Goal: Task Accomplishment & Management: Complete application form

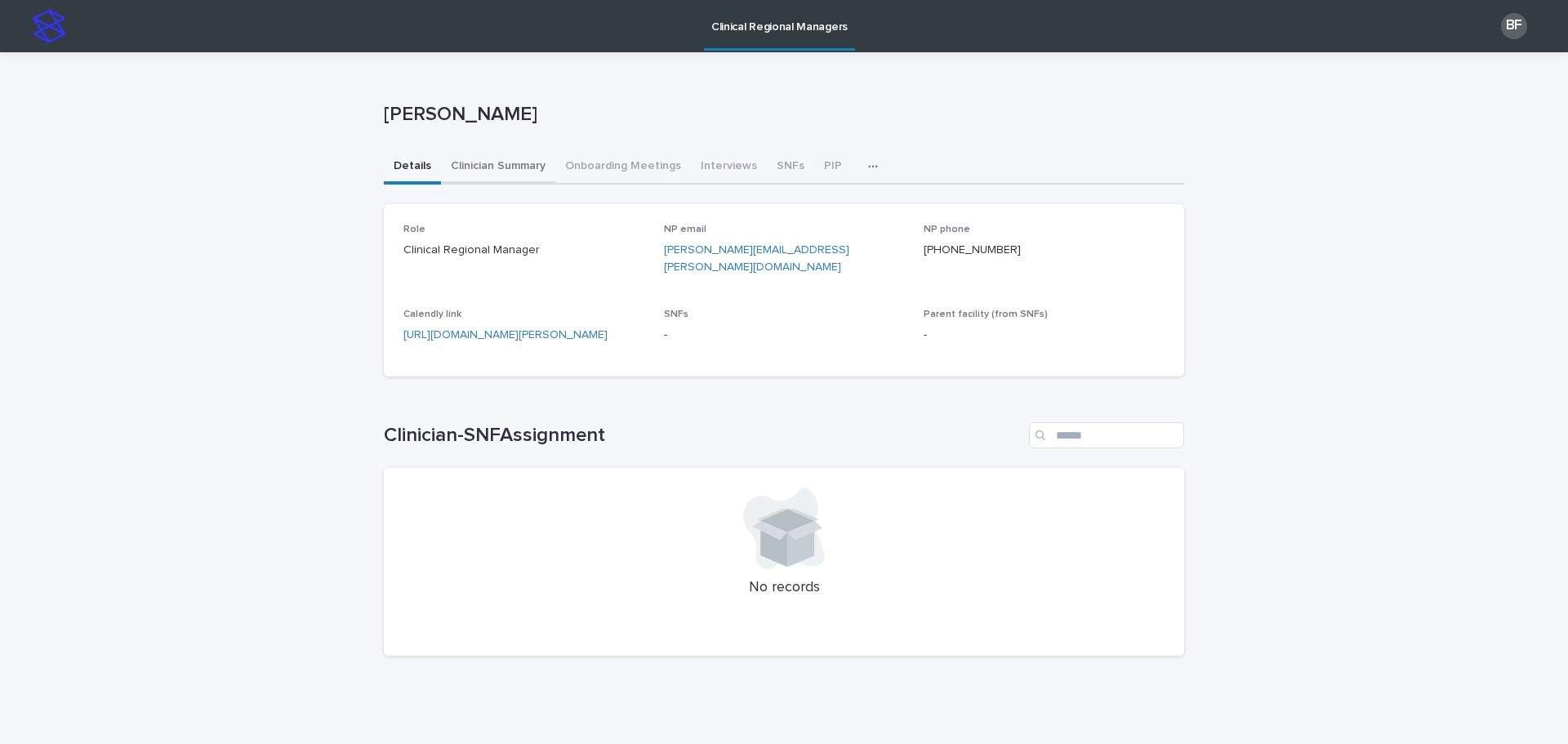
click at [468, 167] on button "Clinician Summary" at bounding box center [497, 168] width 115 height 34
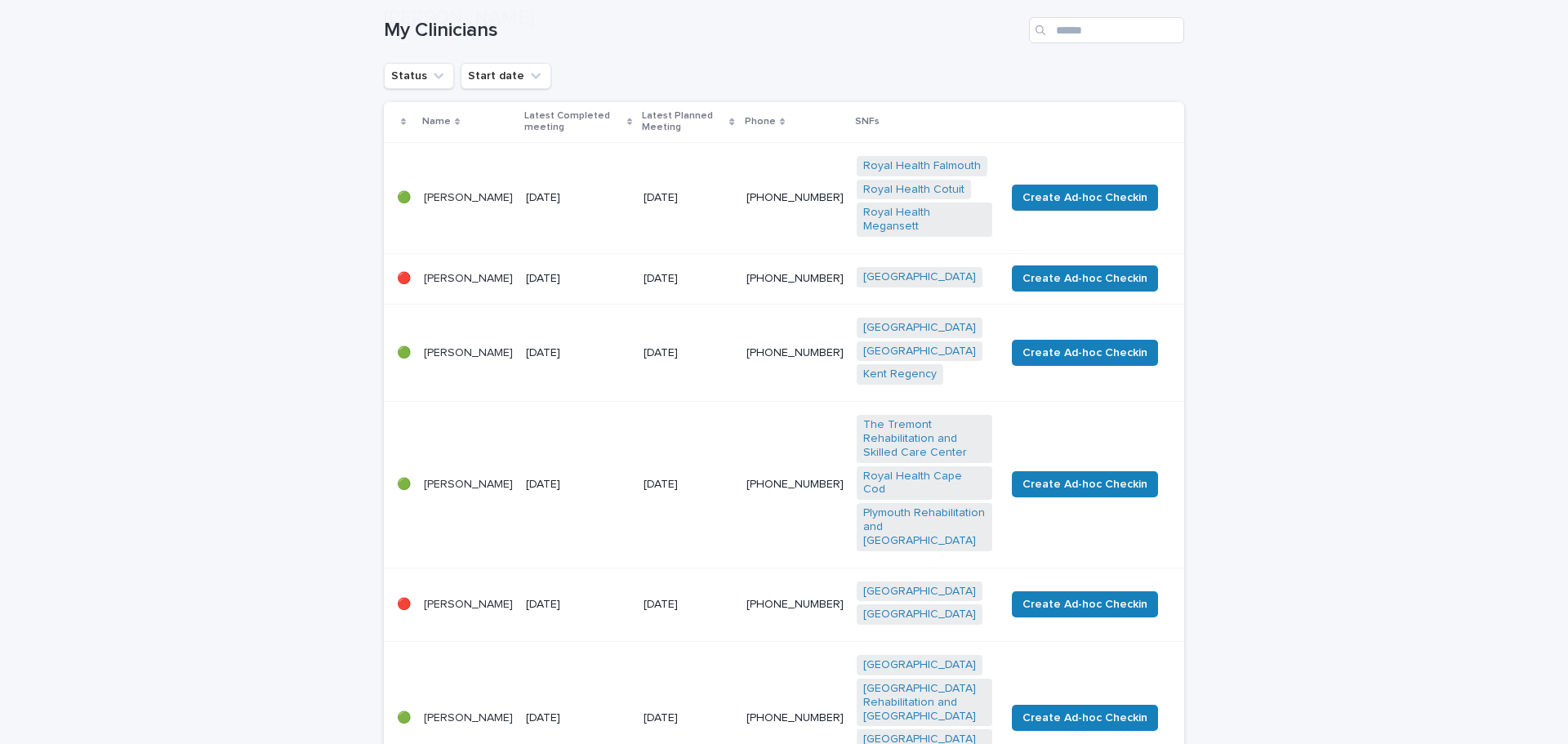
scroll to position [245, 0]
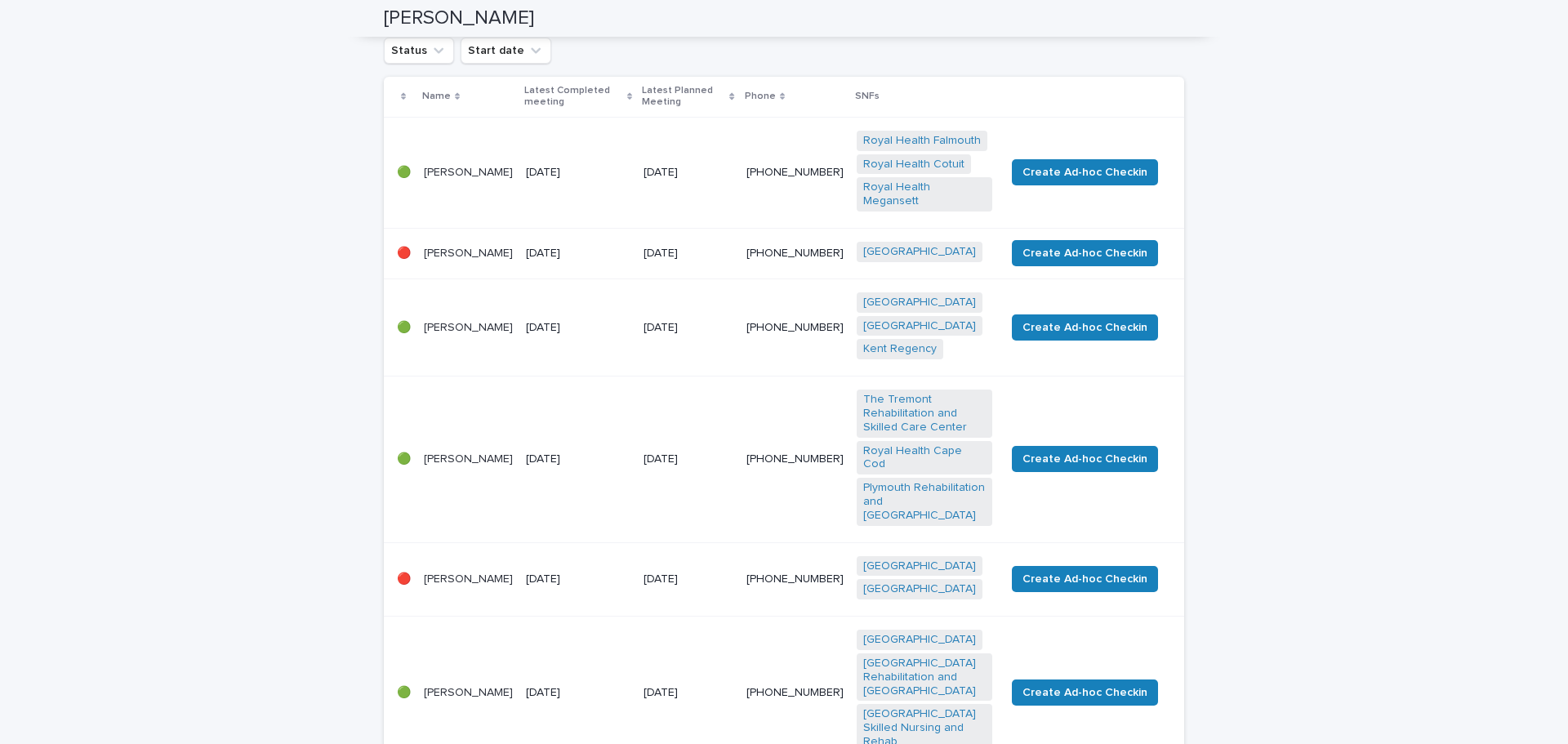
click at [604, 422] on td "18 July 2025" at bounding box center [578, 460] width 118 height 166
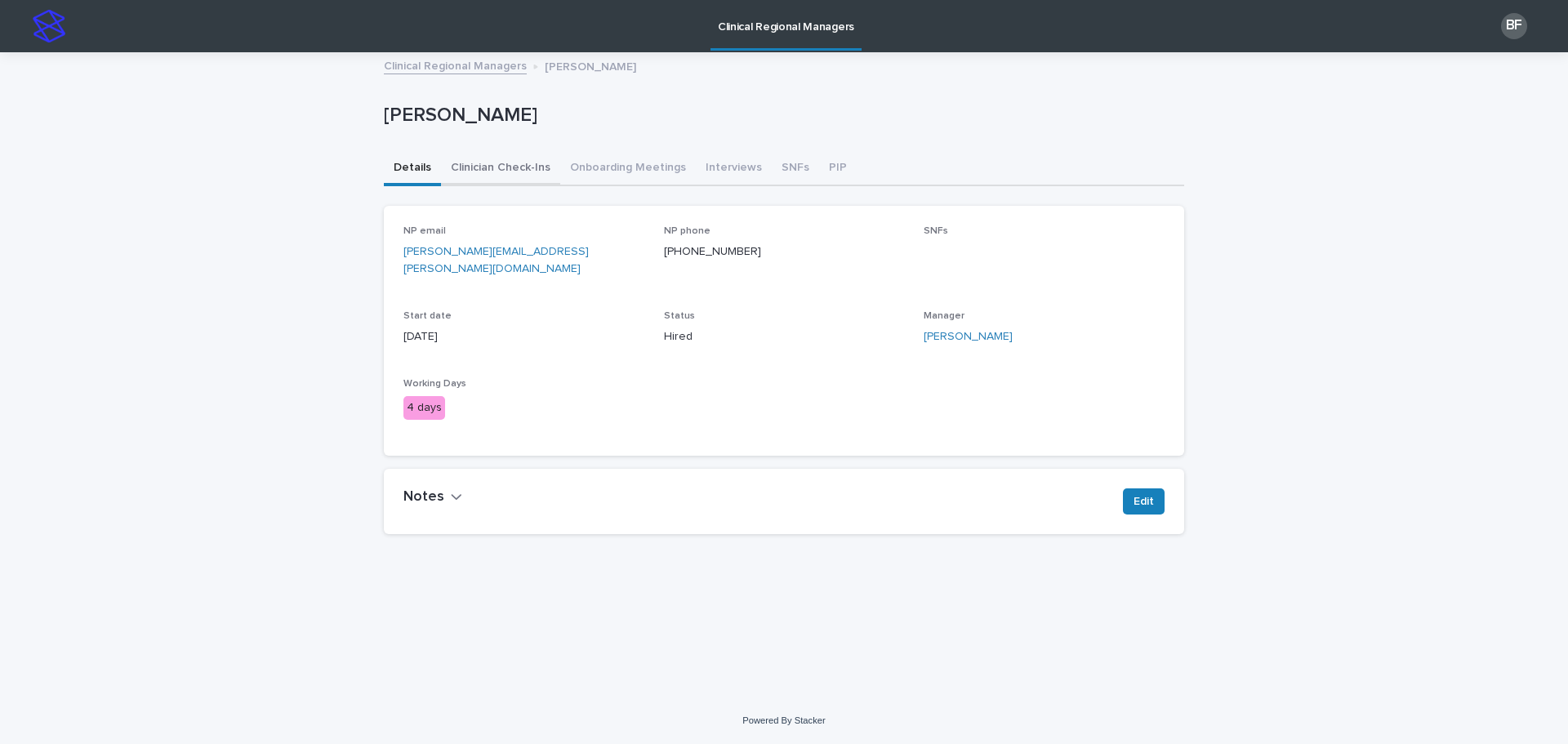
click at [503, 173] on button "Clinician Check-Ins" at bounding box center [500, 169] width 120 height 34
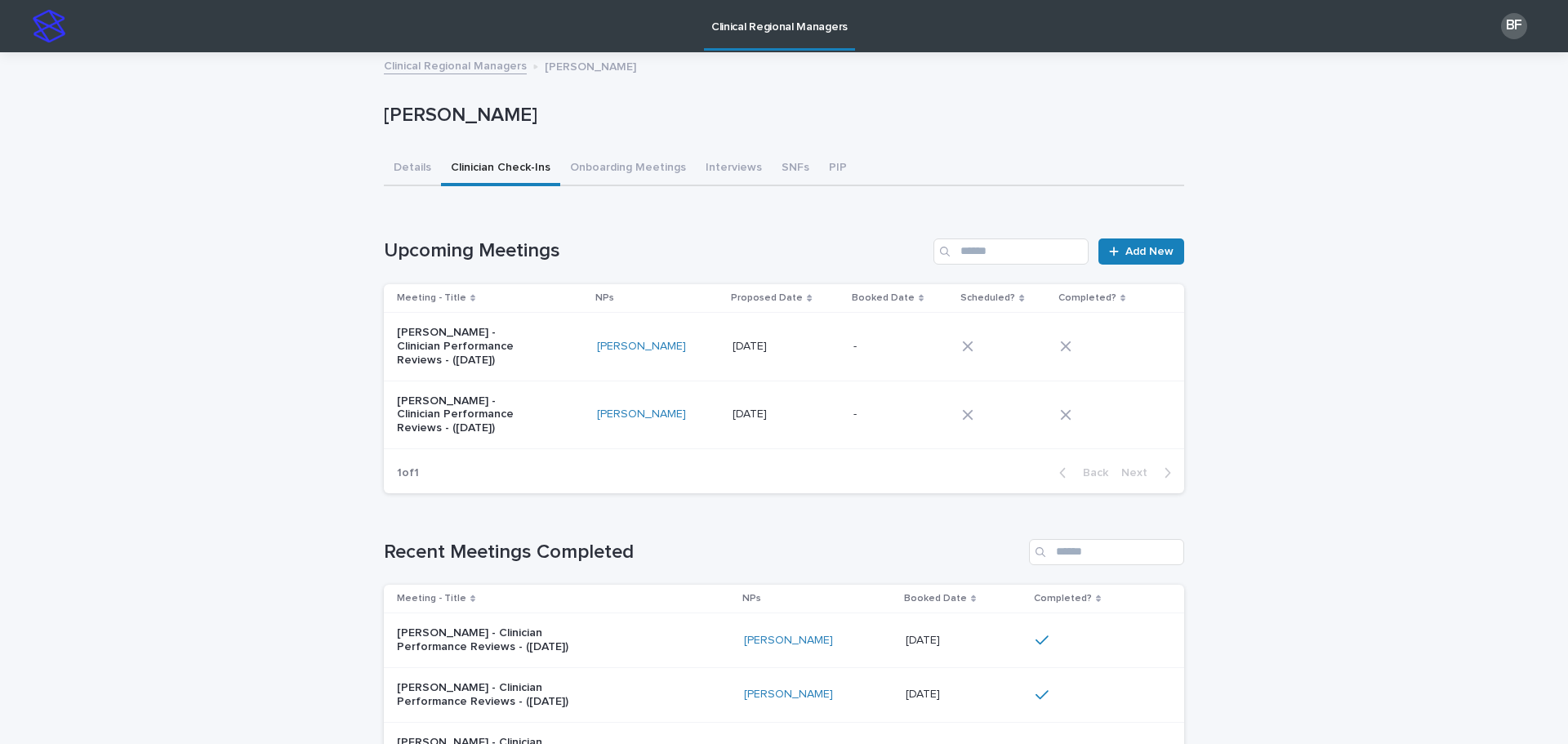
click at [877, 327] on td "- -" at bounding box center [901, 347] width 109 height 68
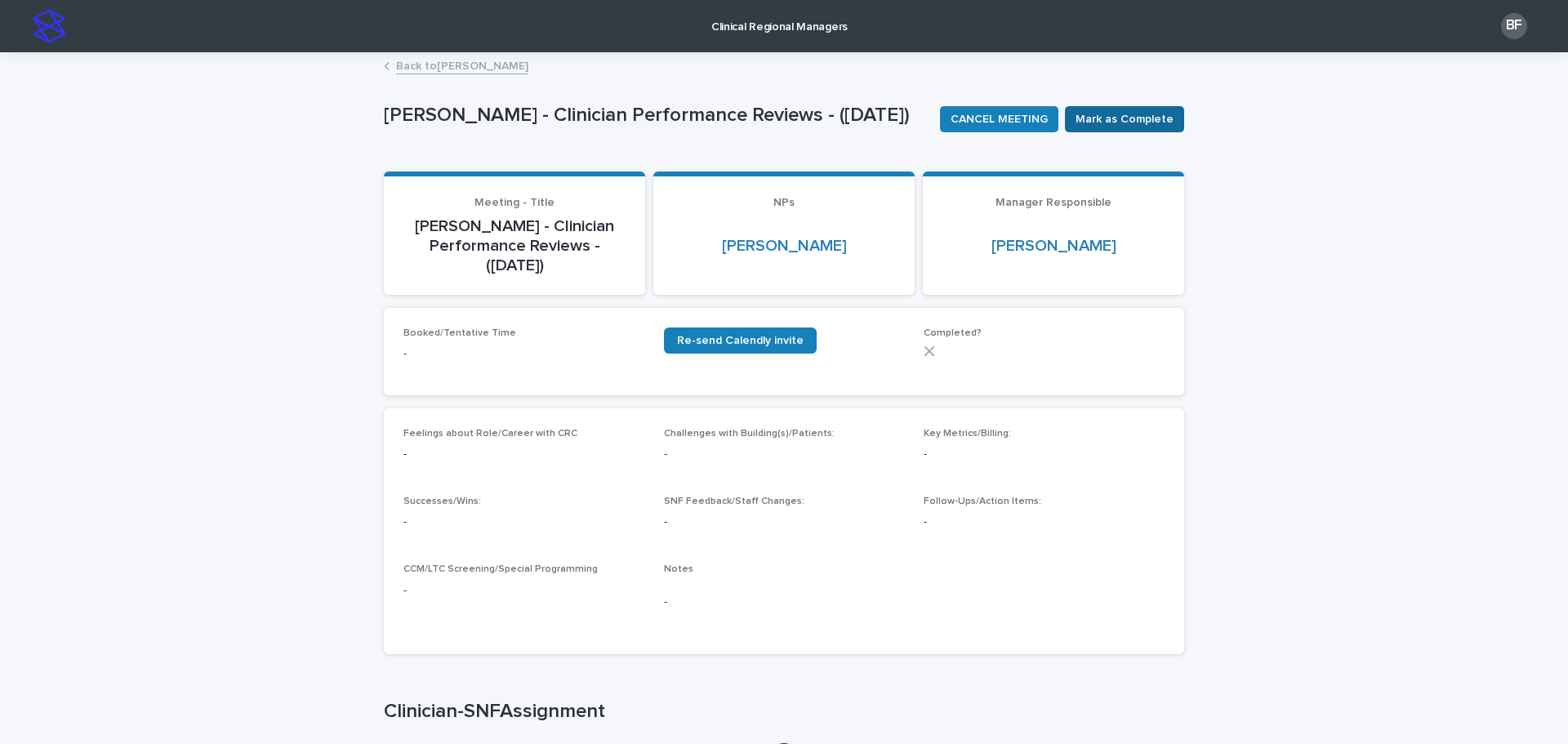
click at [1109, 119] on span "Mark as Complete" at bounding box center [1124, 119] width 98 height 16
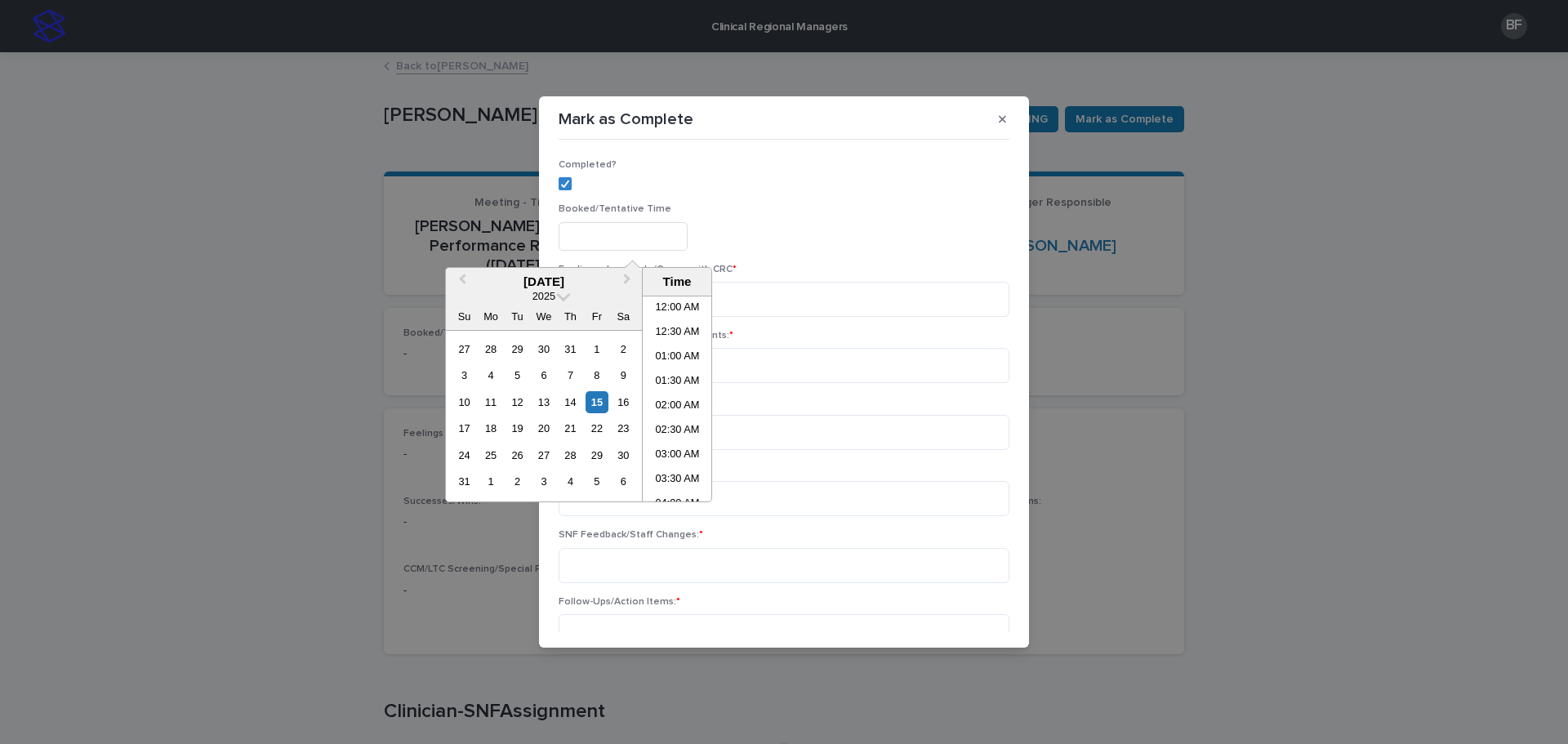
click at [627, 240] on input "text" at bounding box center [622, 236] width 129 height 29
click at [599, 396] on div "15" at bounding box center [596, 402] width 22 height 22
click at [684, 349] on li "10:00 AM" at bounding box center [678, 349] width 70 height 25
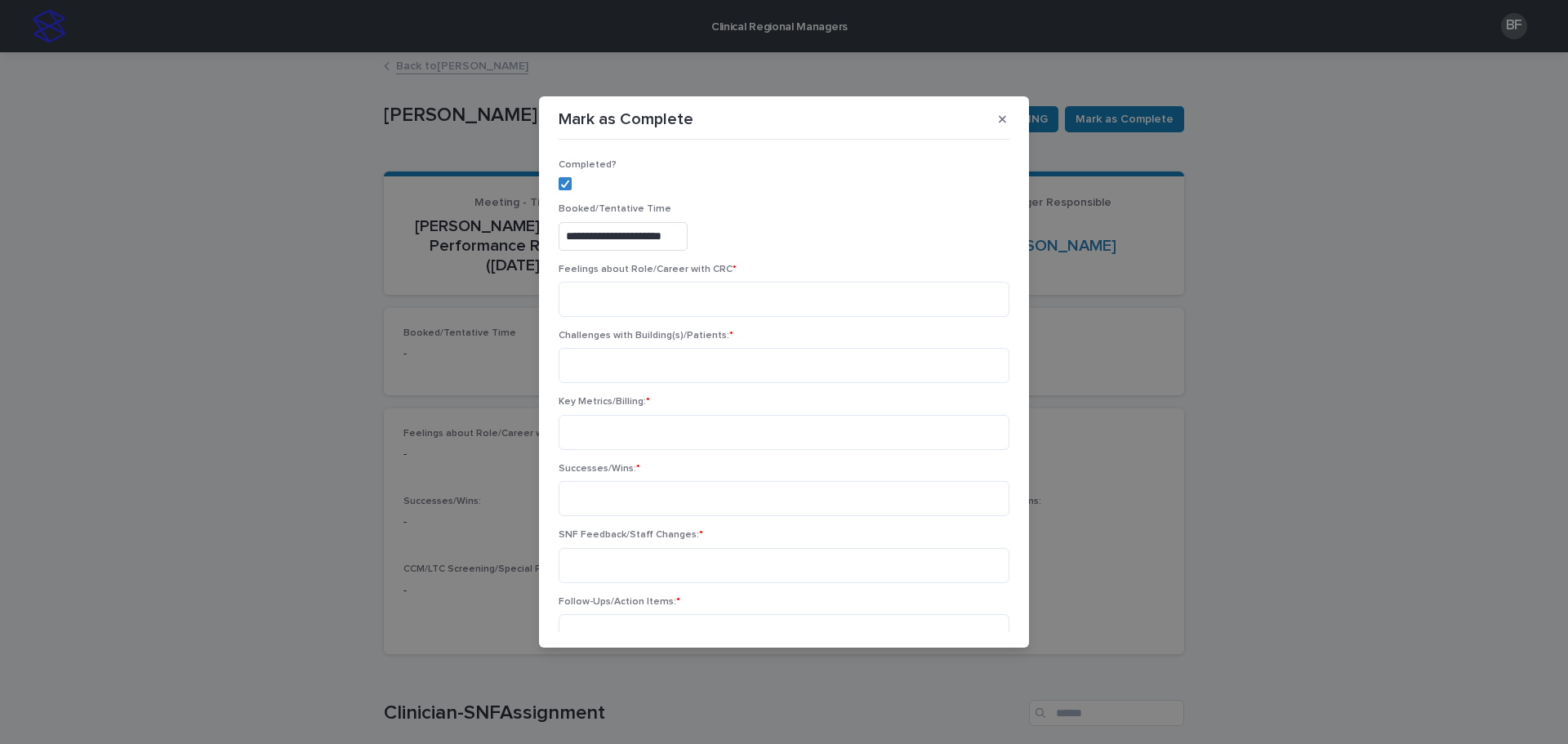
type input "**********"
click at [623, 305] on textarea at bounding box center [784, 299] width 451 height 35
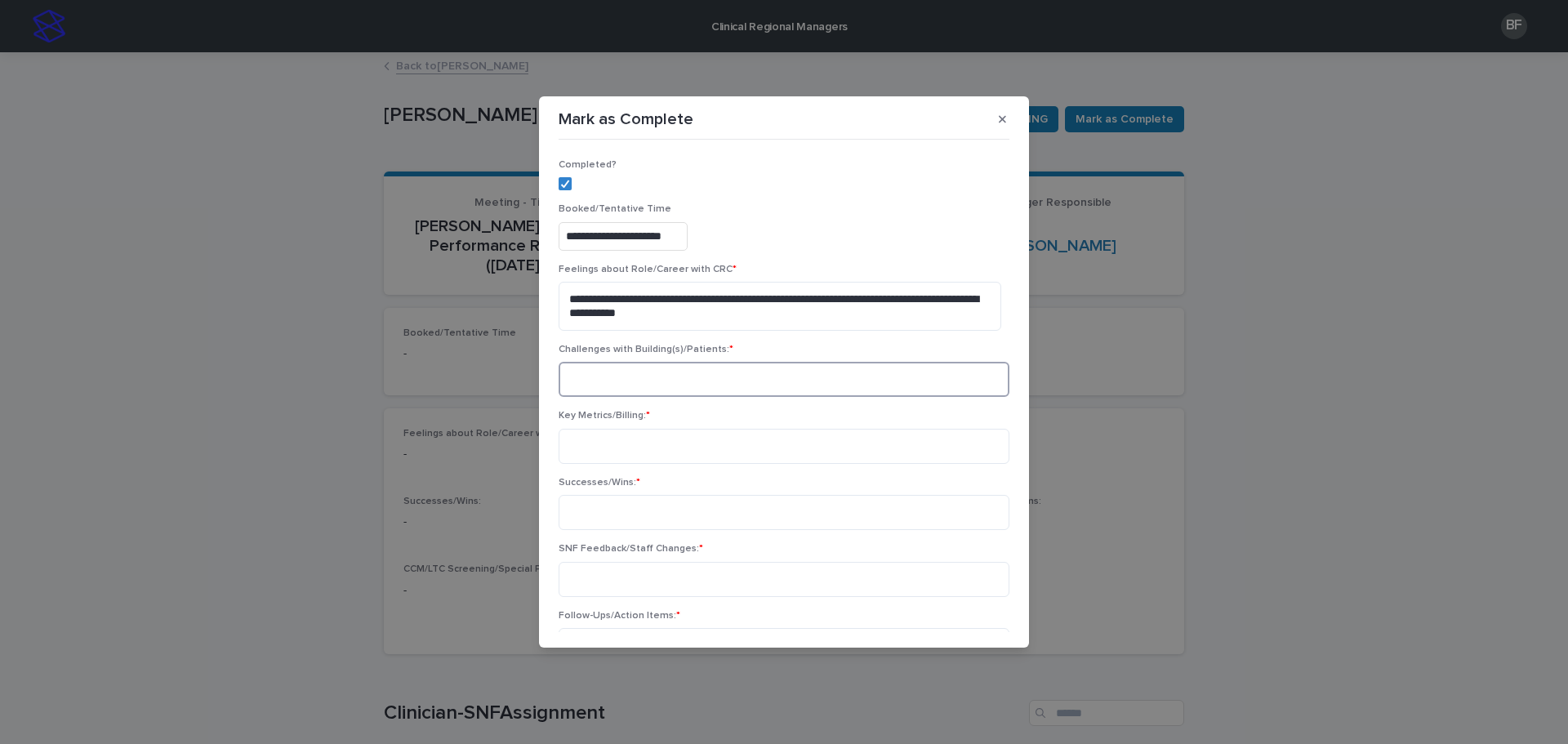
click at [600, 373] on textarea at bounding box center [784, 379] width 451 height 35
click at [748, 314] on textarea "**********" at bounding box center [780, 306] width 443 height 49
type textarea "**********"
click at [648, 374] on textarea at bounding box center [784, 379] width 451 height 35
click at [655, 382] on textarea at bounding box center [784, 379] width 451 height 35
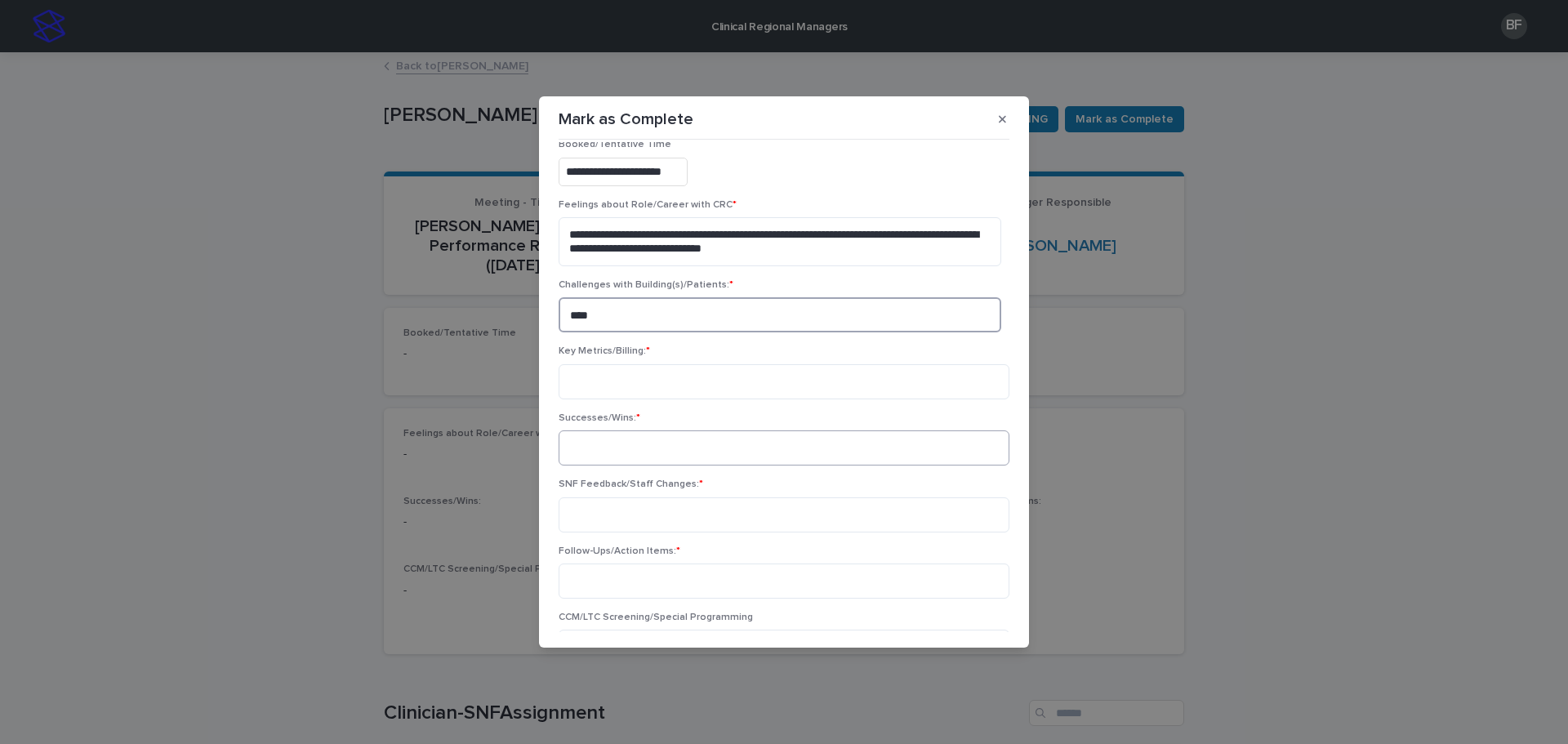
scroll to position [164, 0]
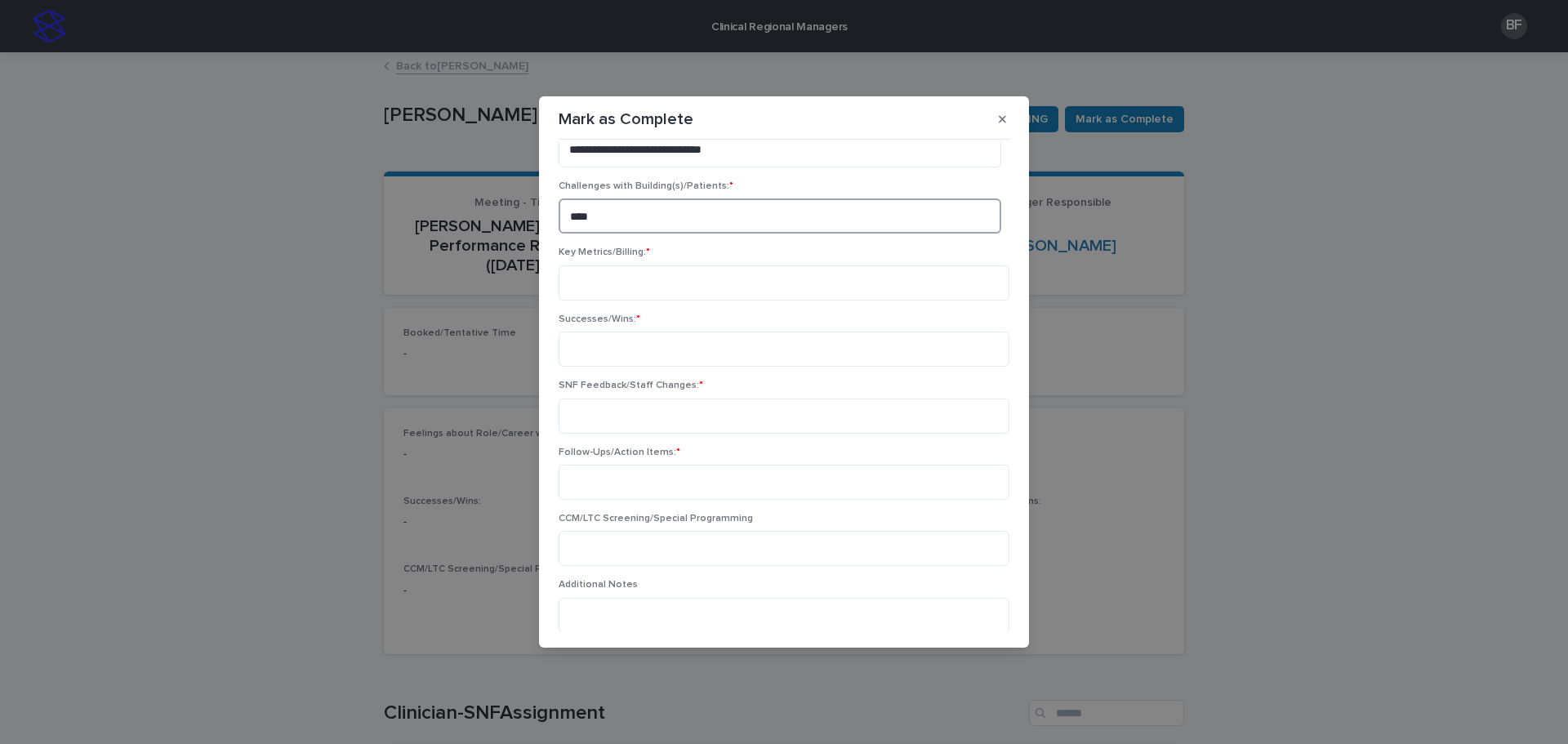
type textarea "***"
click at [632, 281] on textarea at bounding box center [784, 282] width 451 height 35
drag, startPoint x: 716, startPoint y: 287, endPoint x: 663, endPoint y: 283, distance: 53.2
click at [663, 283] on textarea "**********" at bounding box center [780, 282] width 443 height 35
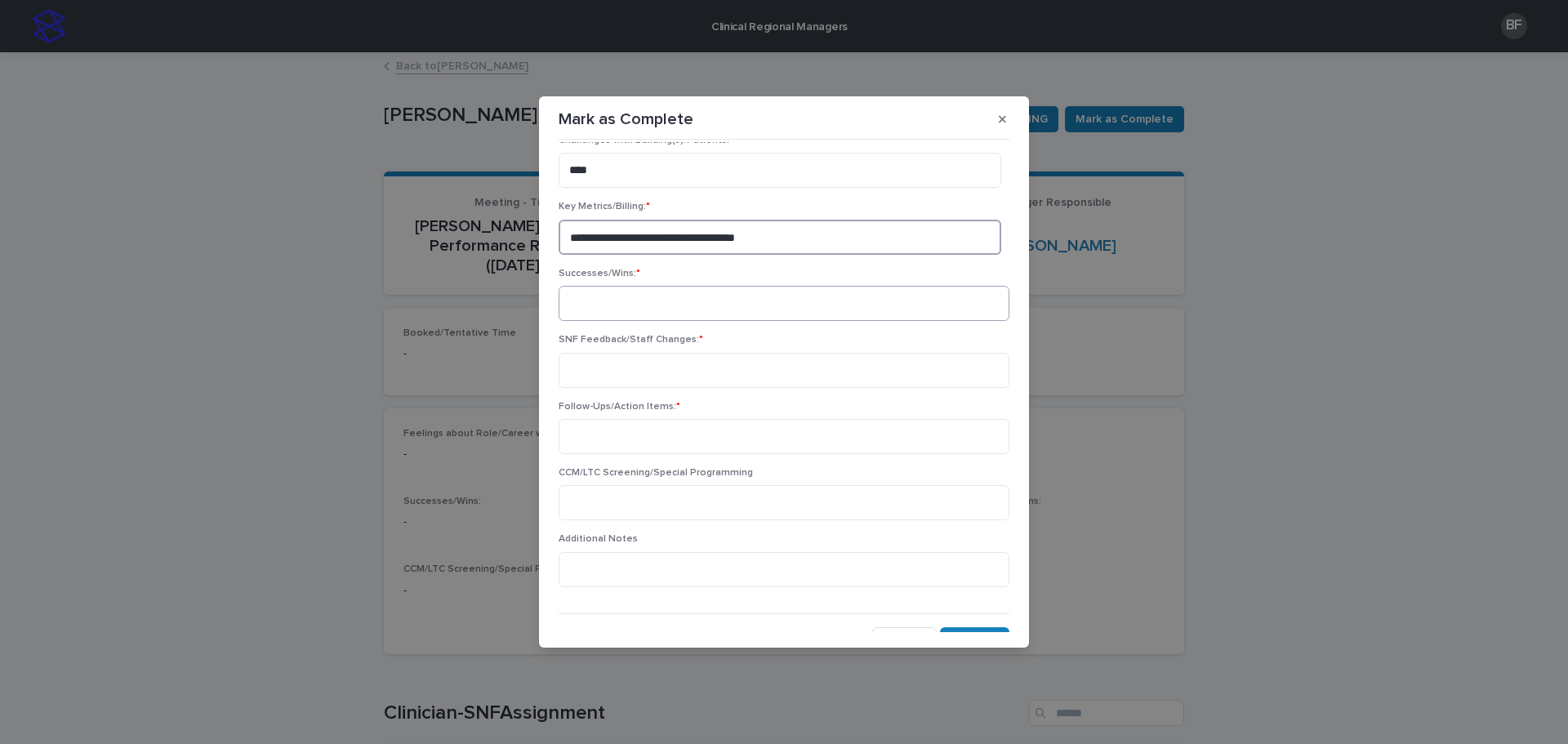
scroll to position [230, 0]
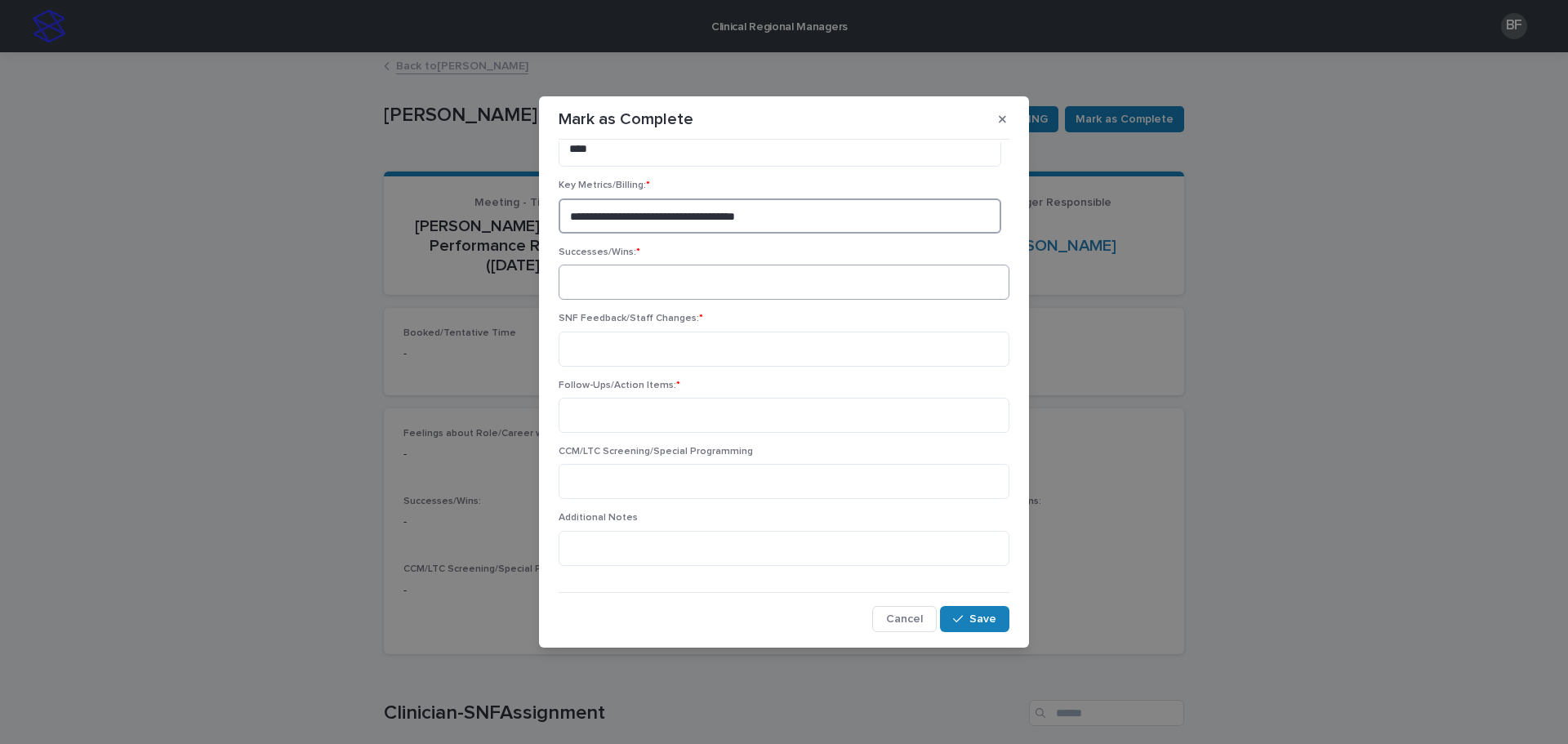
type textarea "**********"
click at [621, 294] on textarea at bounding box center [784, 281] width 451 height 35
type textarea "*"
click at [658, 347] on textarea at bounding box center [784, 349] width 451 height 35
type textarea "**********"
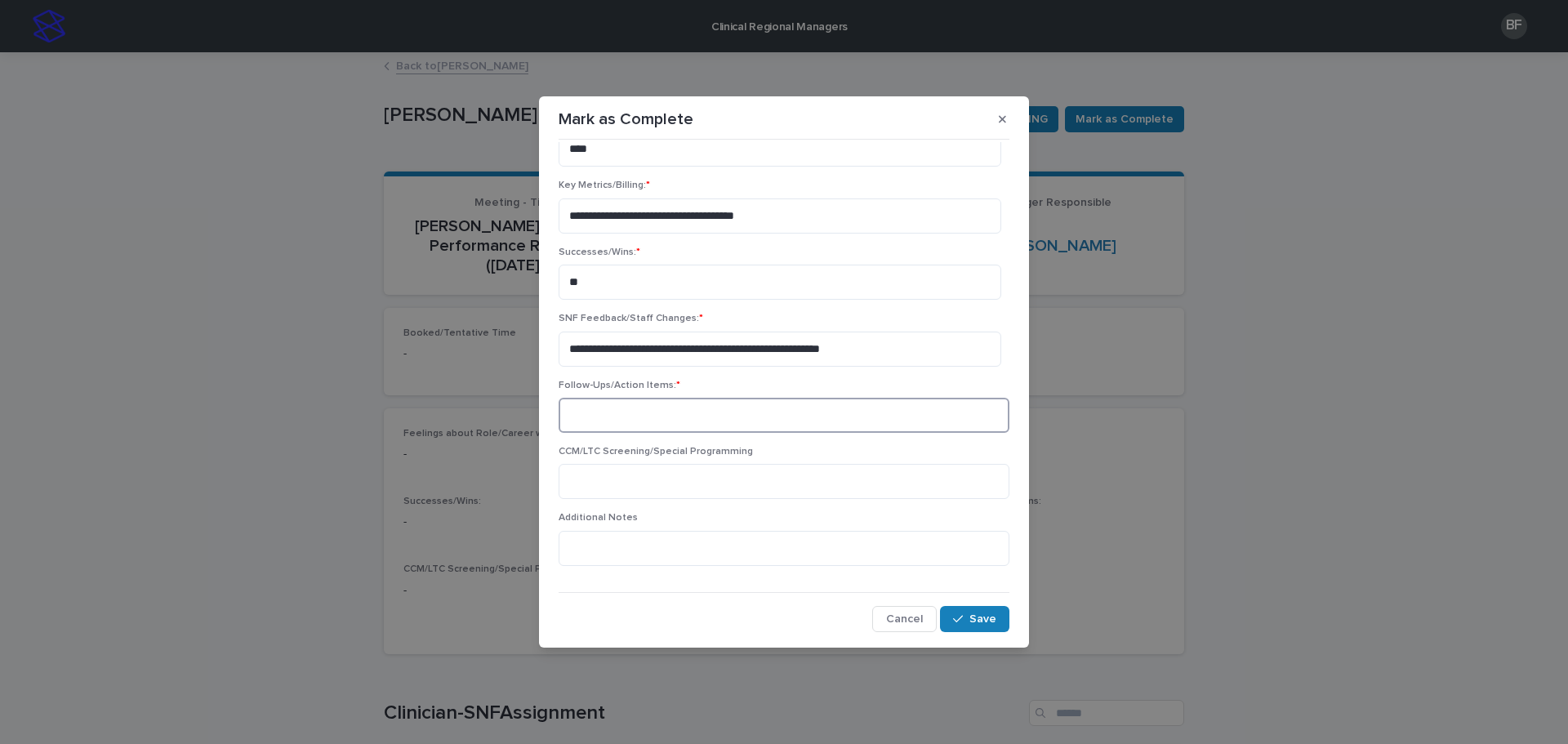
click at [650, 413] on textarea at bounding box center [784, 415] width 451 height 35
type textarea "*"
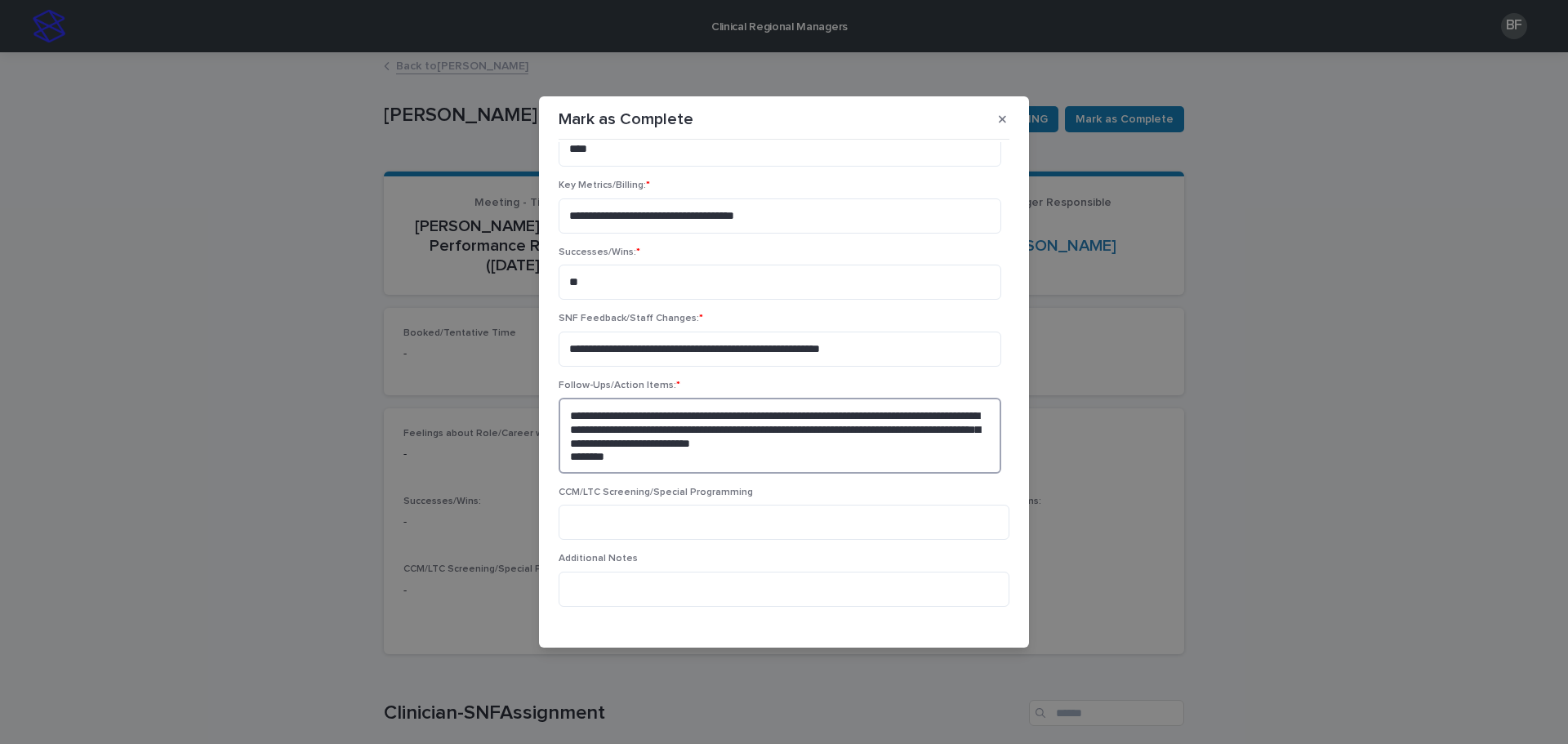
click at [743, 441] on textarea "**********" at bounding box center [780, 436] width 443 height 76
click at [647, 453] on textarea "**********" at bounding box center [780, 436] width 443 height 76
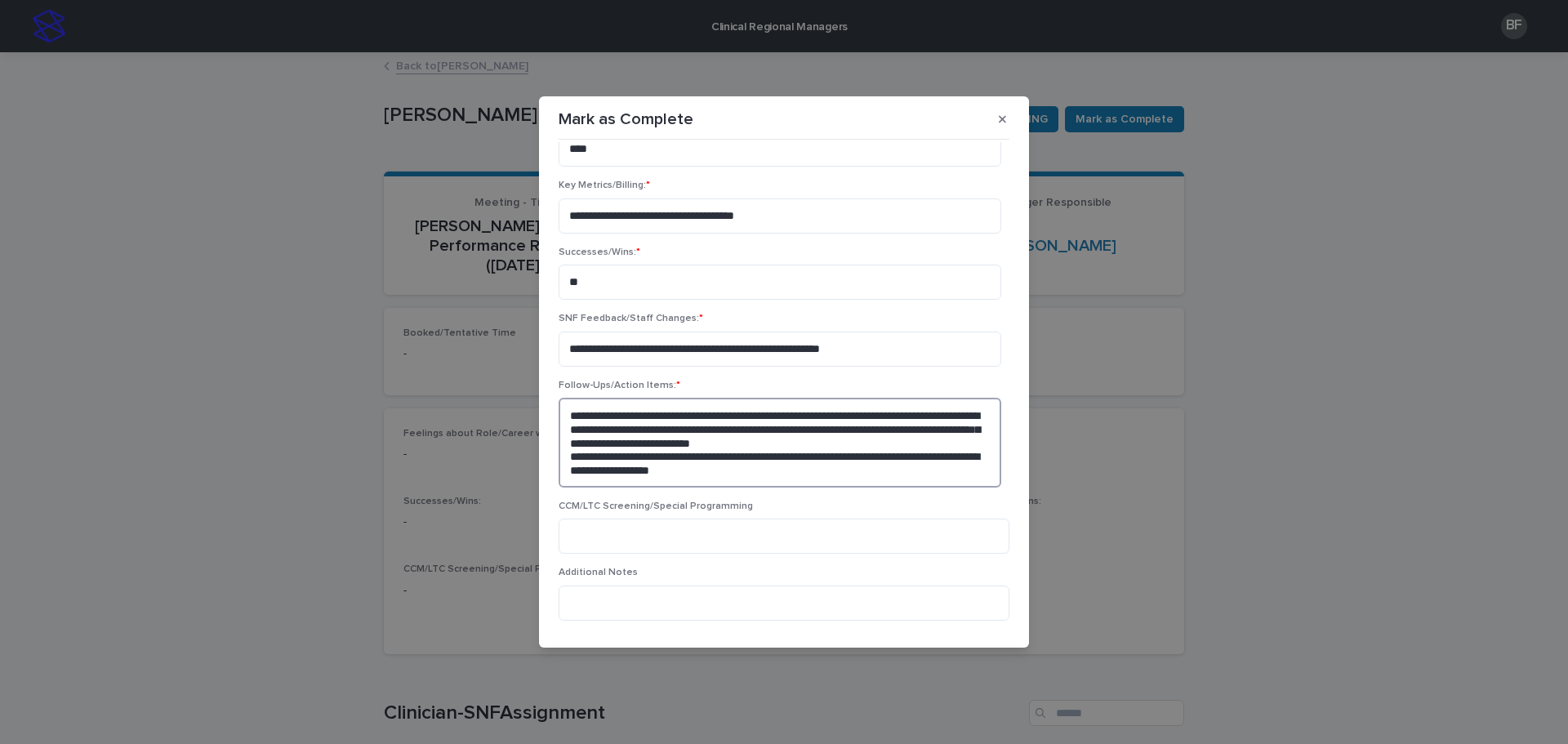
type textarea "**********"
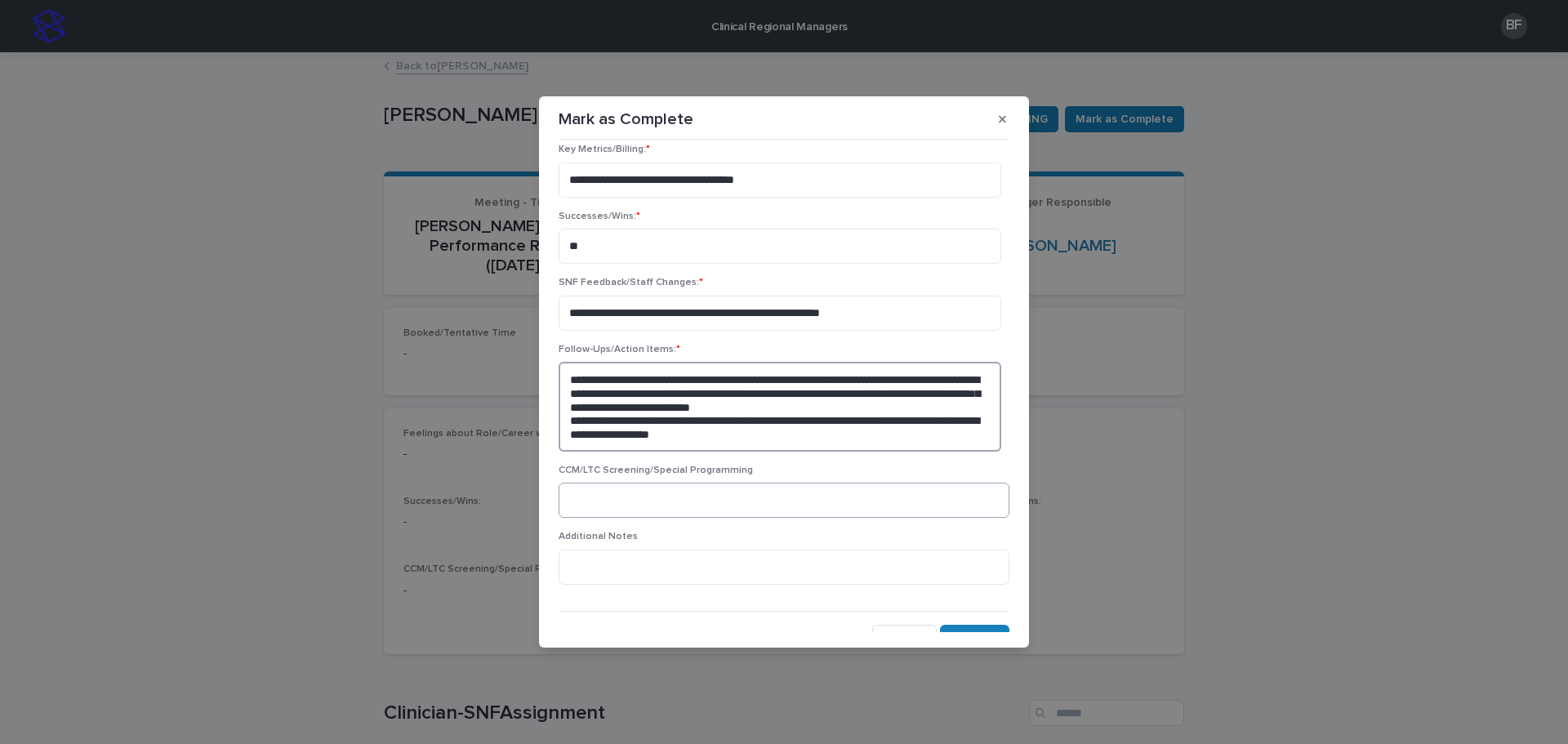
scroll to position [285, 0]
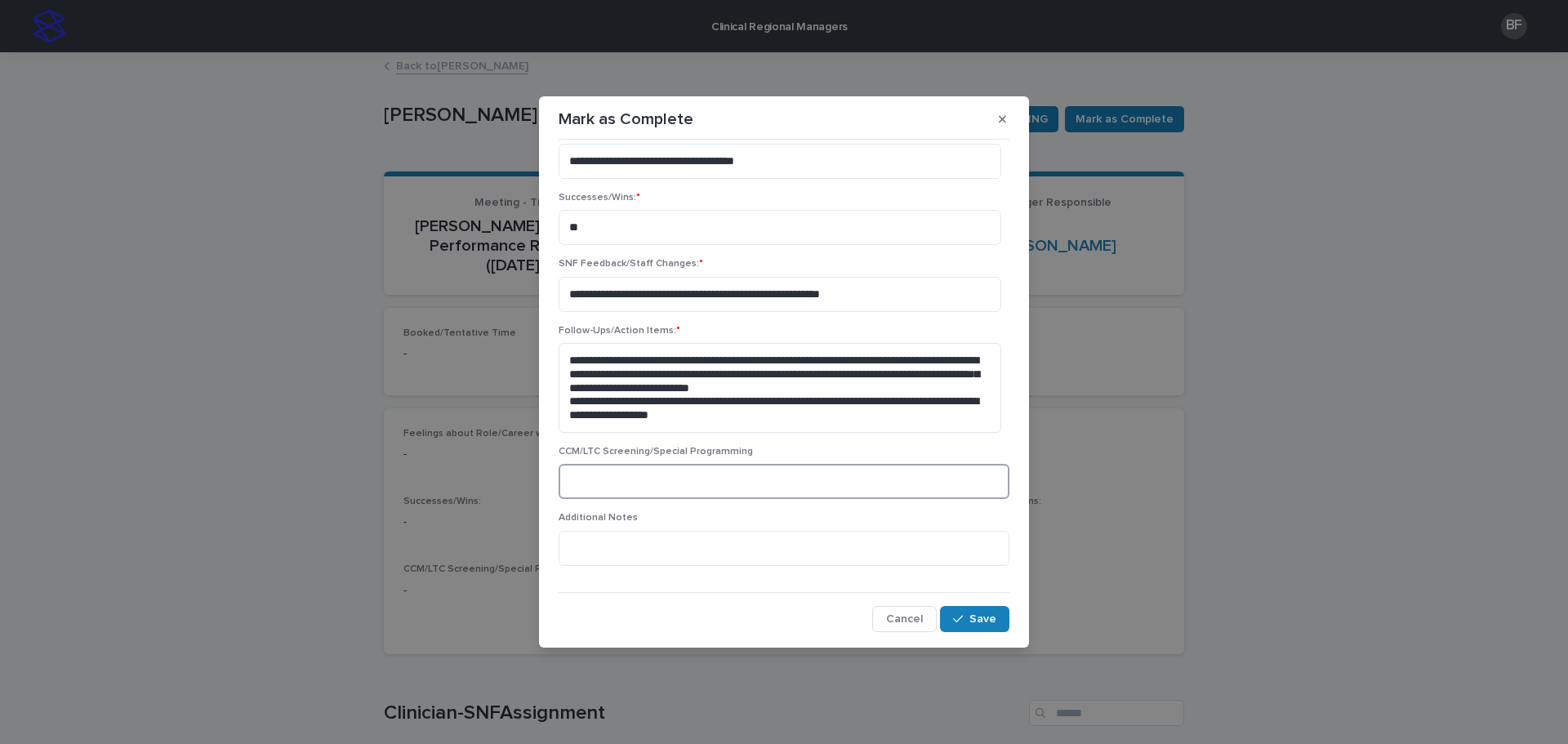
click at [680, 478] on textarea at bounding box center [784, 481] width 451 height 35
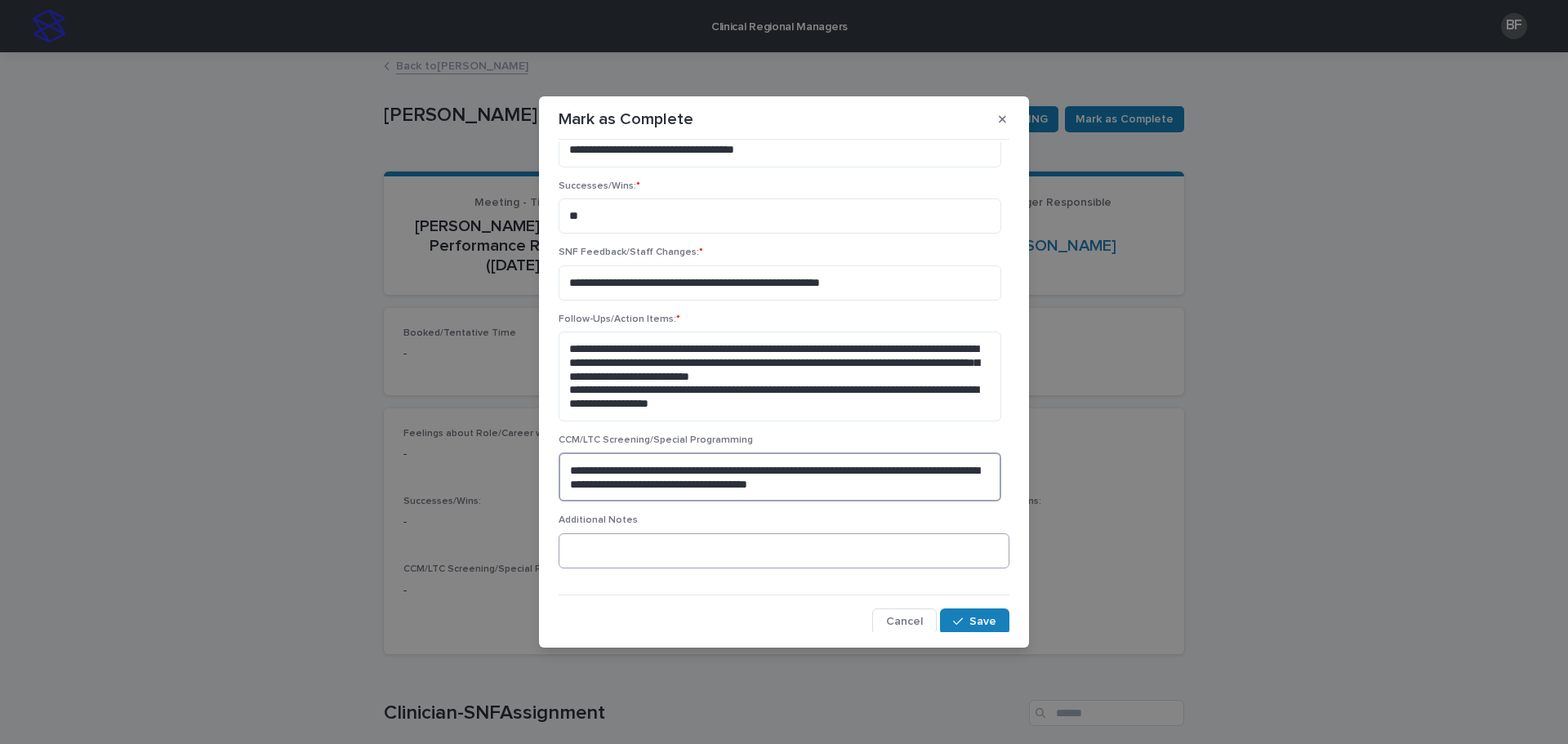
scroll to position [299, 0]
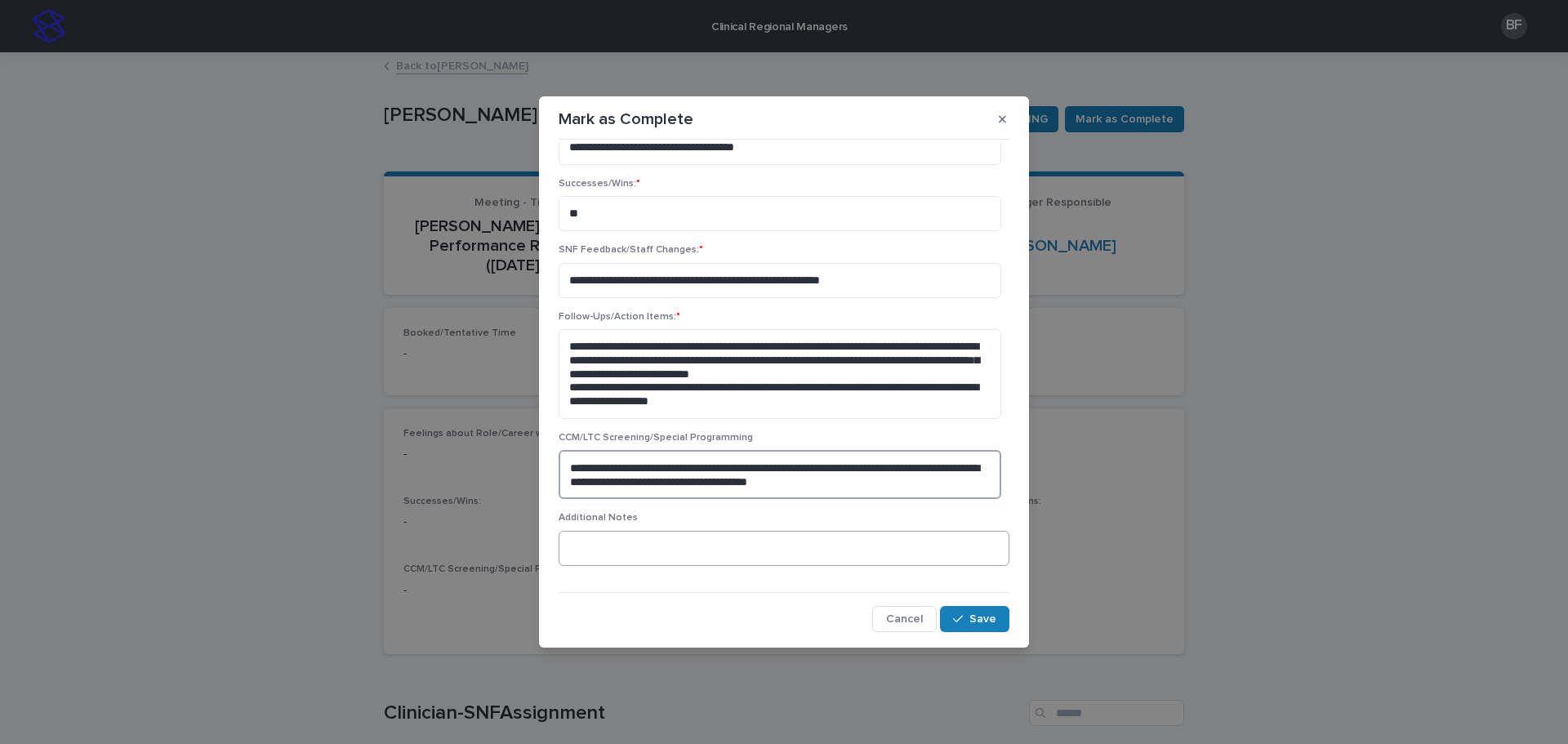
type textarea "**********"
click at [642, 560] on textarea at bounding box center [784, 549] width 451 height 35
click at [765, 541] on textarea at bounding box center [784, 549] width 451 height 35
type textarea "*"
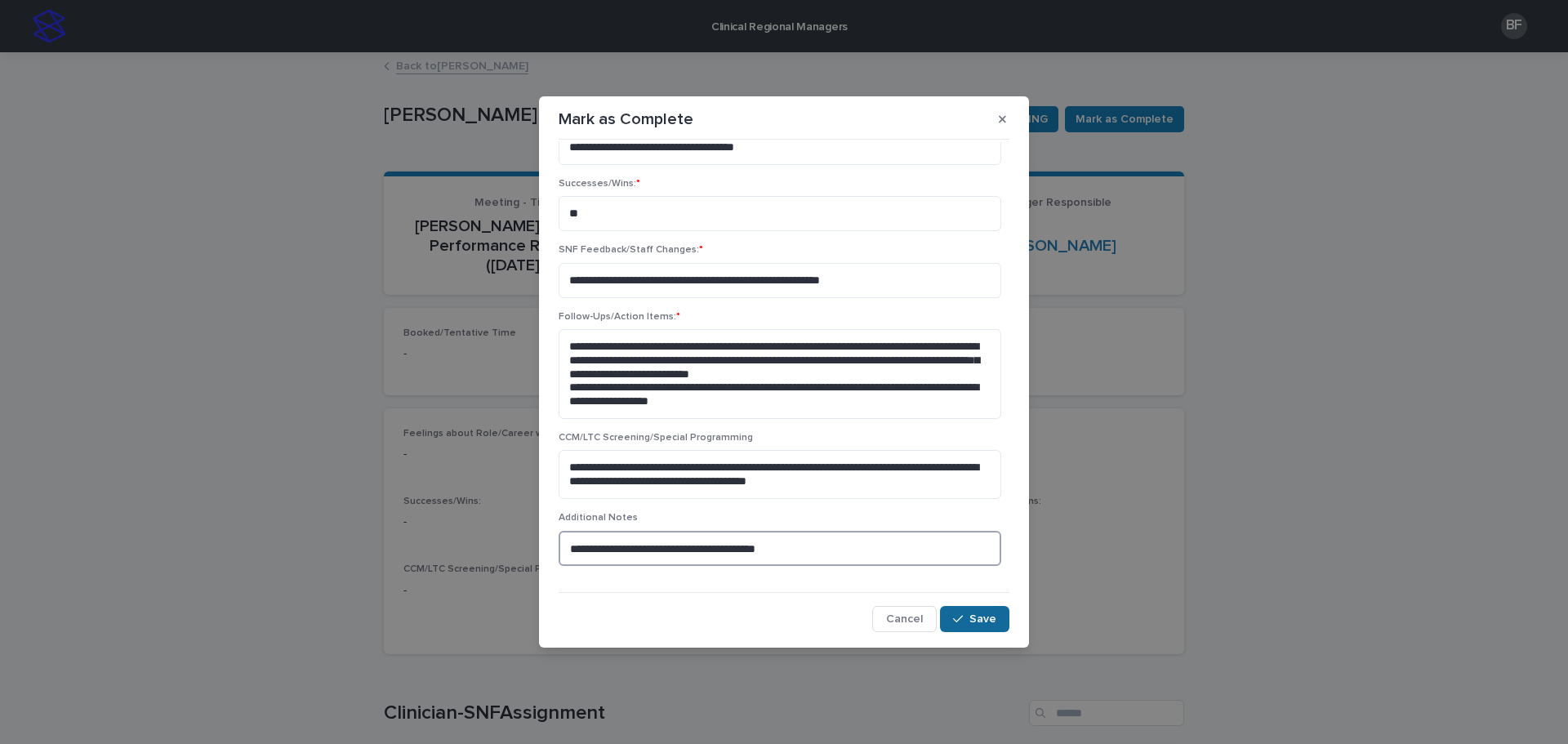
type textarea "**********"
click at [953, 626] on button "Save" at bounding box center [975, 619] width 70 height 26
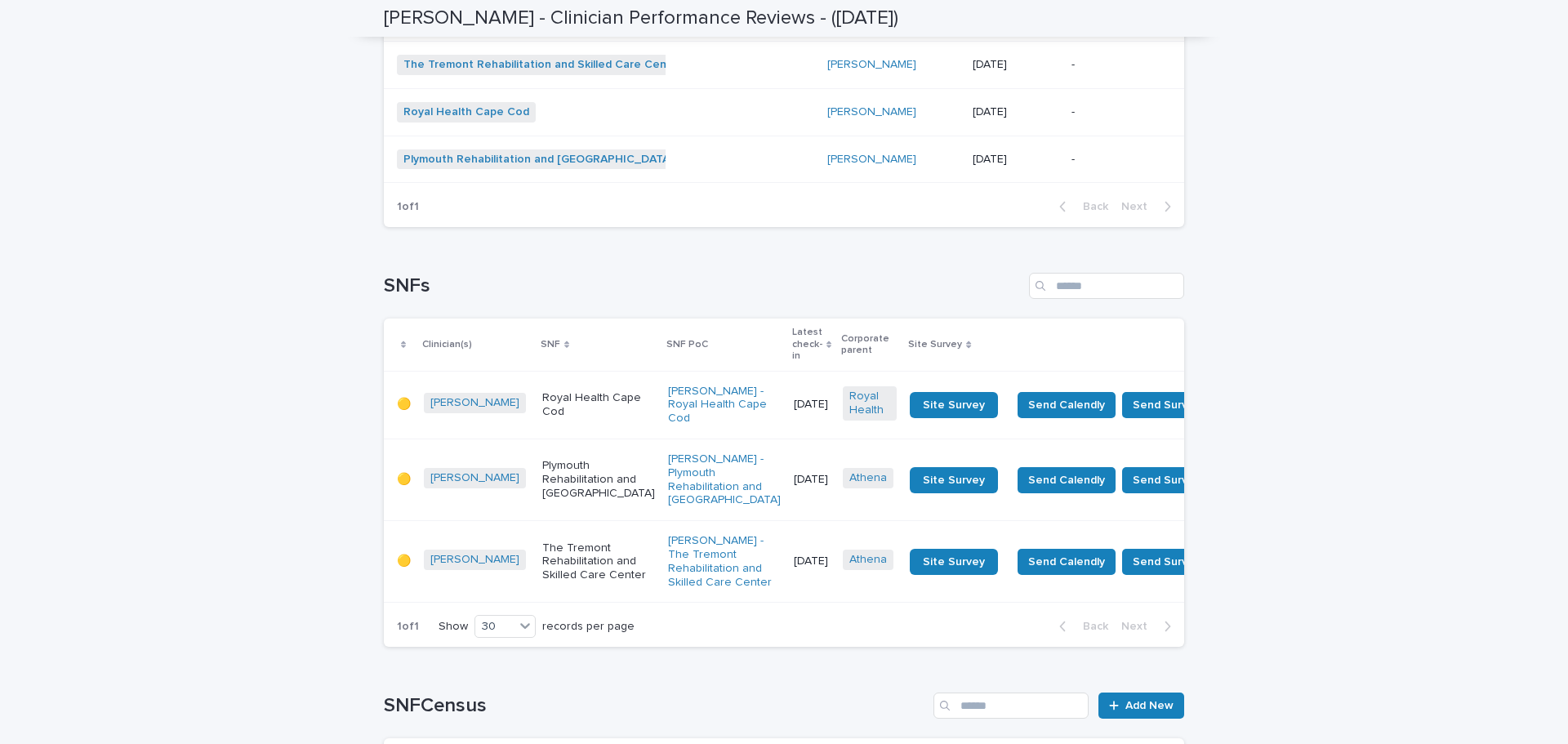
scroll to position [1271, 0]
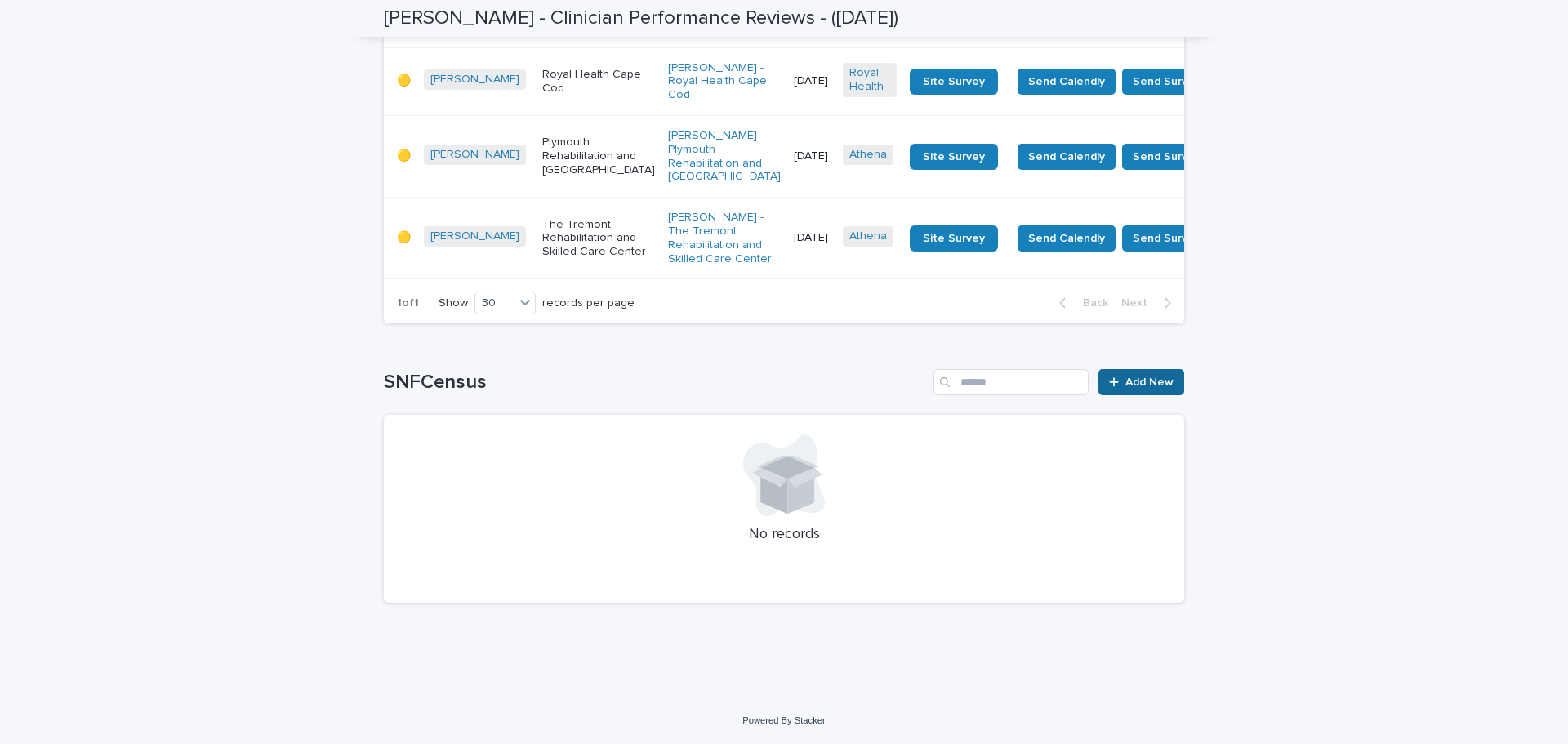
click at [1147, 376] on link "Add New" at bounding box center [1141, 382] width 86 height 26
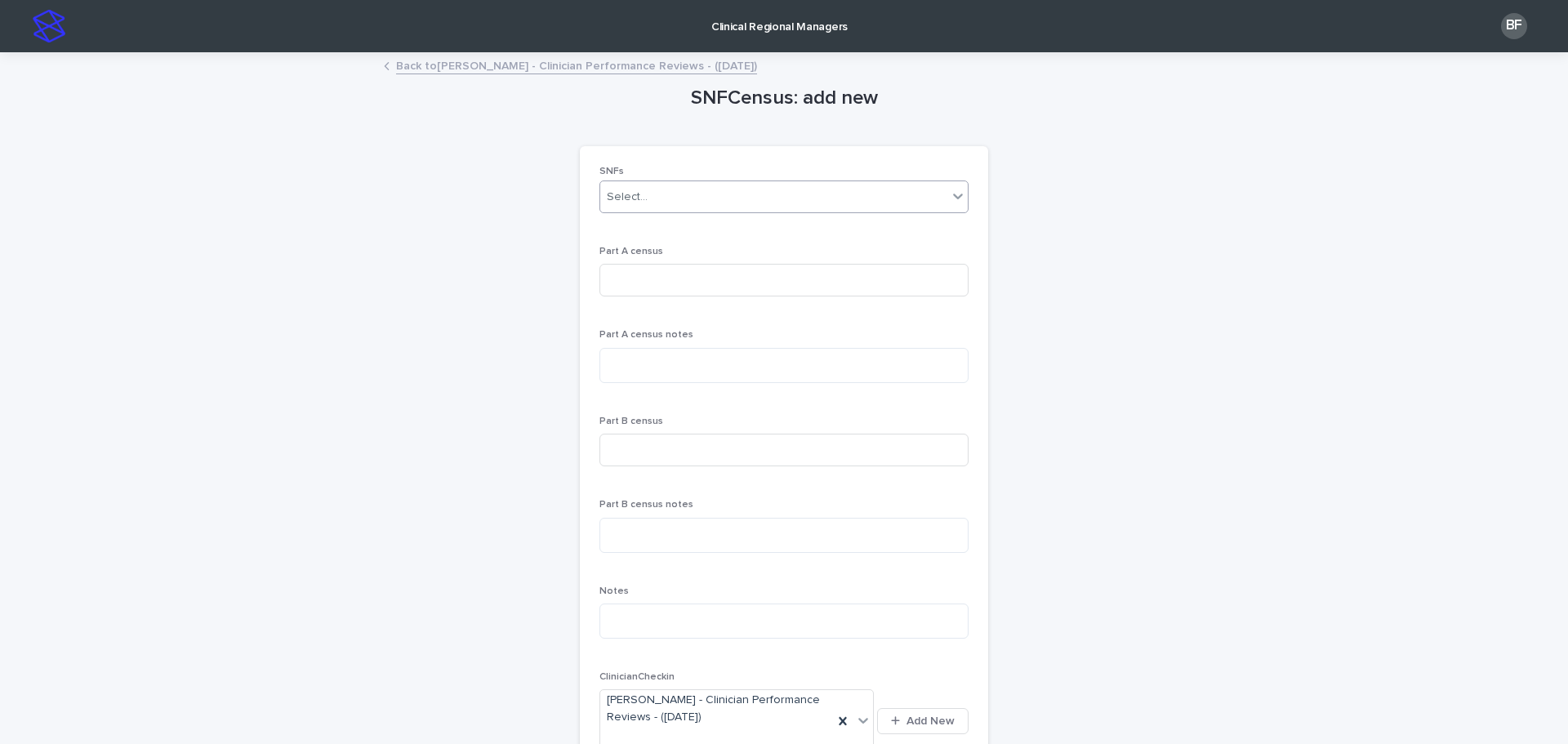
click at [634, 201] on div "Select..." at bounding box center [627, 196] width 41 height 17
type input "*******"
click at [647, 221] on div "The Tremont Rehabilitation and Skilled Care Center" at bounding box center [778, 228] width 368 height 29
click at [635, 273] on input at bounding box center [784, 280] width 369 height 33
type input "*"
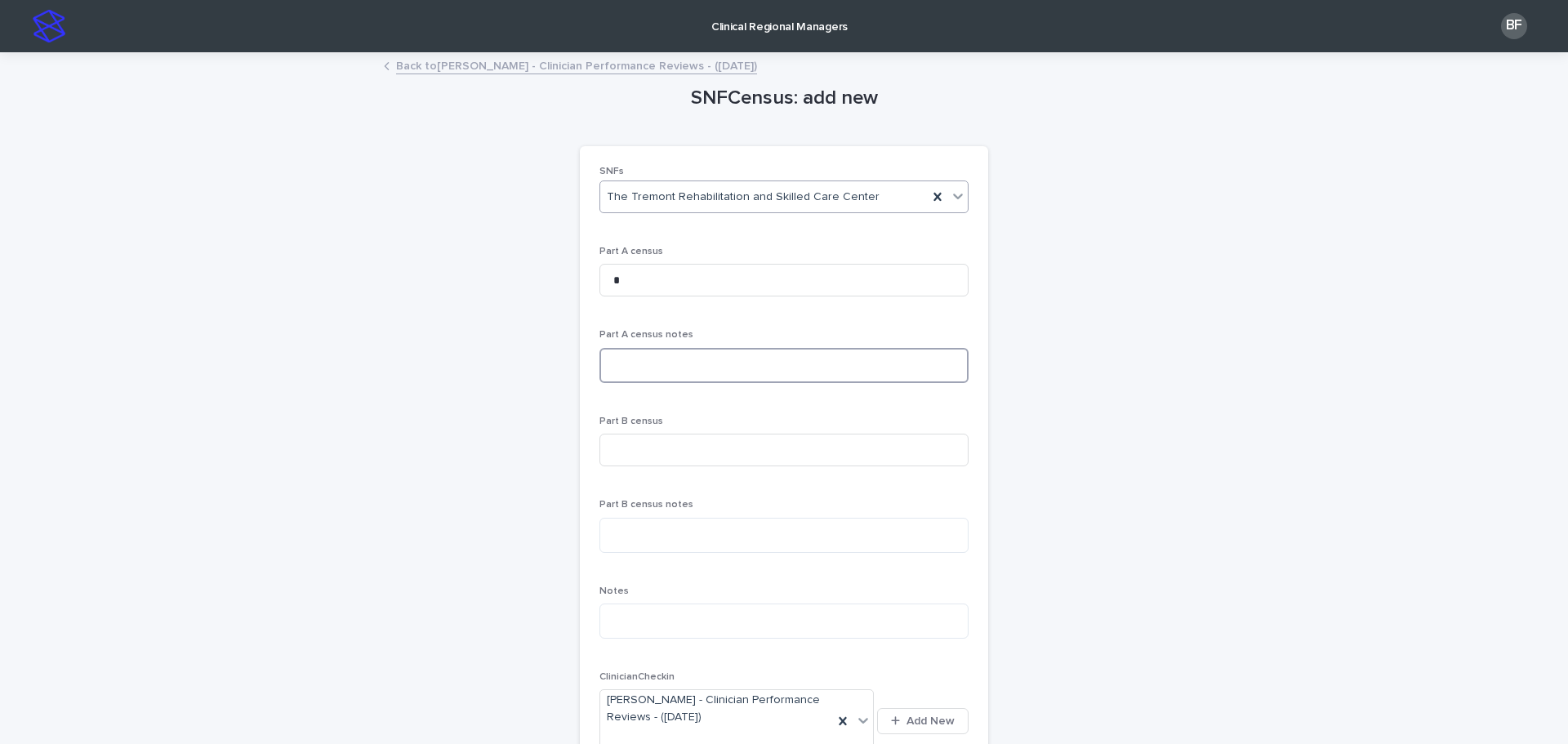
click at [622, 361] on textarea at bounding box center [784, 365] width 369 height 35
type textarea "**********"
click at [630, 446] on input at bounding box center [784, 450] width 369 height 33
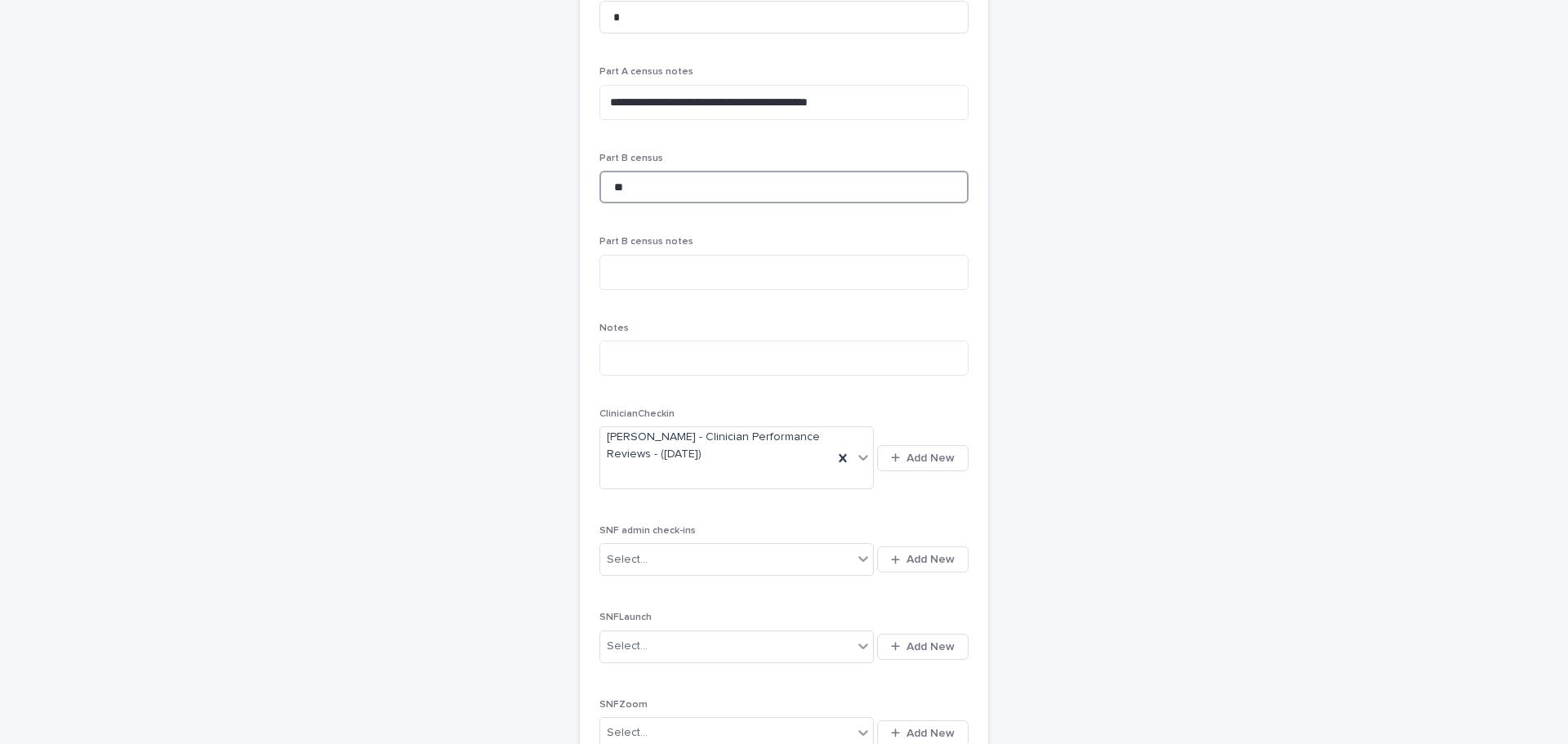
scroll to position [645, 0]
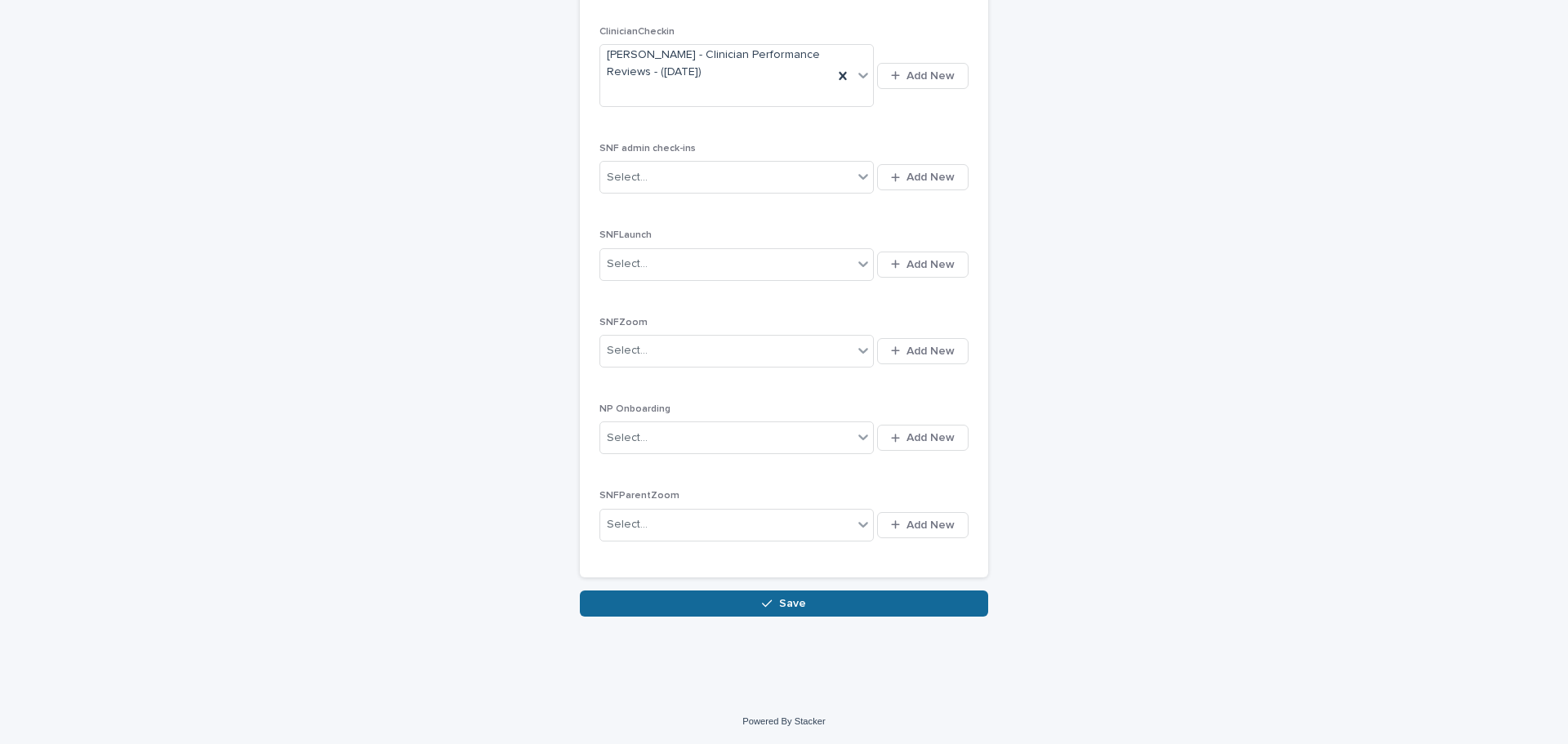
type input "**"
click at [635, 600] on button "Save" at bounding box center [784, 603] width 409 height 26
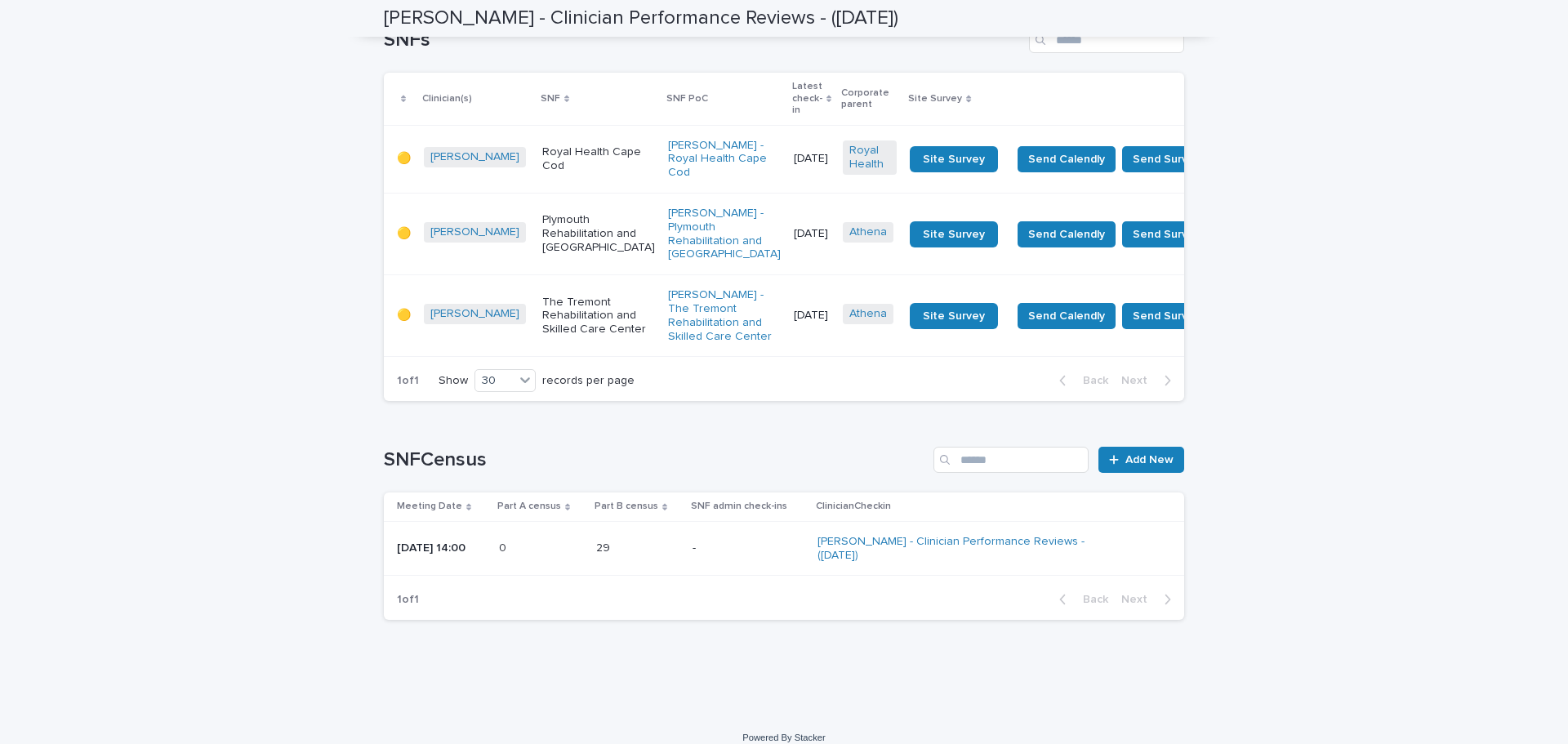
scroll to position [1210, 0]
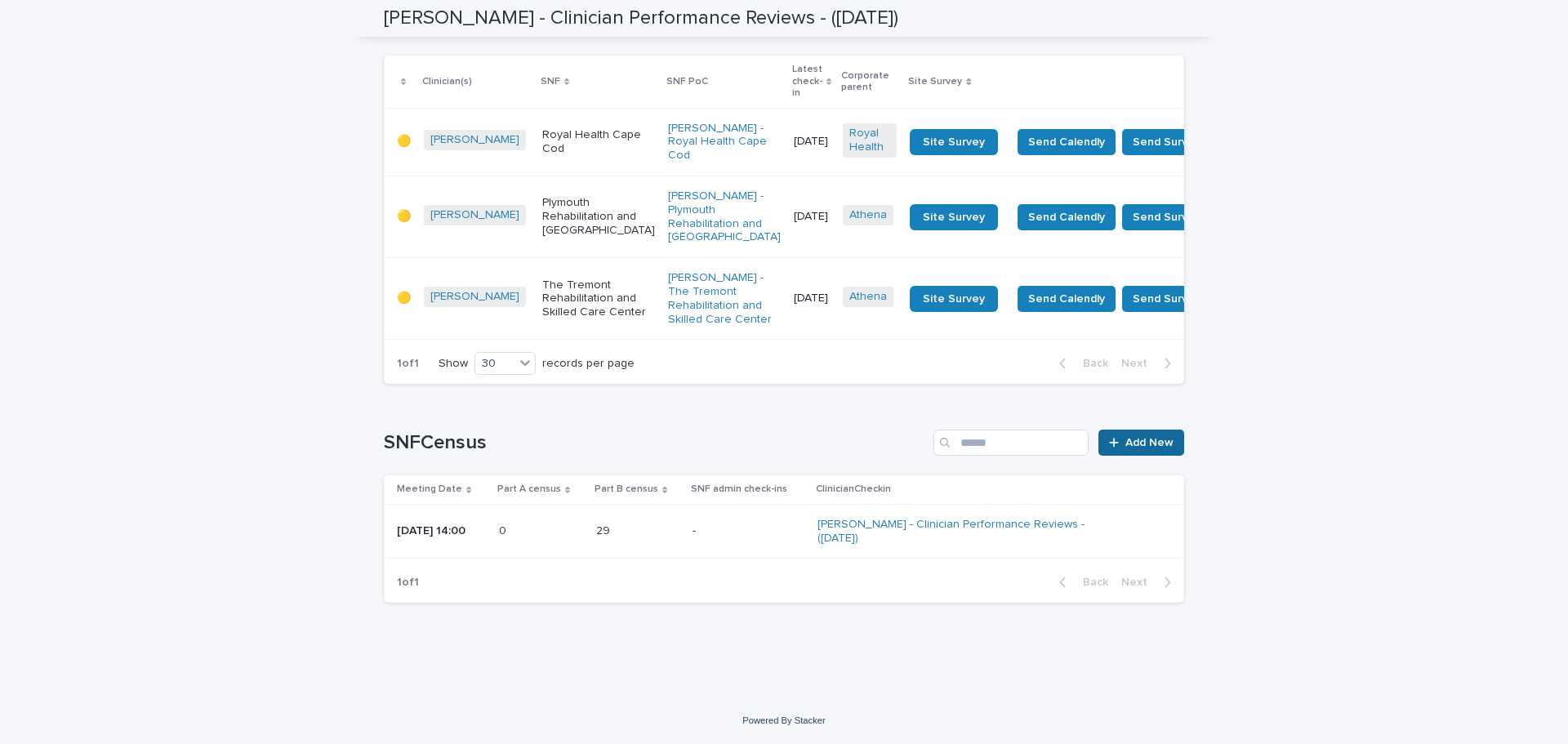
click at [1111, 444] on icon at bounding box center [1113, 443] width 9 height 9
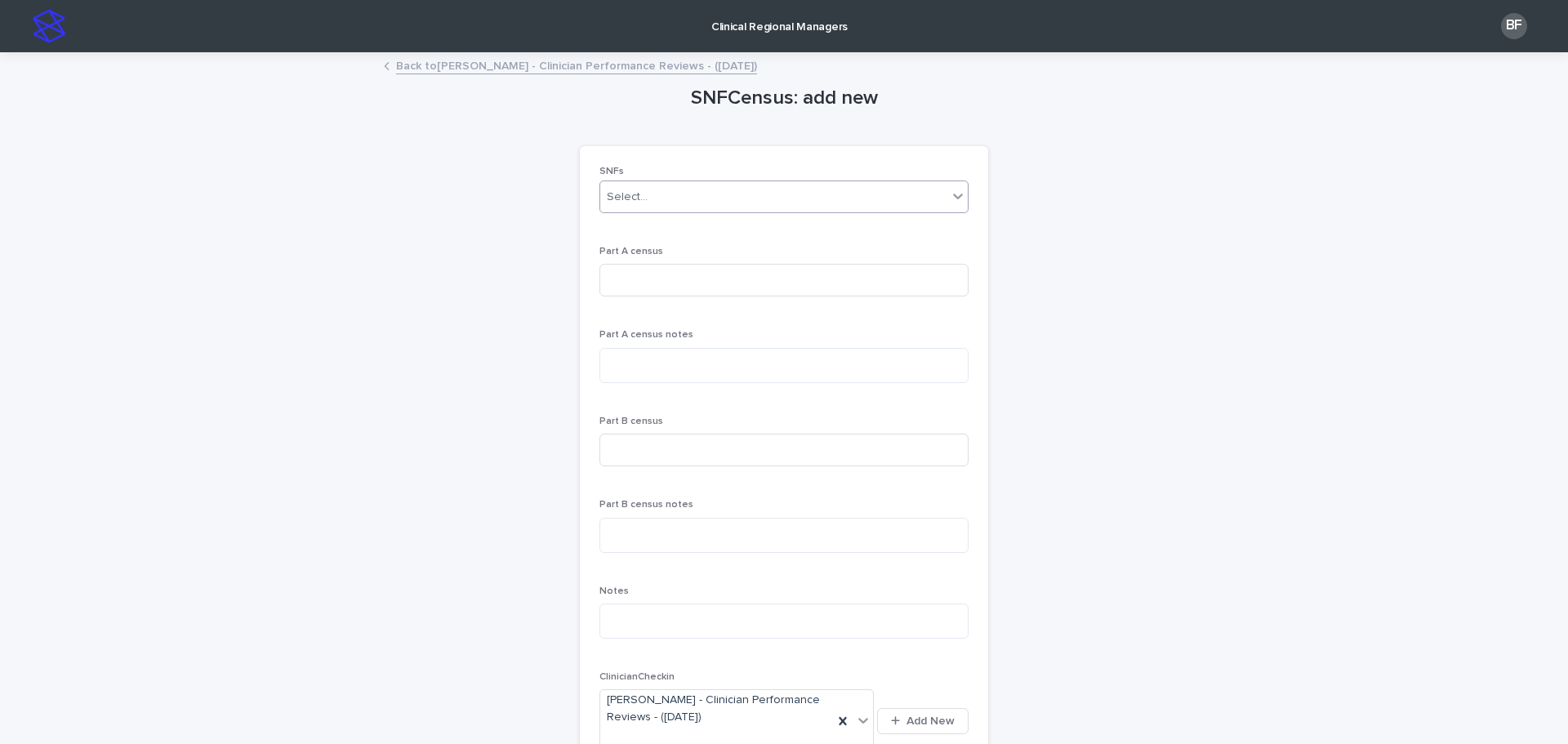
click at [636, 201] on div "Select..." at bounding box center [627, 196] width 41 height 17
type input "*"
type input "********"
click at [660, 227] on div "Plymouth Rehabilitation and [GEOGRAPHIC_DATA]" at bounding box center [778, 228] width 368 height 29
click at [632, 283] on input at bounding box center [784, 280] width 369 height 33
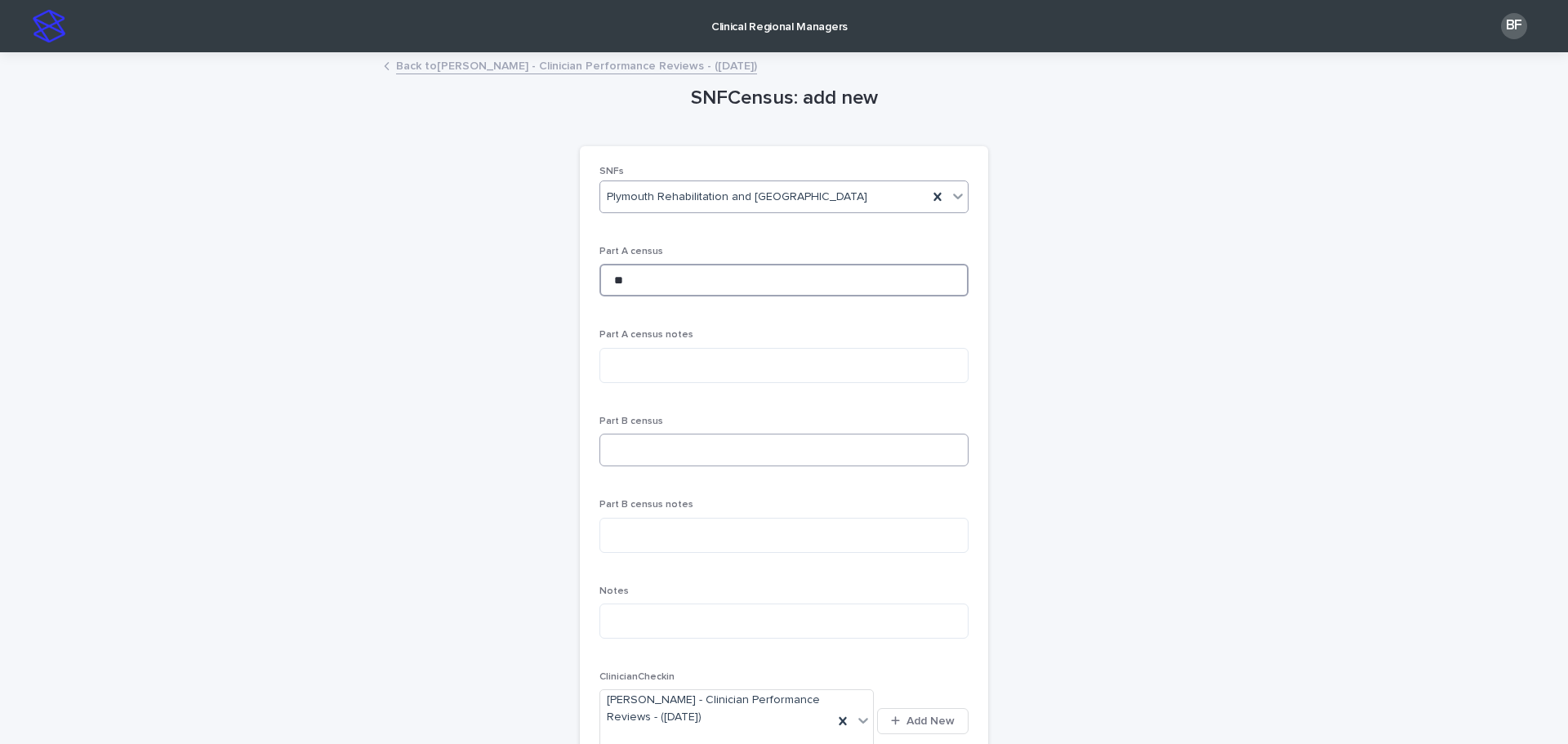
type input "**"
click at [638, 442] on input at bounding box center [784, 450] width 369 height 33
type input "**"
click at [449, 457] on div "SNFCensus: add new Loading... Saving… Loading... Saving… Loading... Saving… SNF…" at bounding box center [784, 658] width 800 height 1209
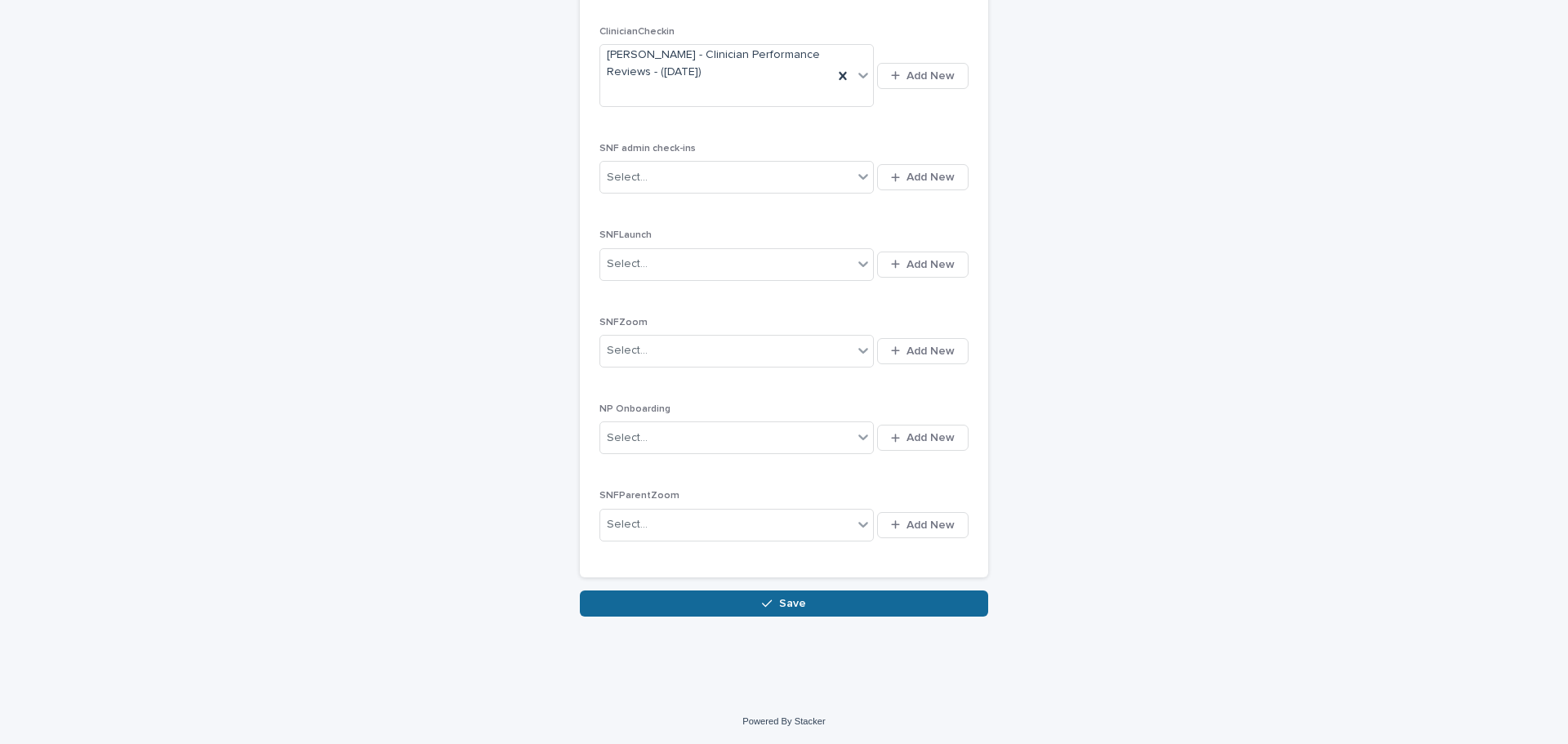
click at [715, 612] on button "Save" at bounding box center [784, 603] width 409 height 26
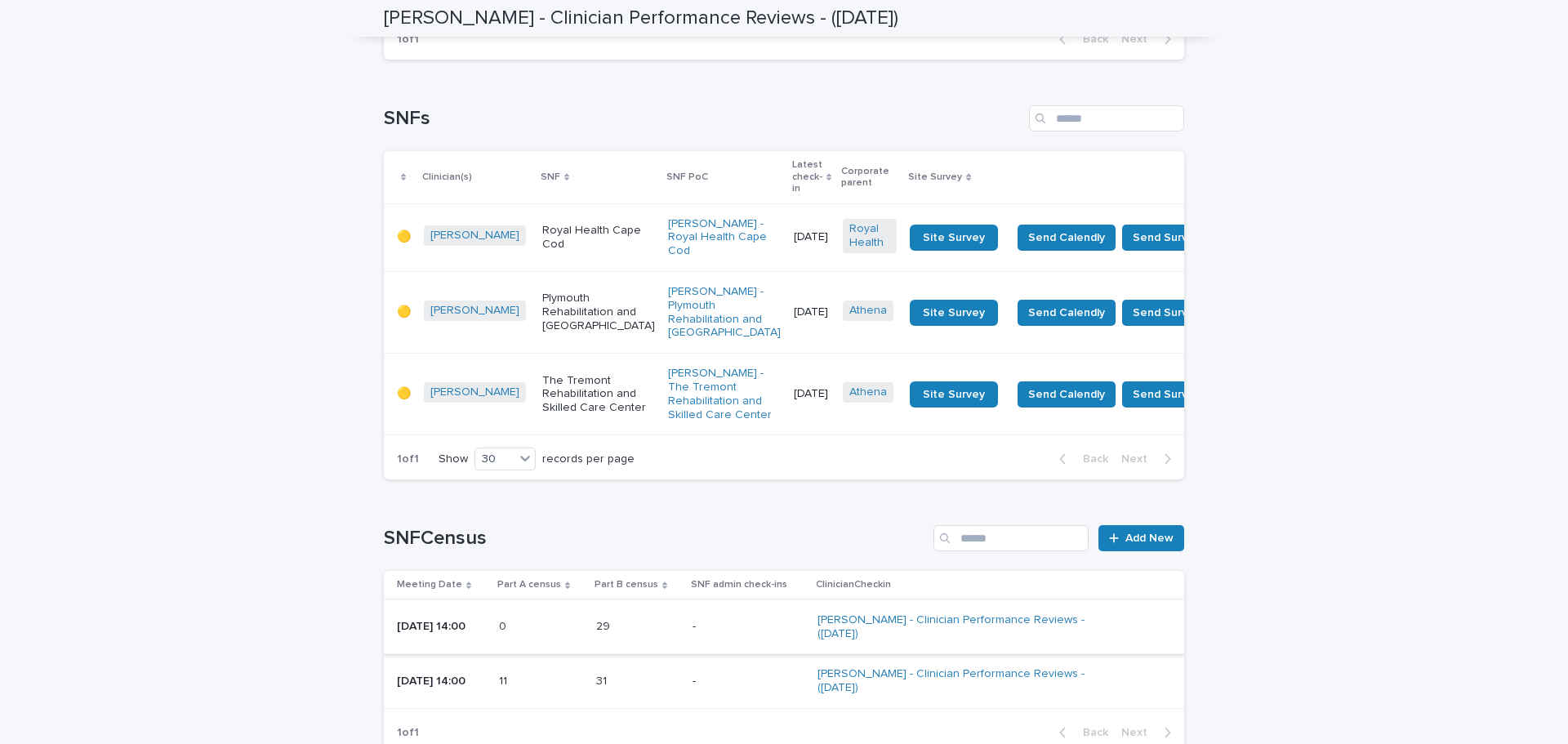
scroll to position [1264, 0]
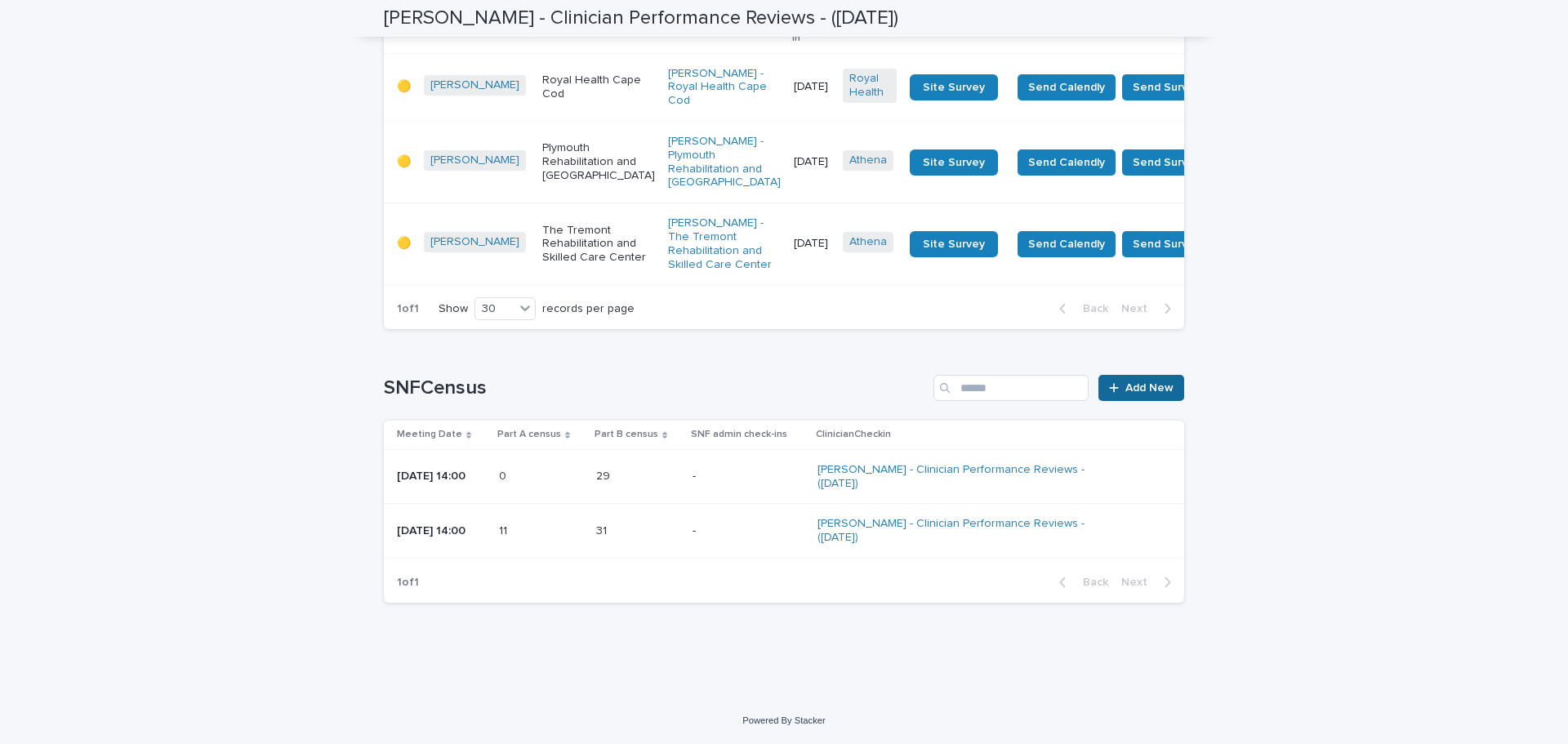
click at [1125, 393] on span "Add New" at bounding box center [1149, 387] width 48 height 11
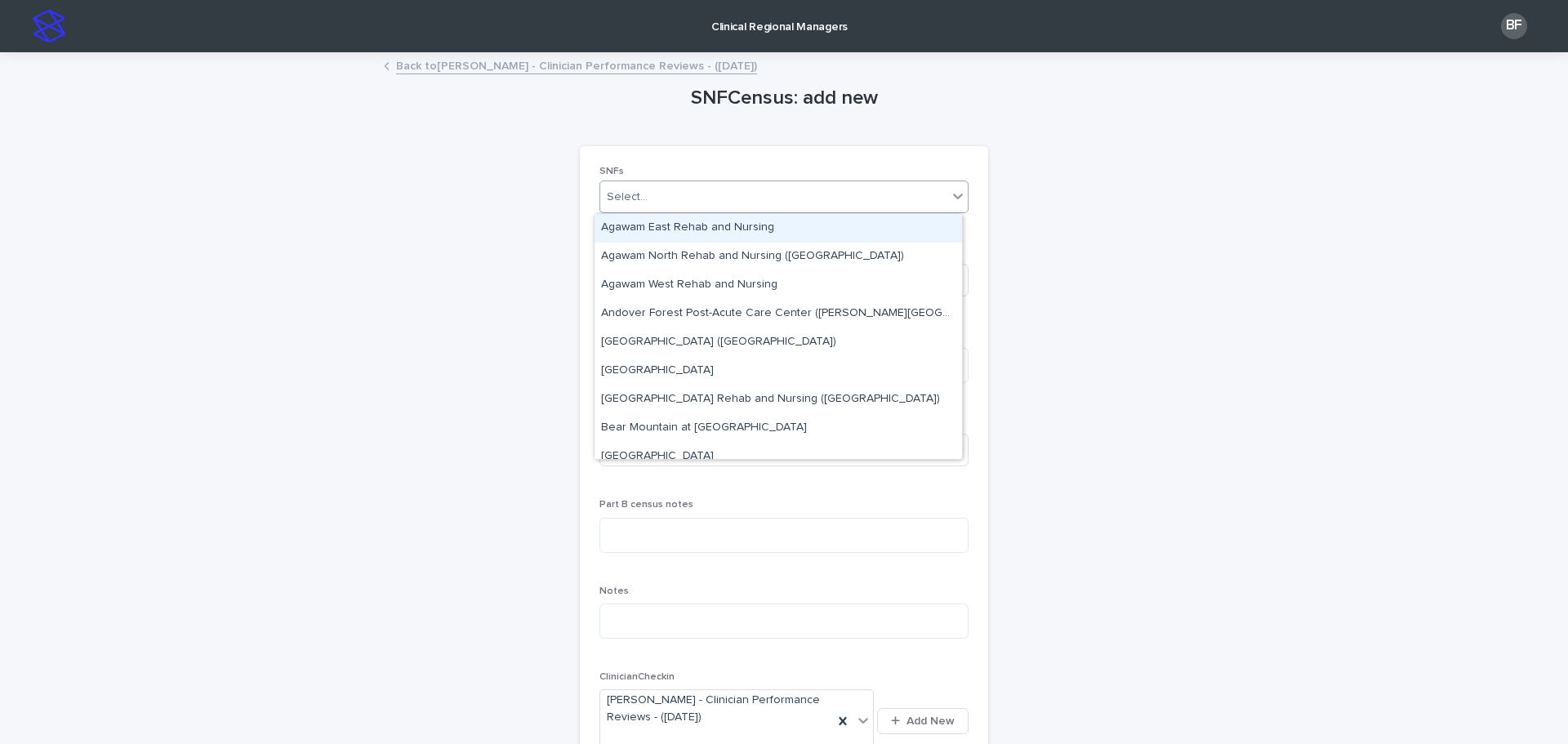
click at [659, 185] on div "Select..." at bounding box center [774, 196] width 347 height 27
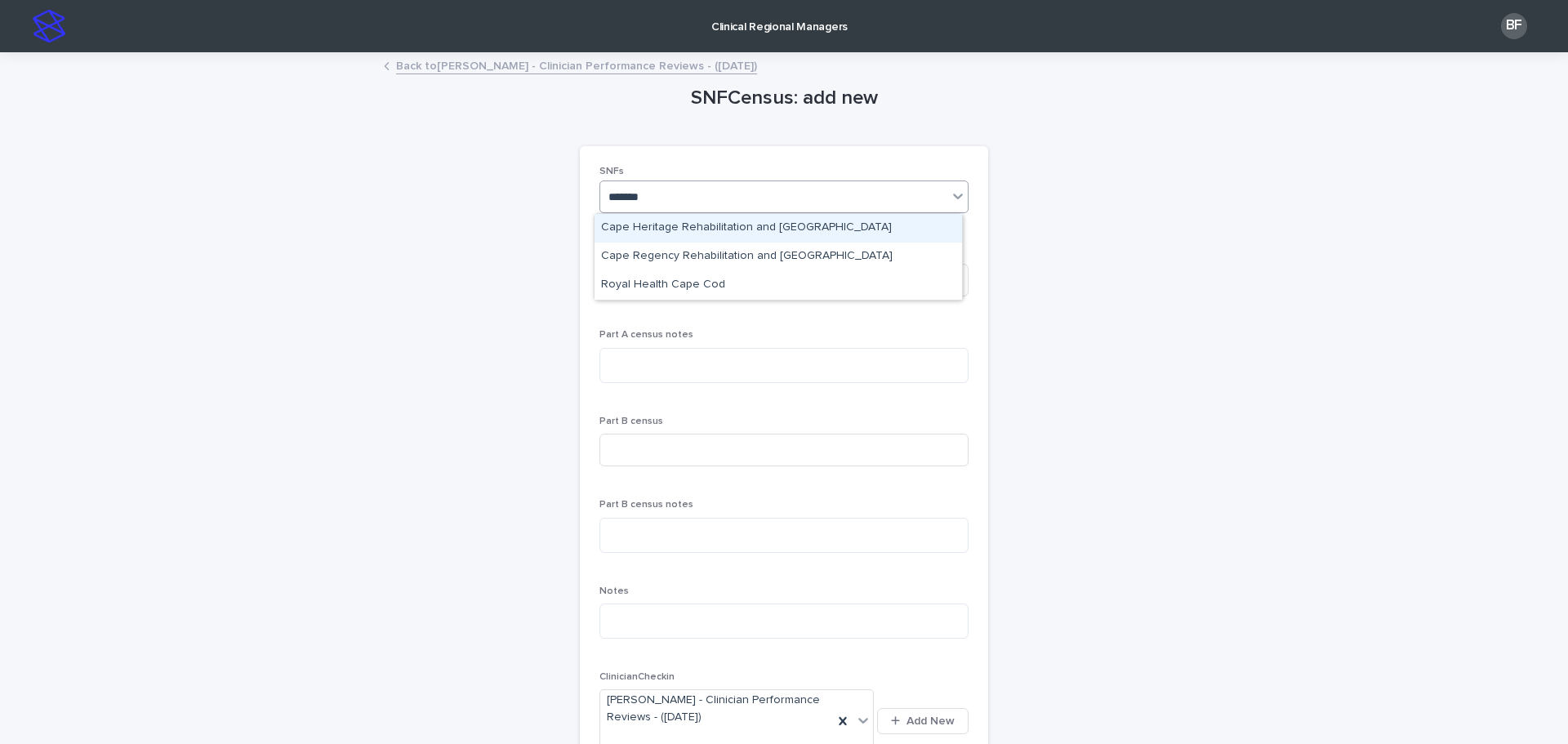
type input "********"
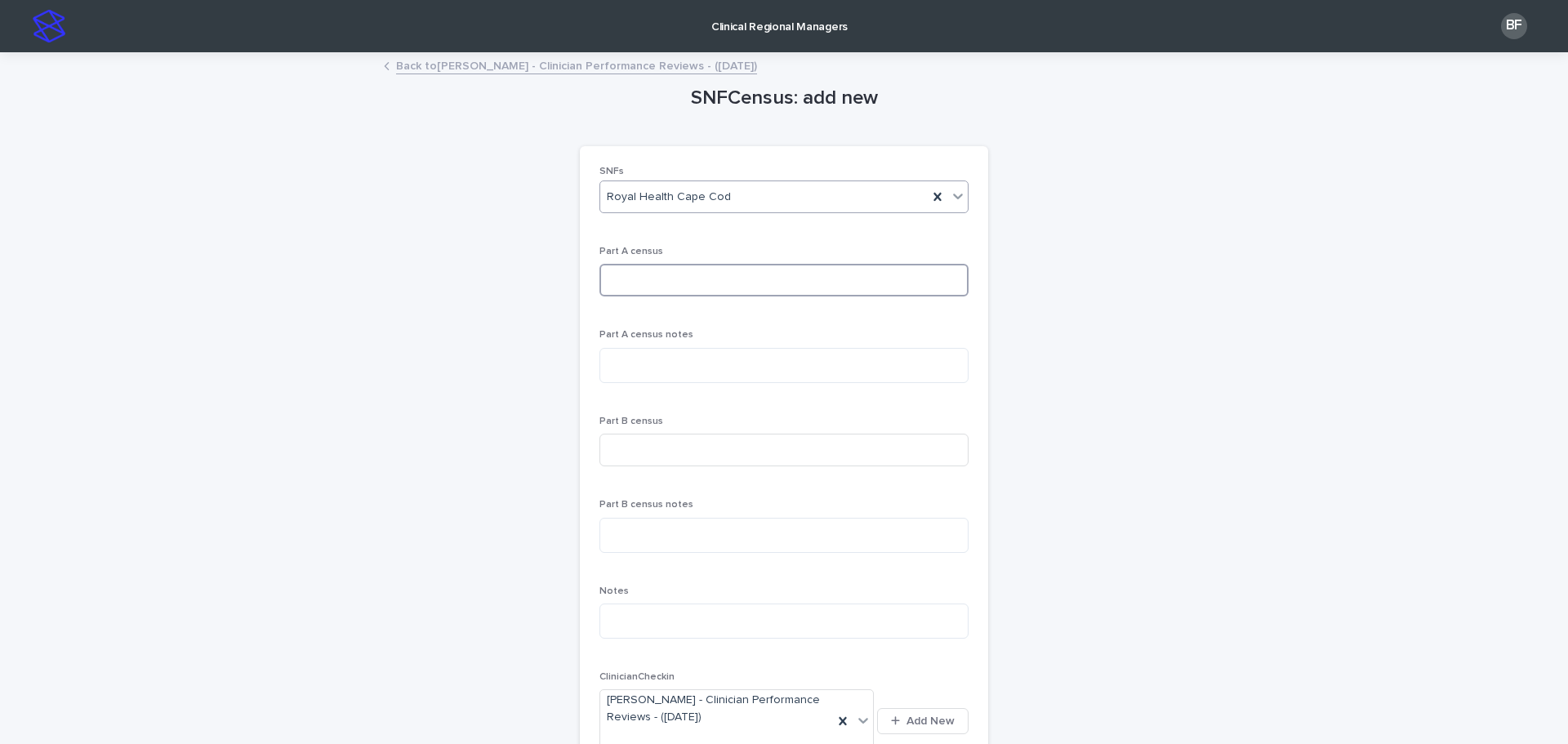
click at [653, 282] on input at bounding box center [784, 280] width 369 height 33
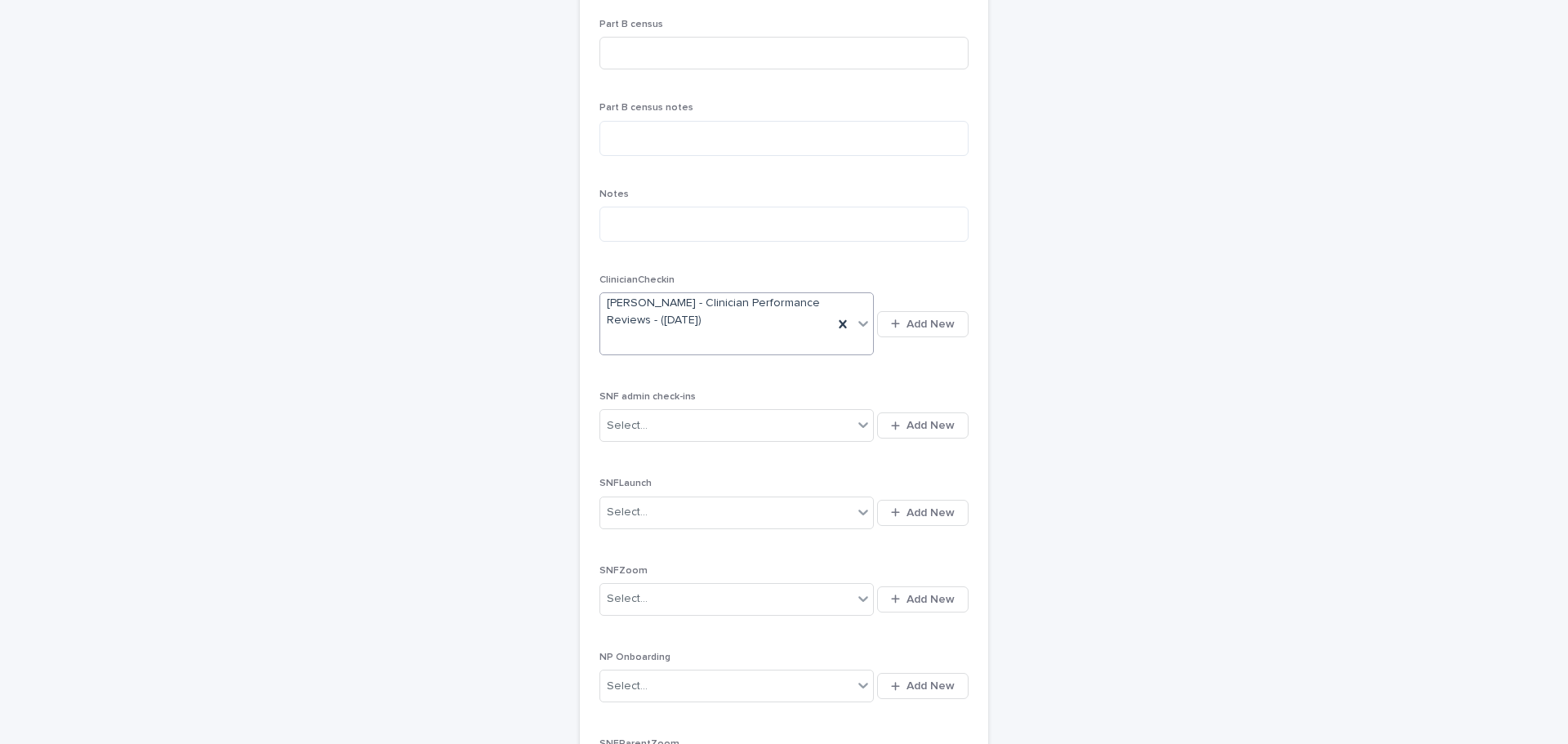
scroll to position [645, 0]
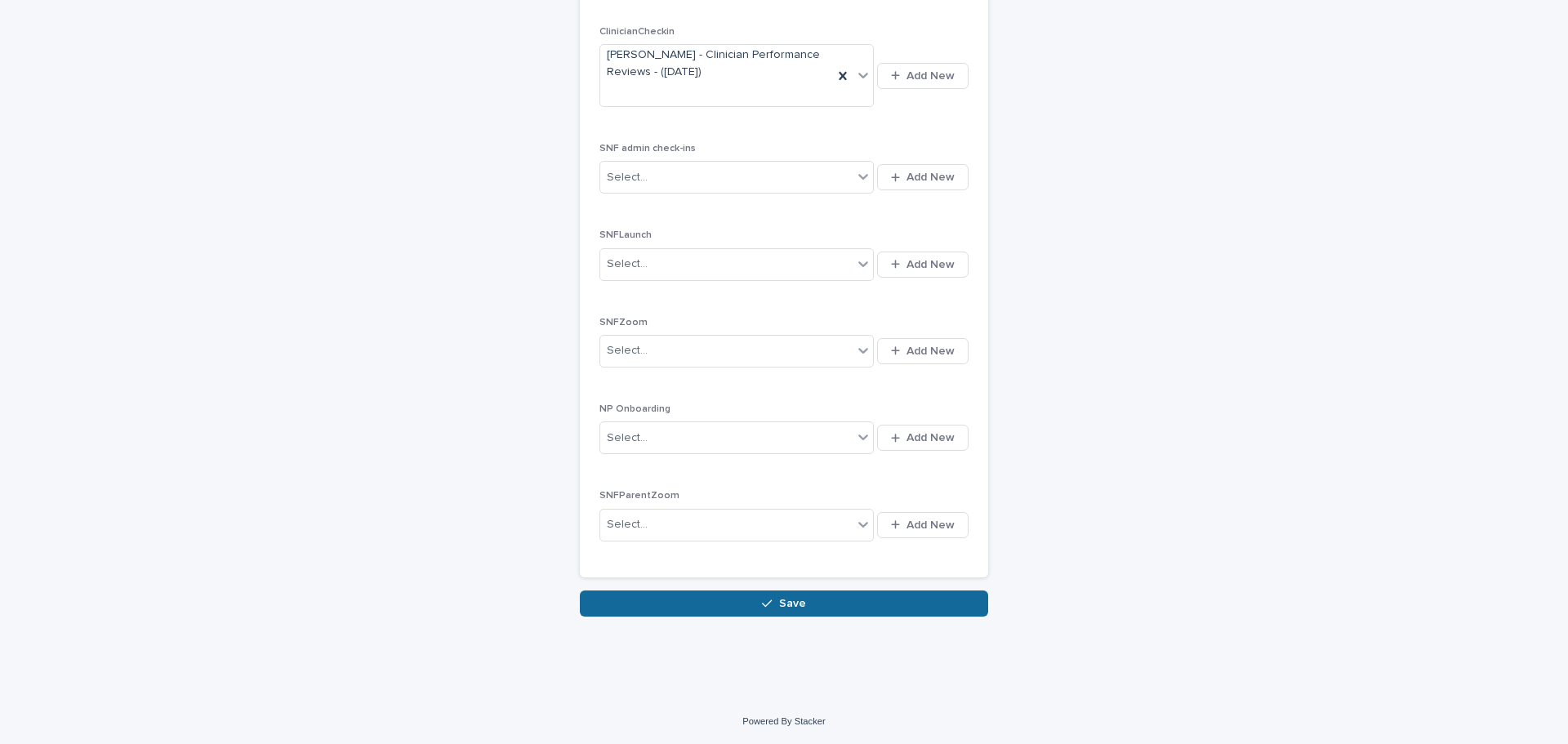
type input "***"
click at [753, 607] on button "Save" at bounding box center [784, 603] width 409 height 26
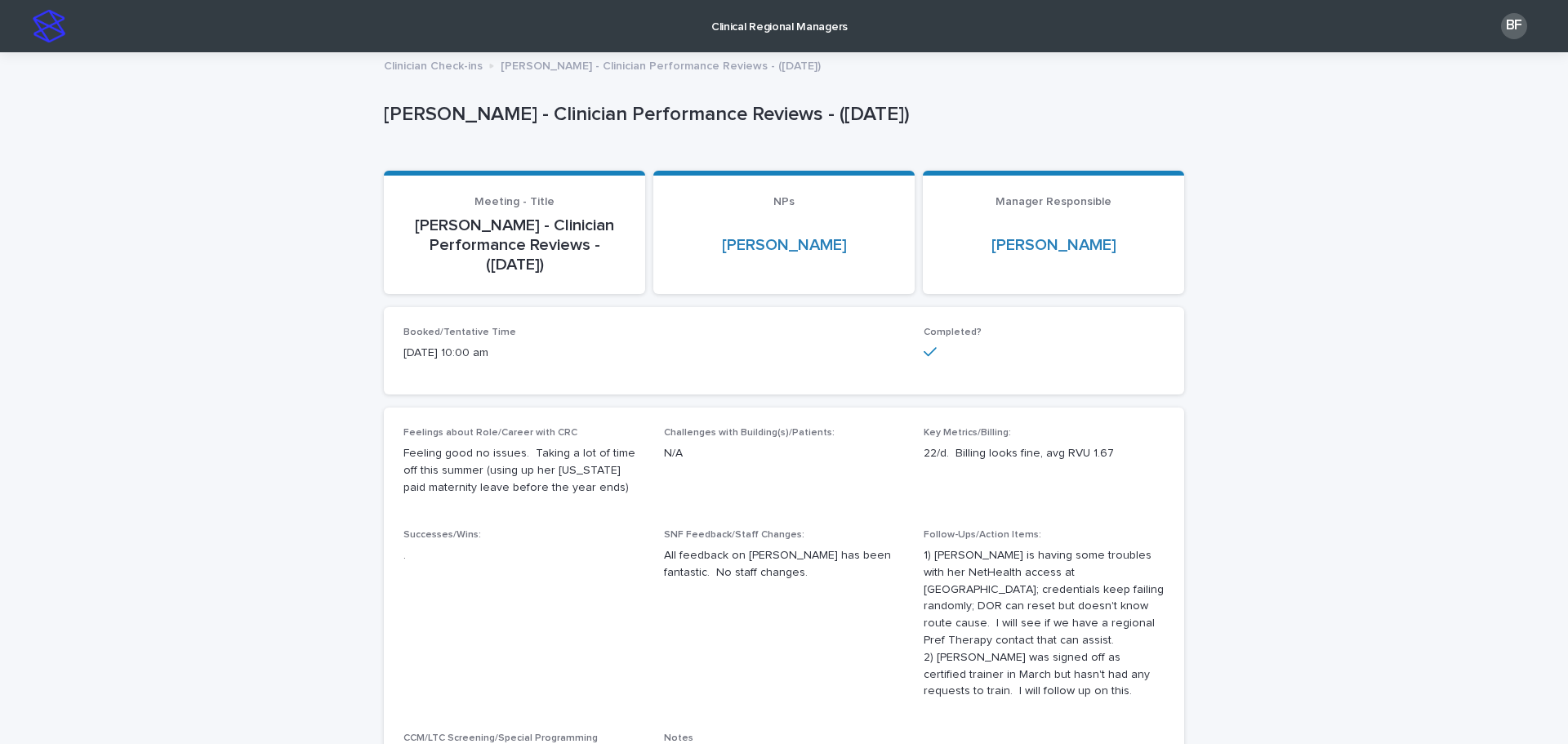
click at [728, 28] on p "Clinical Regional Managers" at bounding box center [780, 17] width 137 height 34
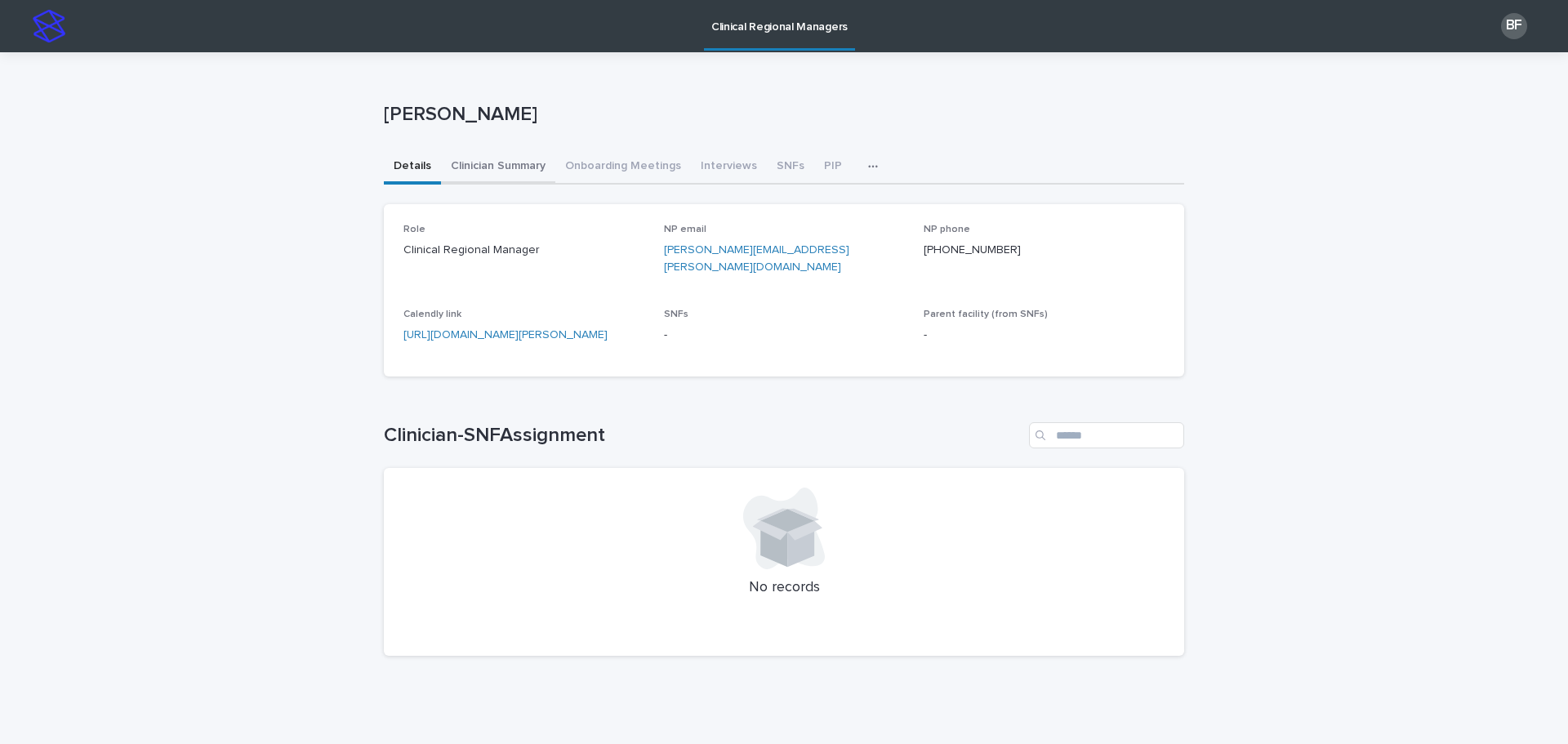
click at [495, 166] on button "Clinician Summary" at bounding box center [497, 168] width 115 height 34
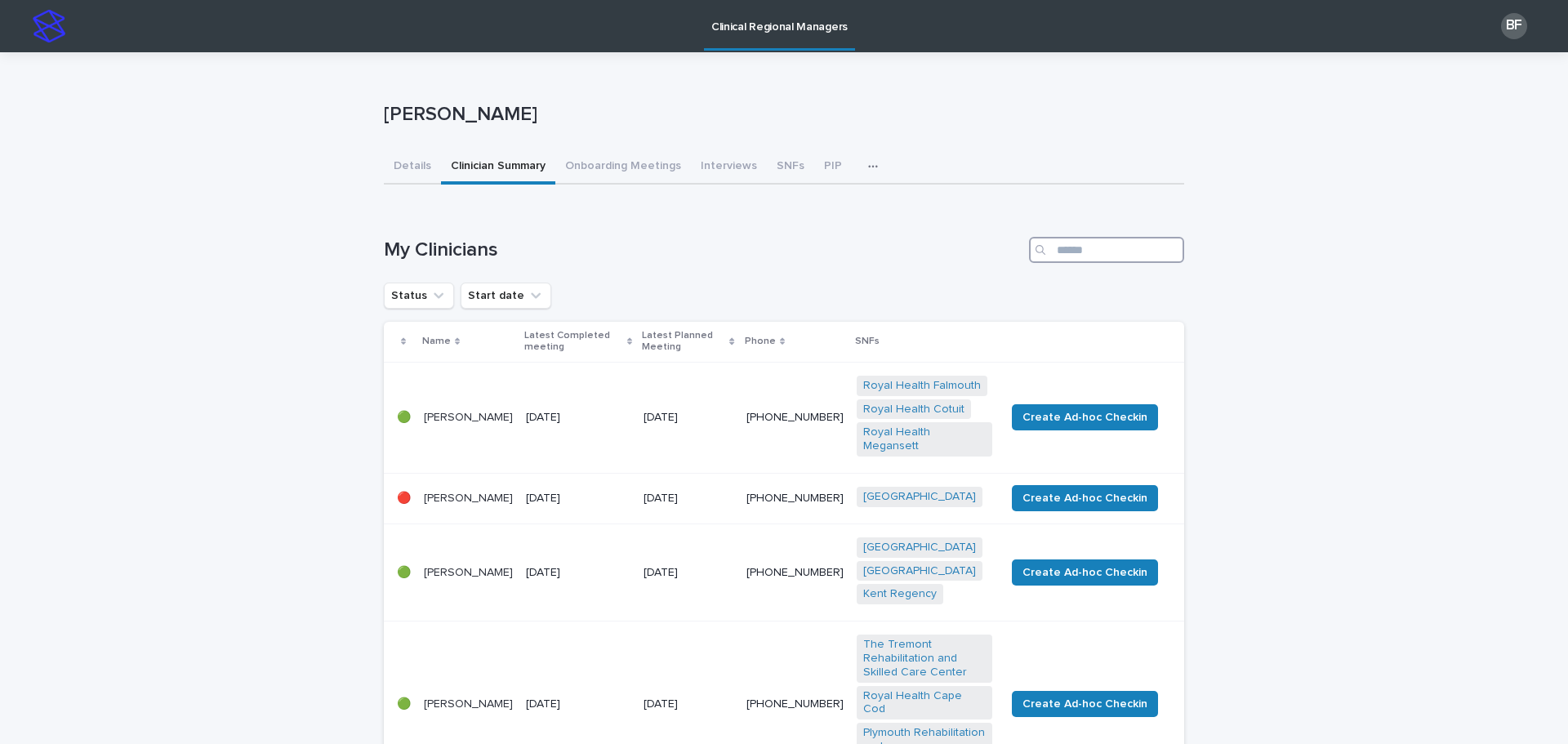
click at [1110, 252] on input "Search" at bounding box center [1106, 250] width 156 height 26
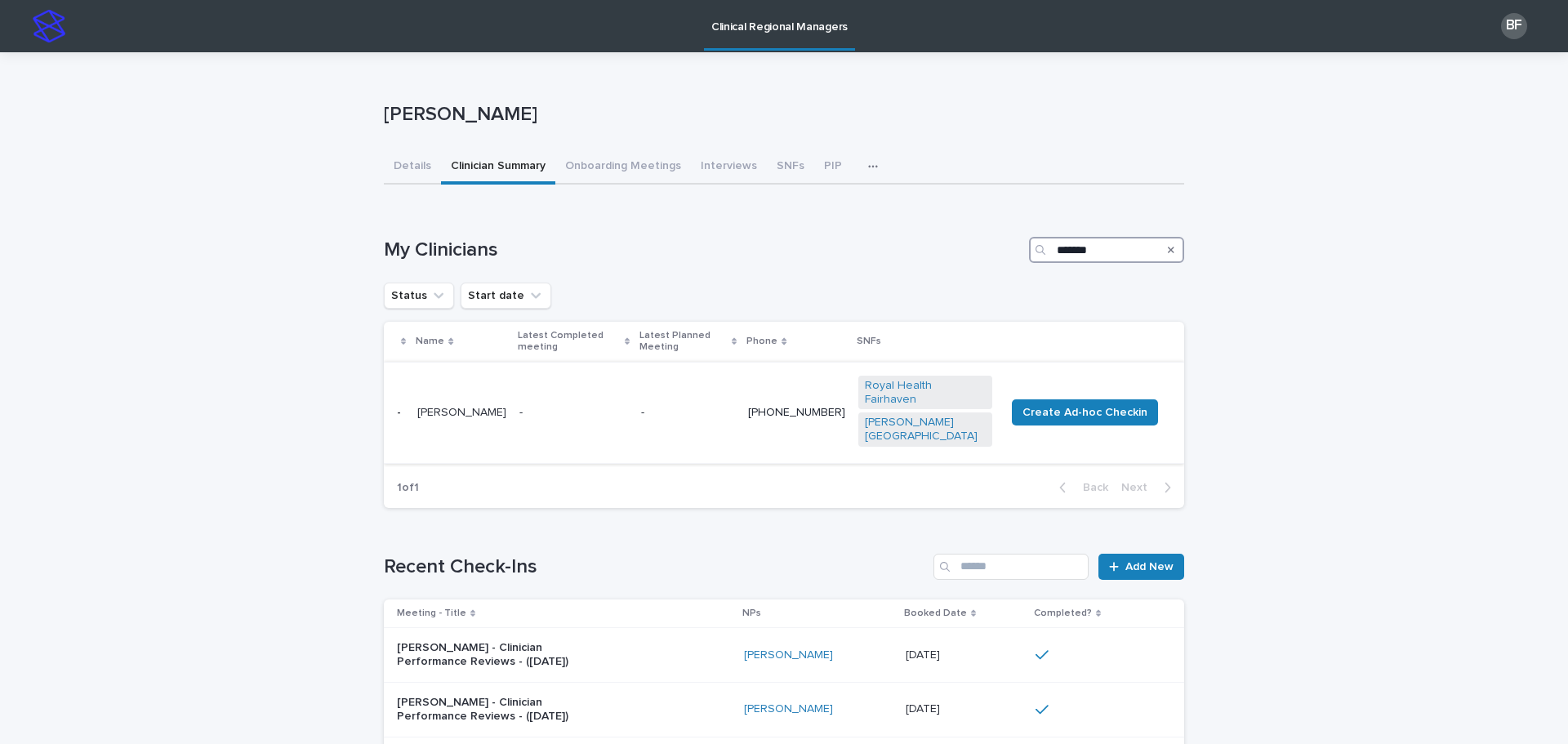
type input "*******"
click at [523, 382] on td "-" at bounding box center [573, 413] width 122 height 102
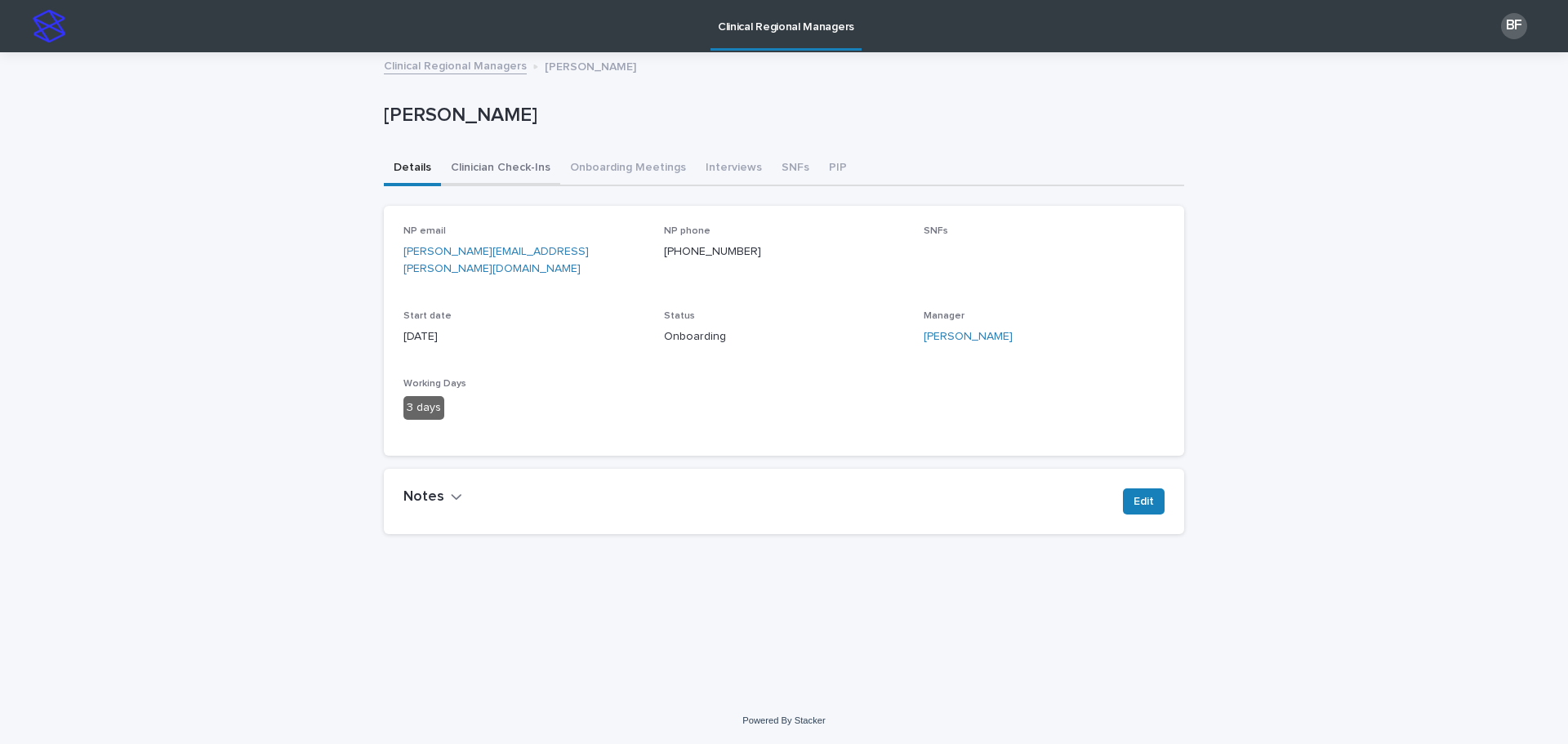
click at [494, 169] on button "Clinician Check-Ins" at bounding box center [500, 169] width 120 height 34
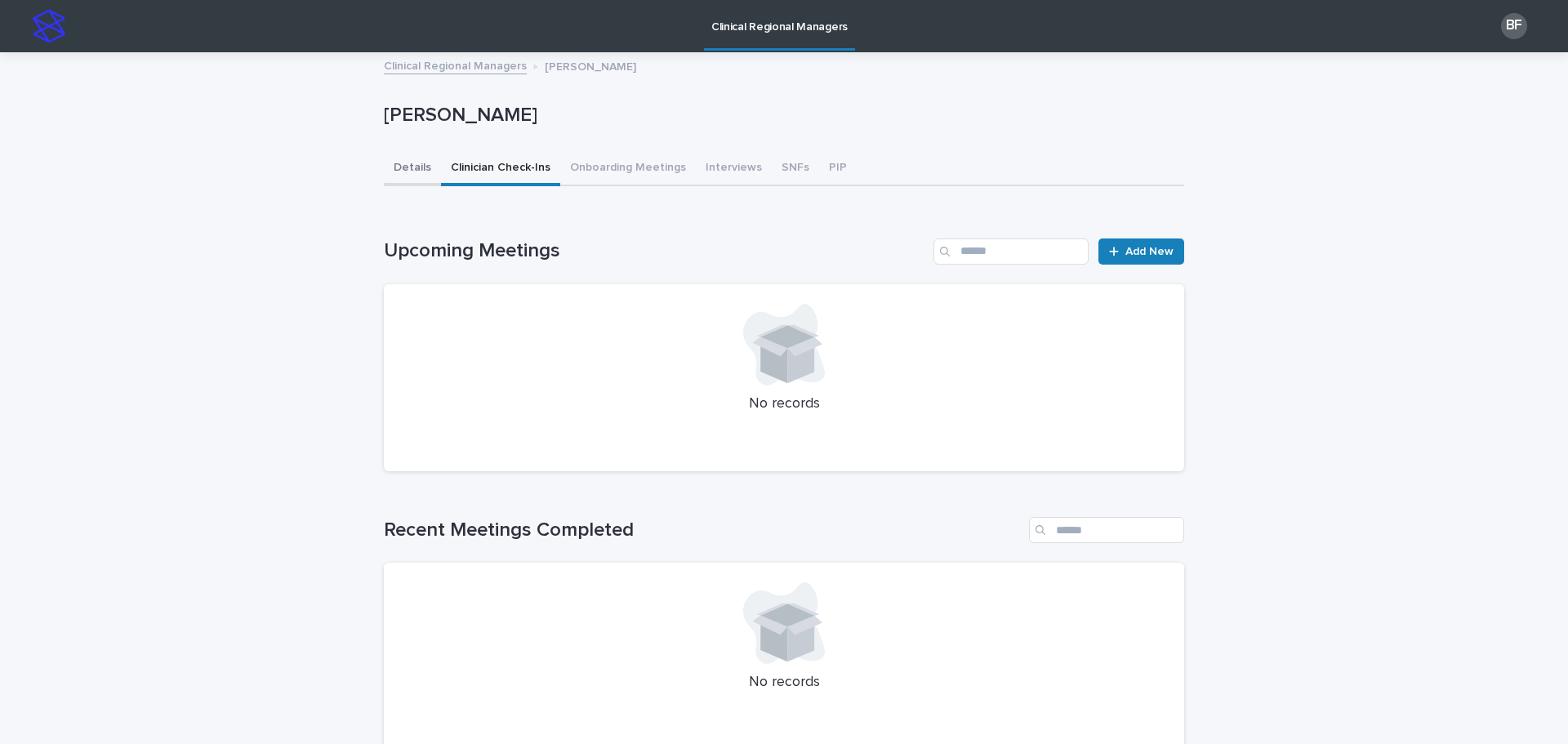
click at [407, 169] on button "Details" at bounding box center [412, 169] width 57 height 34
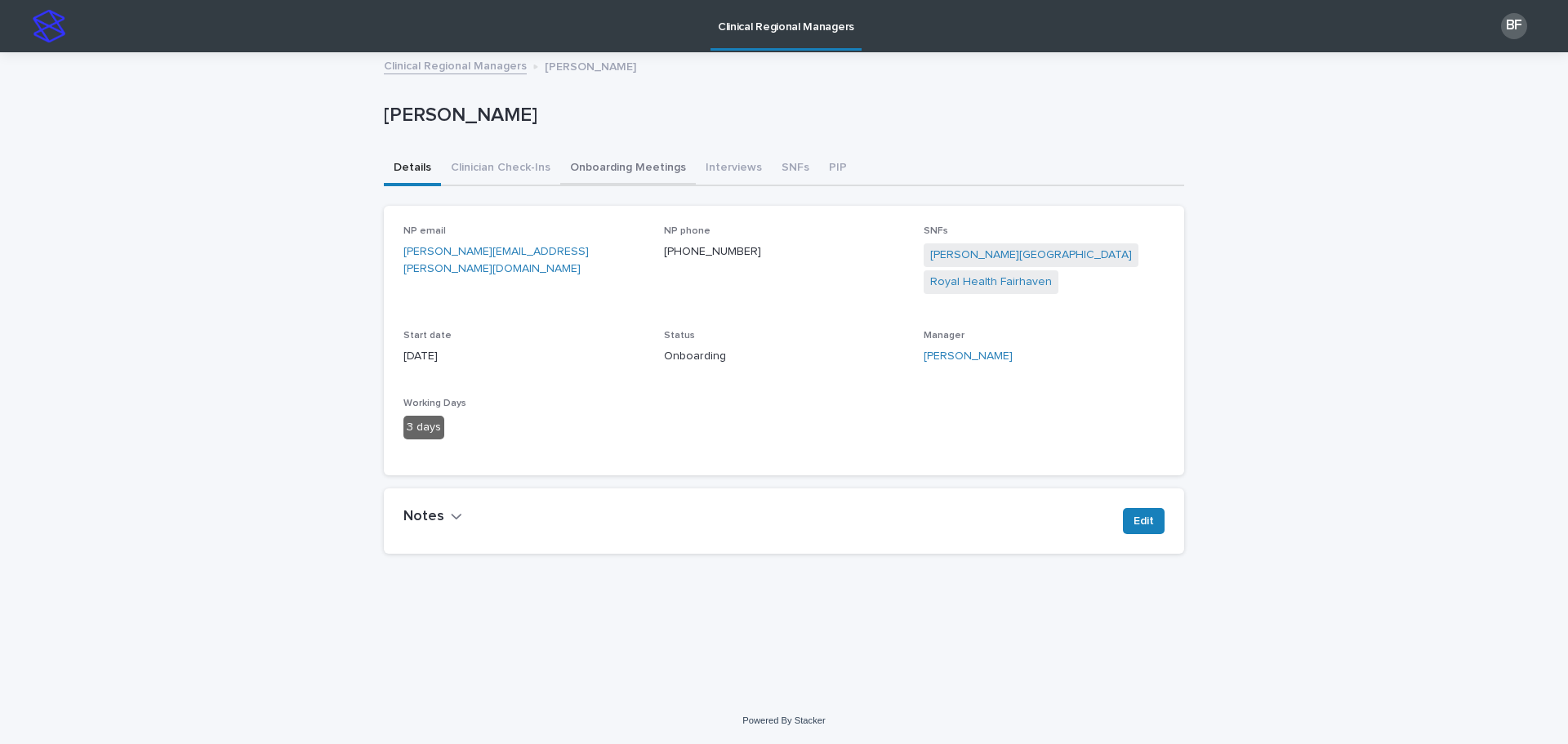
click at [613, 181] on button "Onboarding Meetings" at bounding box center [628, 169] width 136 height 34
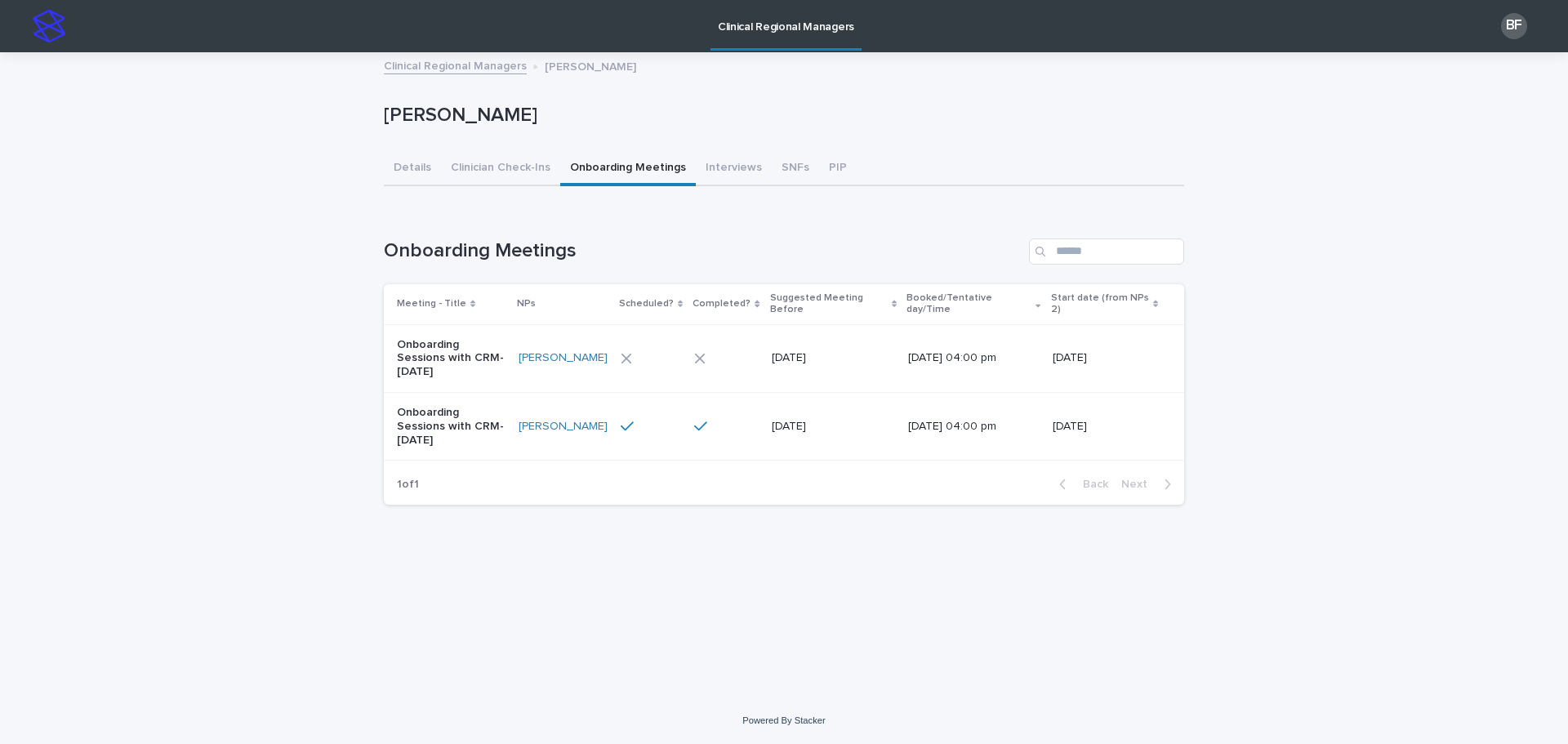
click at [749, 419] on div at bounding box center [723, 426] width 58 height 15
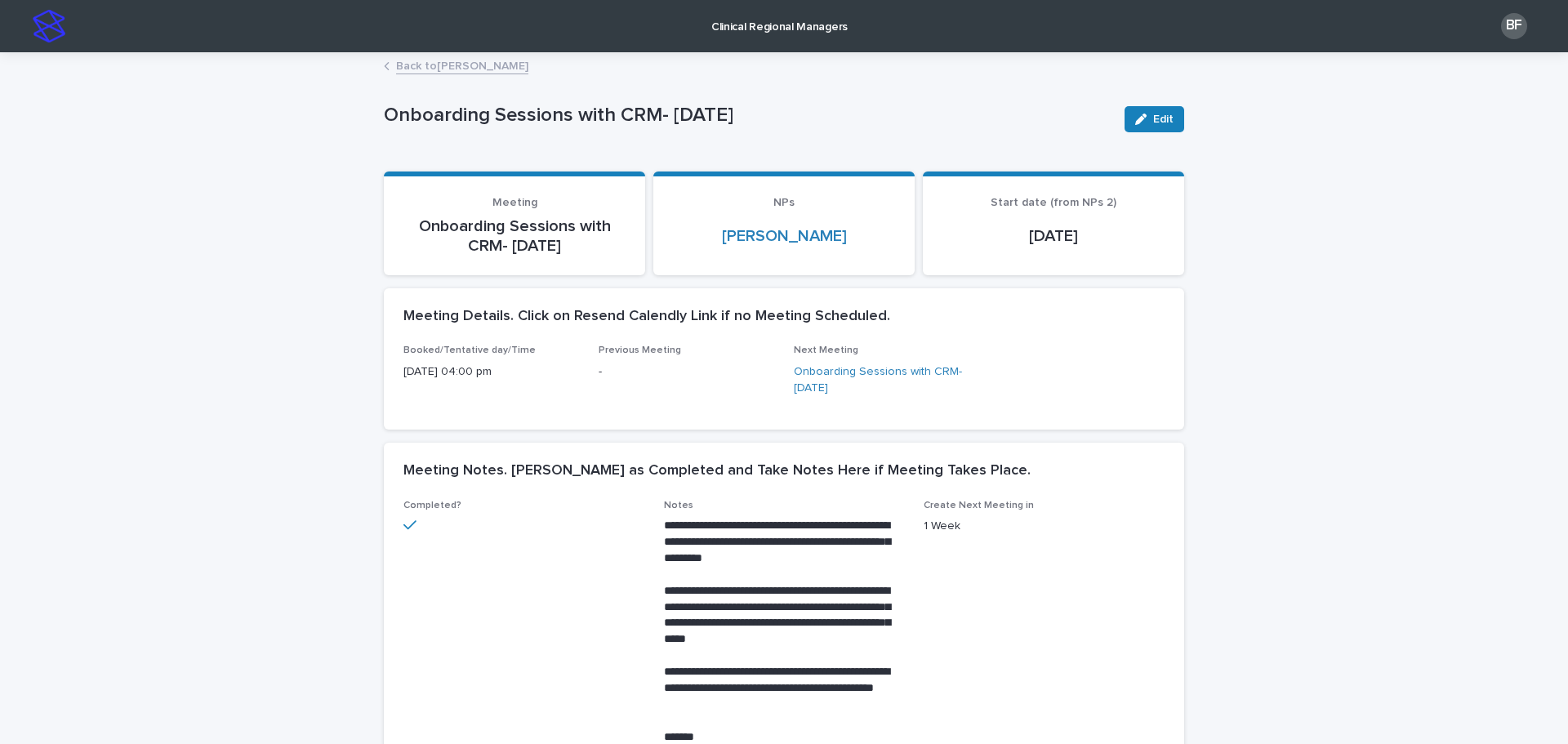
click at [424, 63] on link "Back to Anthony Ramicone" at bounding box center [462, 65] width 133 height 19
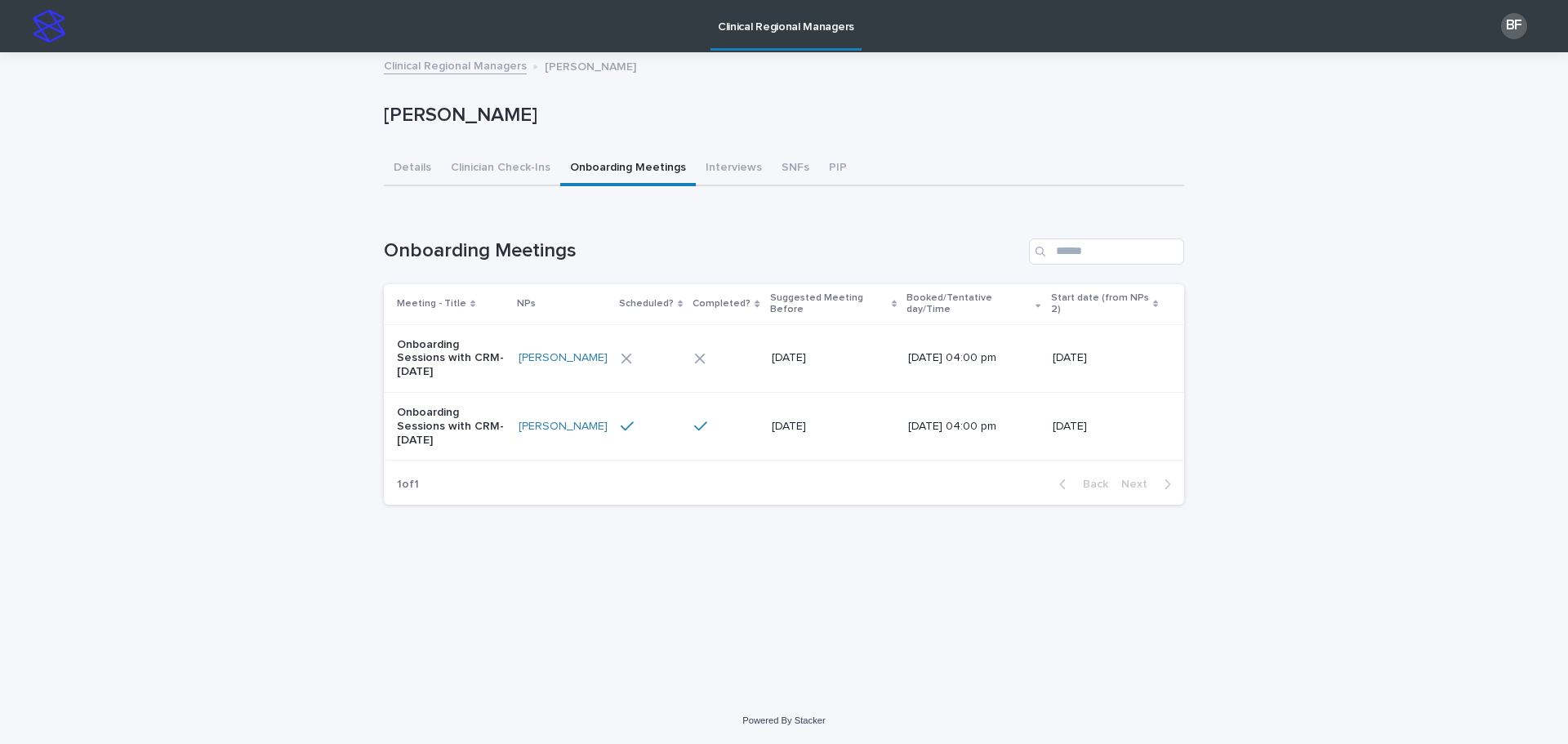
click at [748, 415] on div at bounding box center [726, 427] width 64 height 28
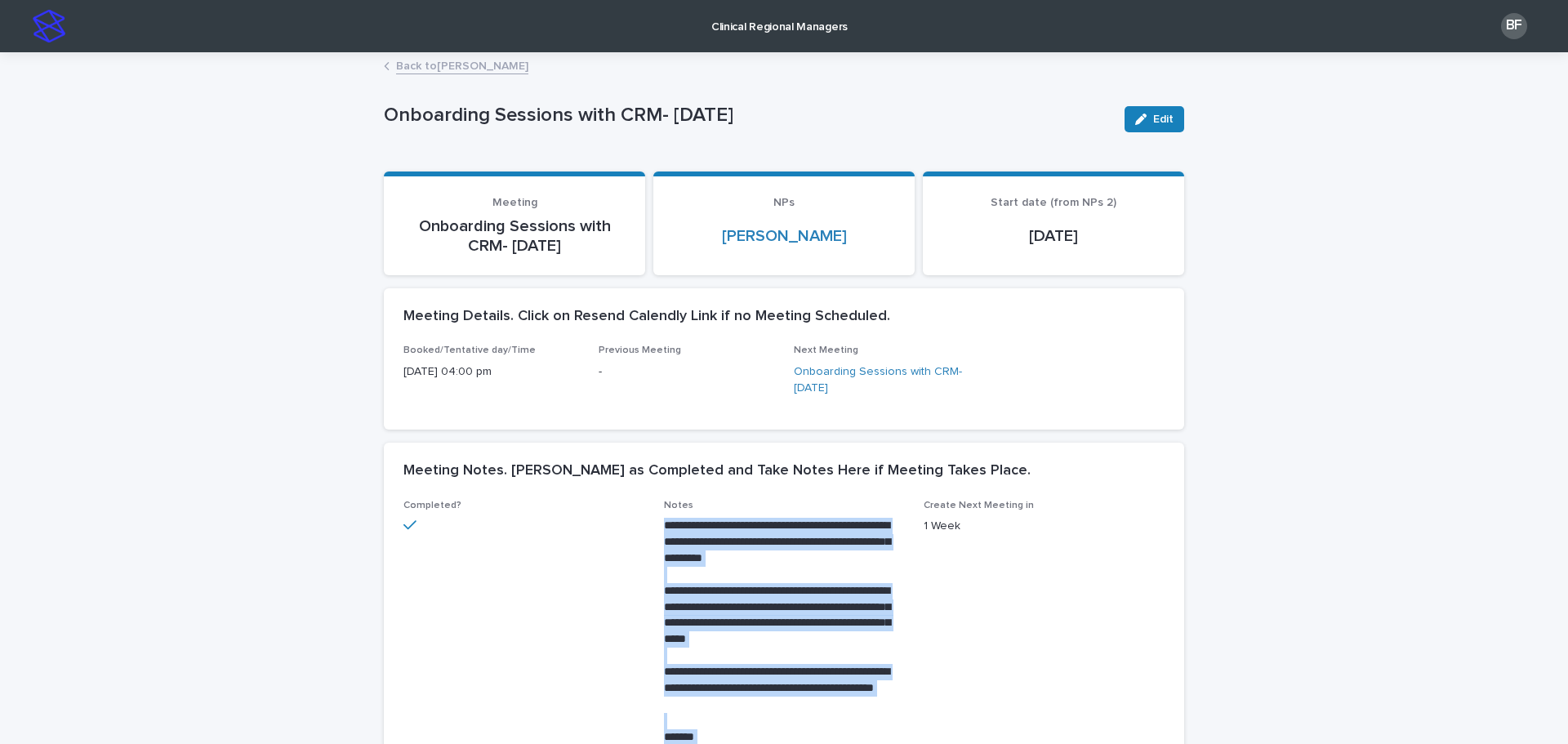
drag, startPoint x: 898, startPoint y: 471, endPoint x: 648, endPoint y: 530, distance: 256.9
copy div "**********"
click at [441, 71] on link "Back to Anthony Ramicone" at bounding box center [462, 65] width 133 height 19
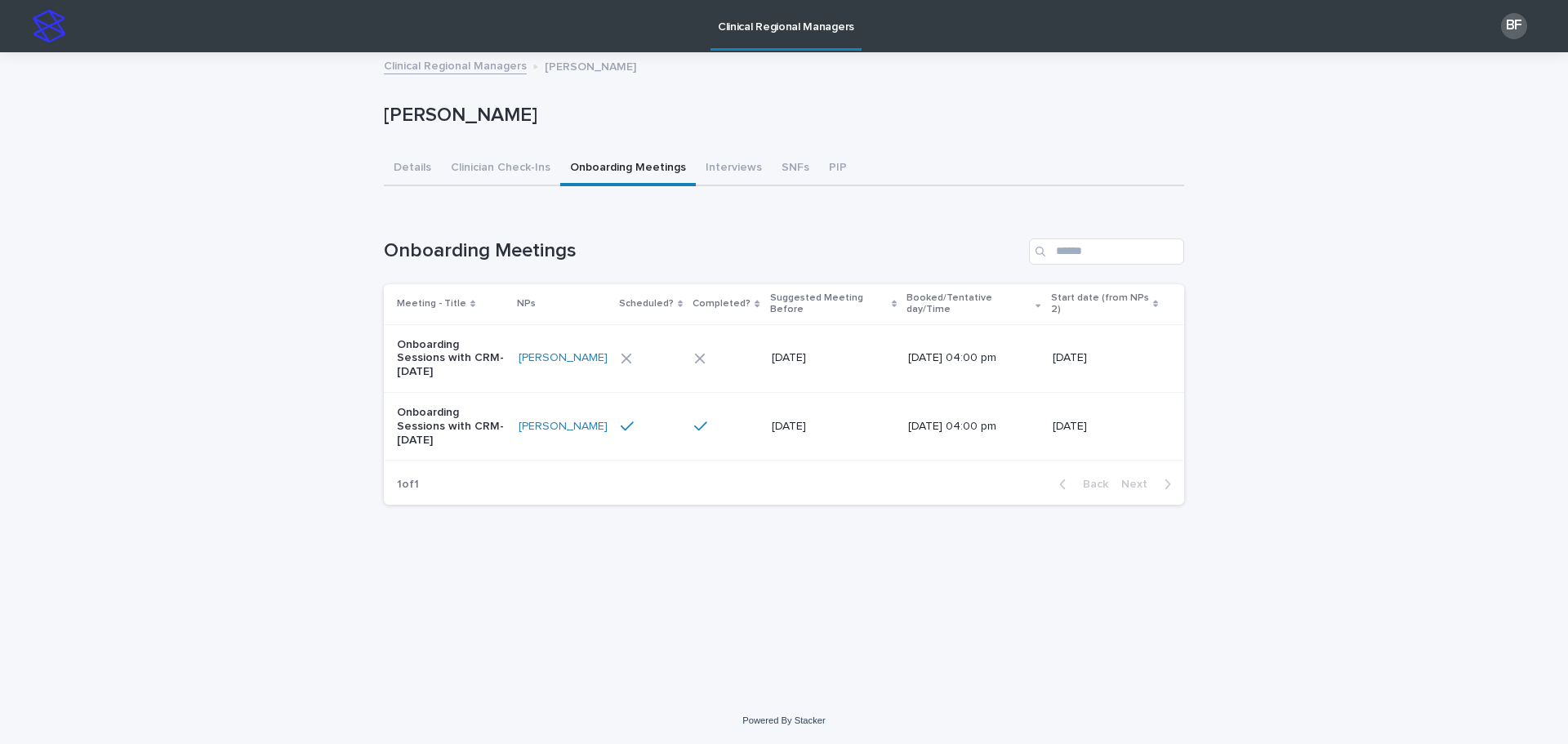
click at [863, 345] on div "18 August 2025" at bounding box center [833, 358] width 124 height 27
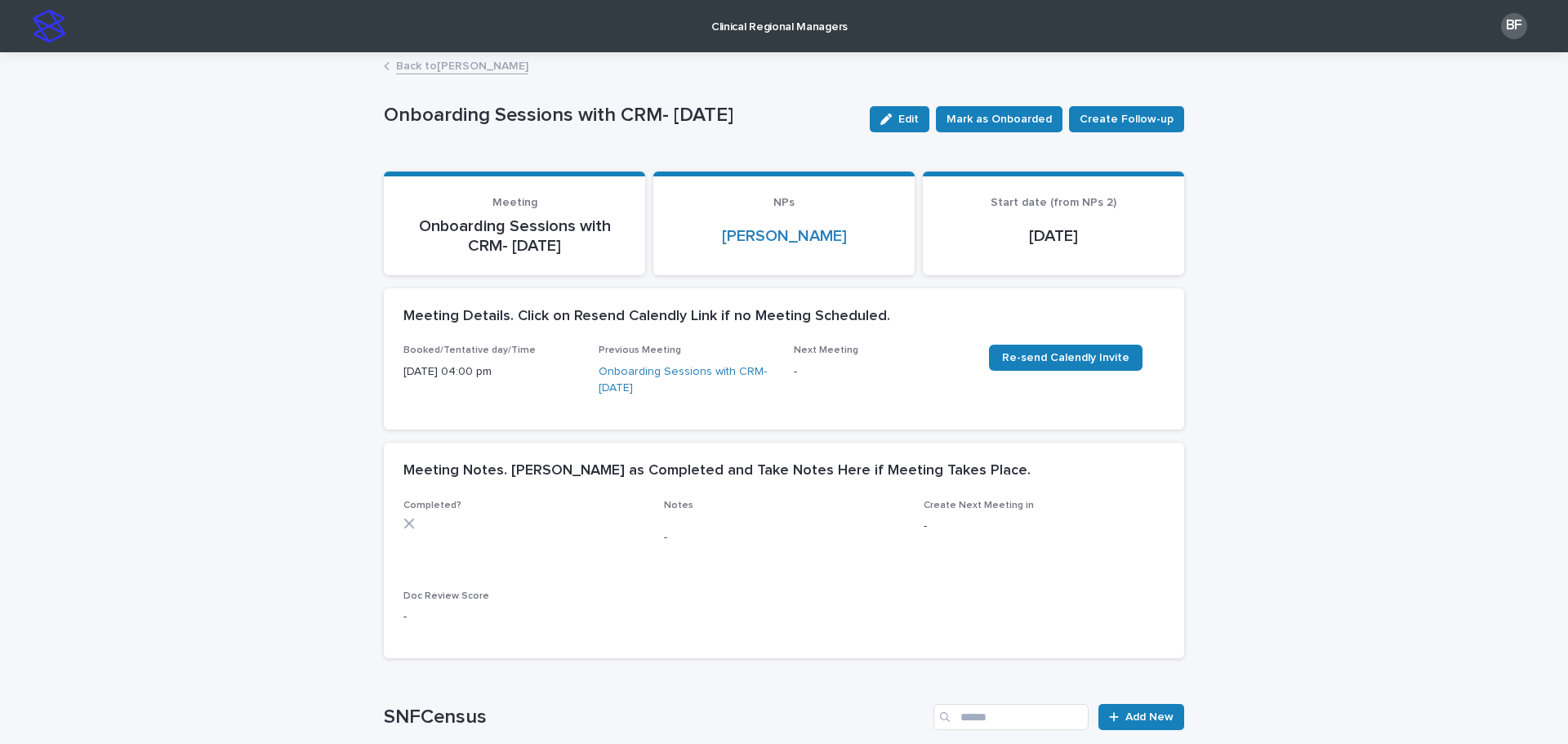
click at [428, 66] on link "Back to Anthony Ramicone" at bounding box center [462, 65] width 133 height 19
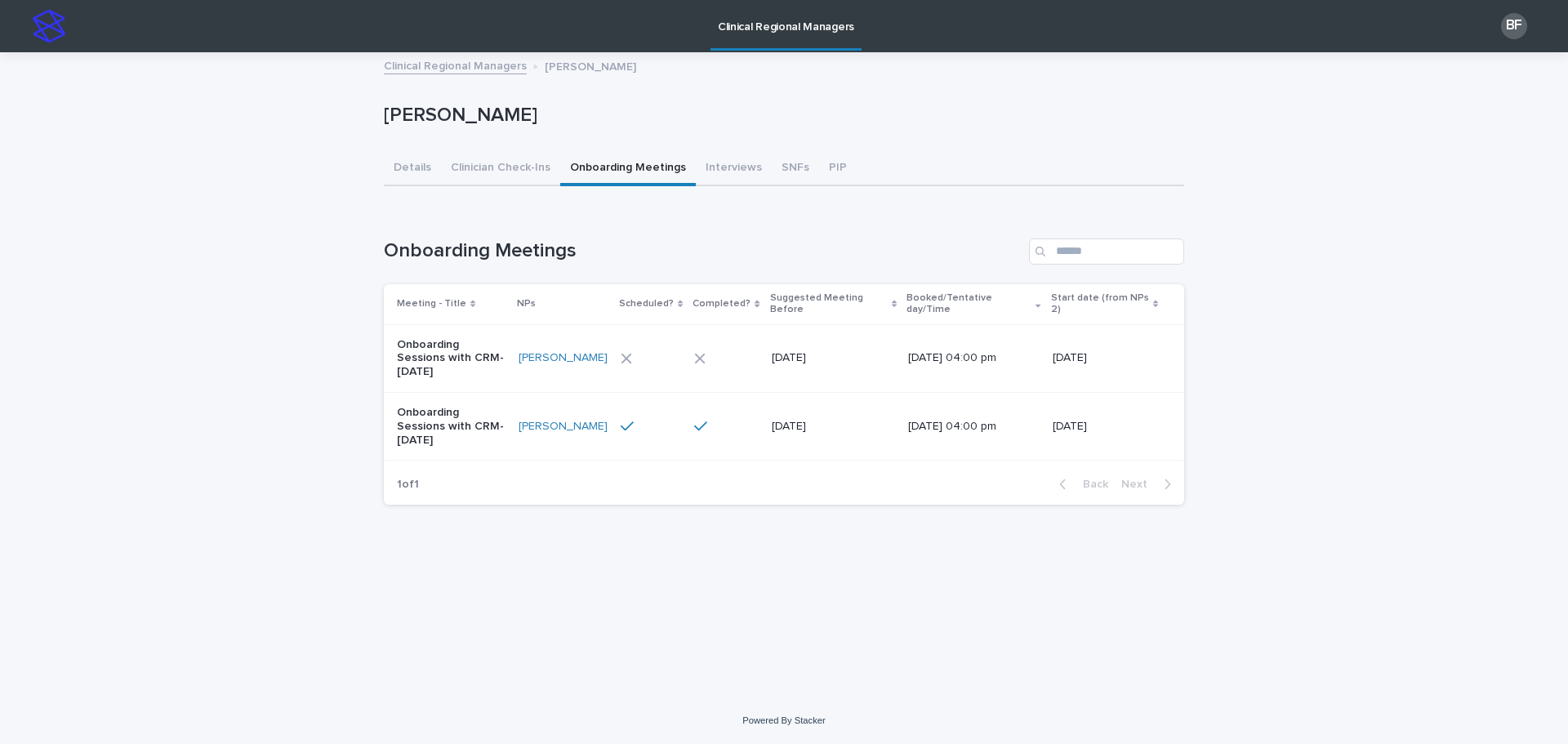
click at [755, 35] on link "Clinical Regional Managers" at bounding box center [786, 24] width 152 height 48
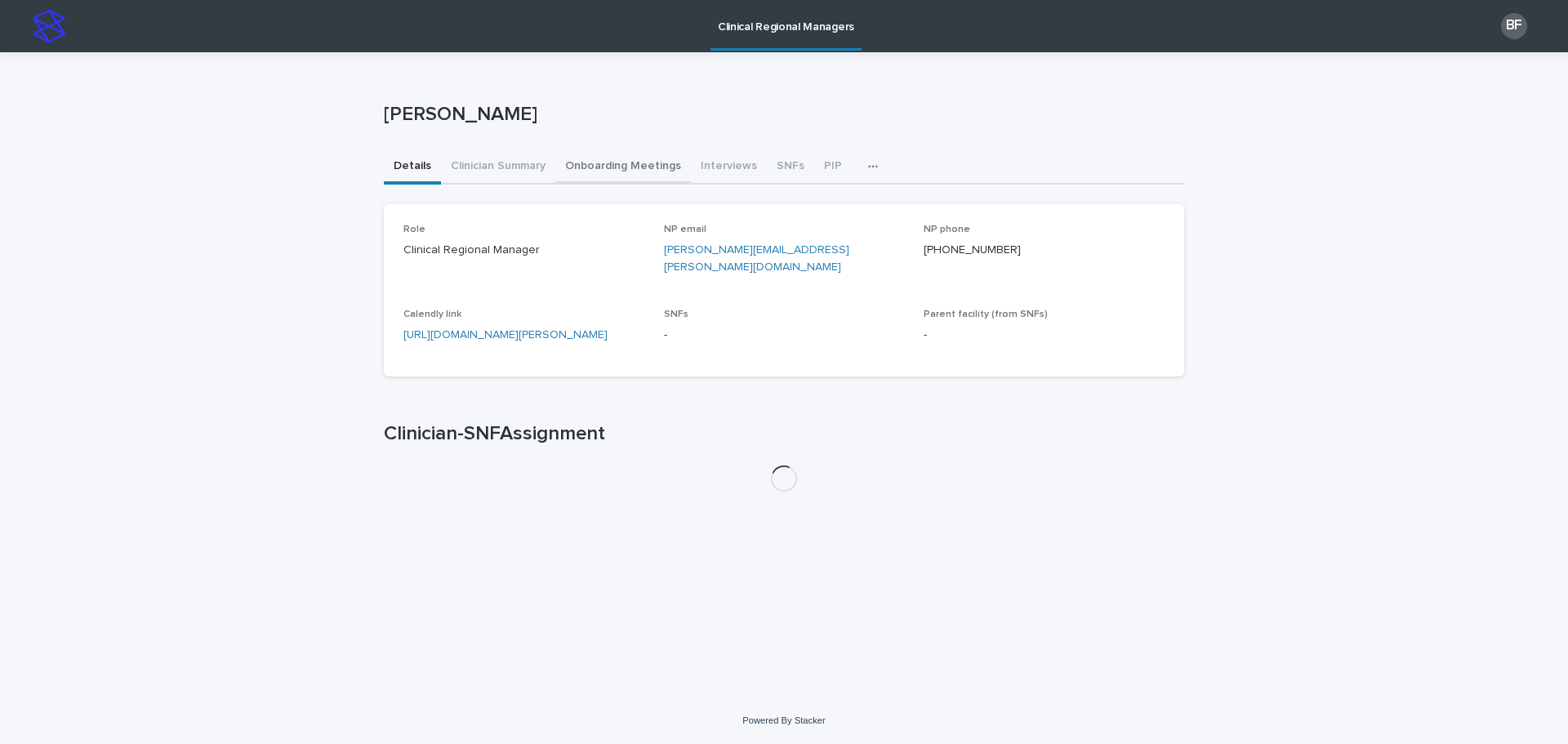
click at [589, 170] on button "Onboarding Meetings" at bounding box center [623, 168] width 136 height 34
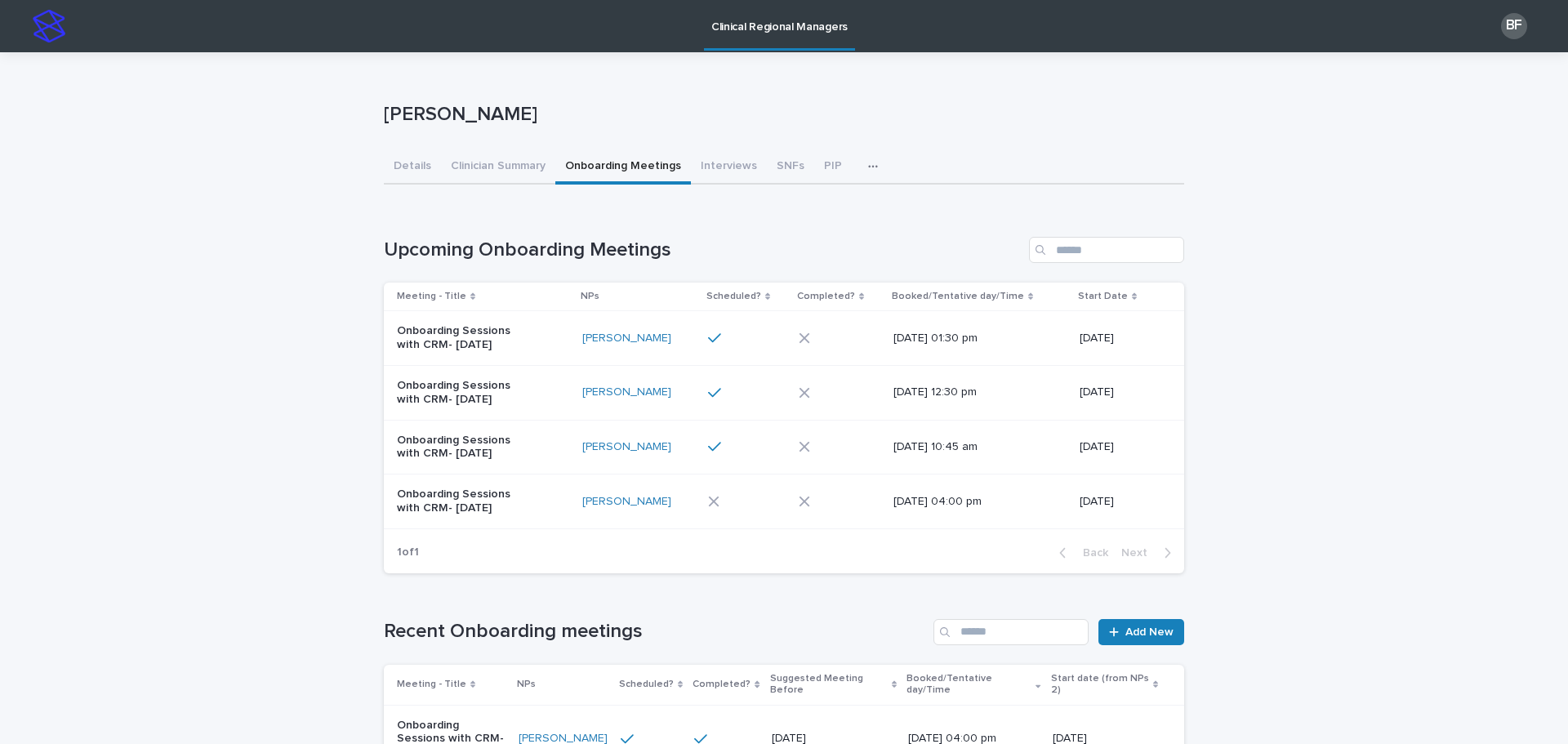
click at [822, 490] on div at bounding box center [839, 502] width 82 height 25
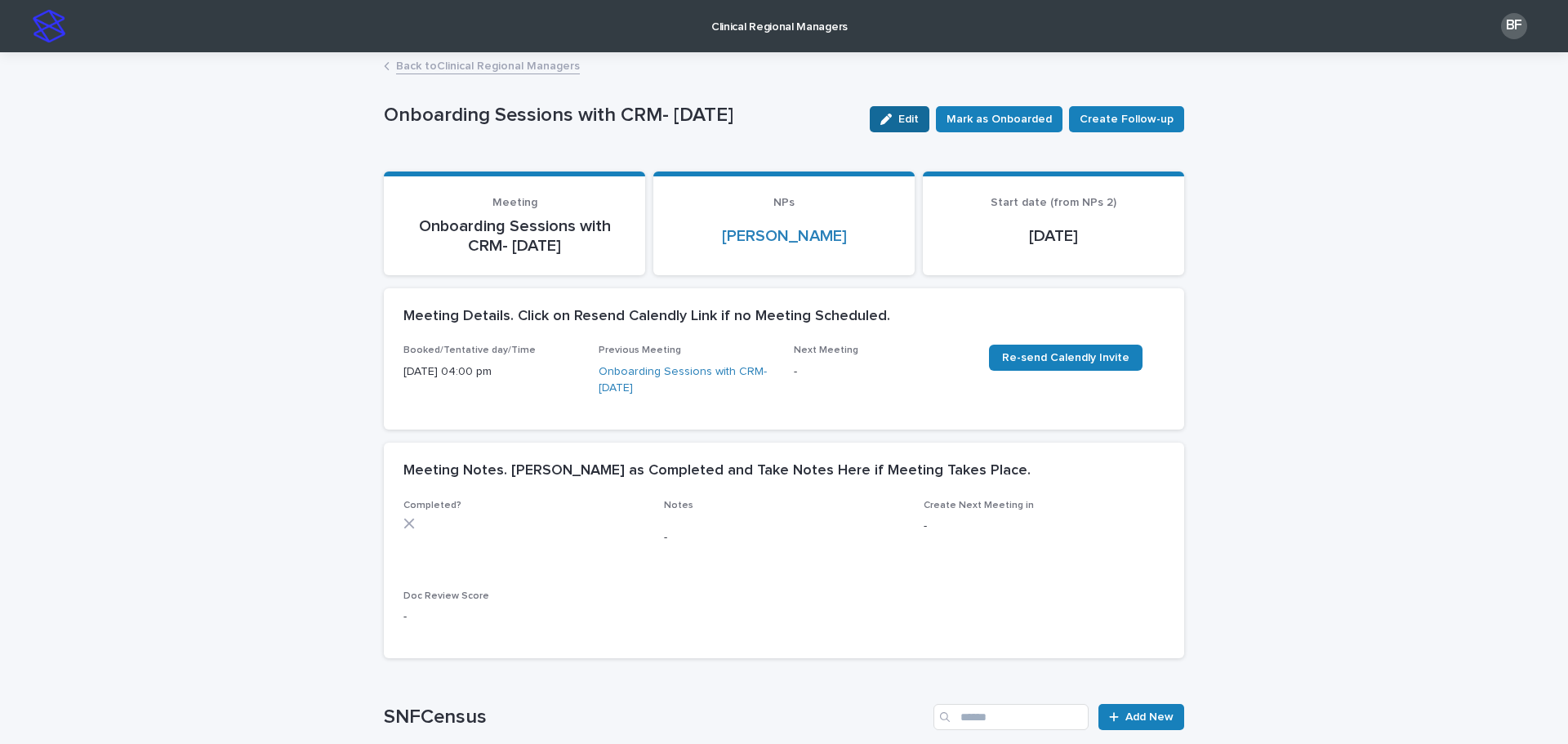
click at [909, 125] on button "Edit" at bounding box center [900, 120] width 60 height 26
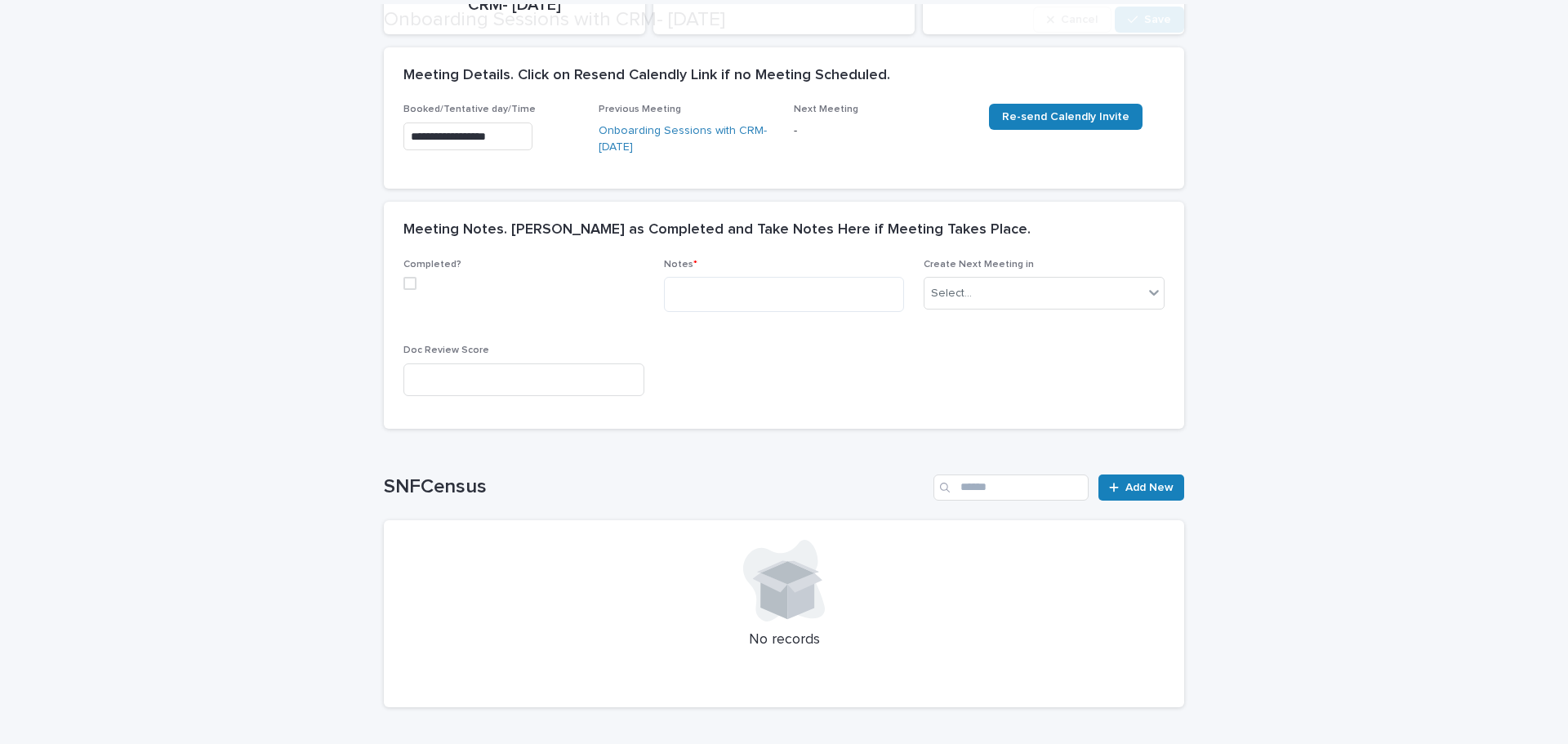
scroll to position [245, 0]
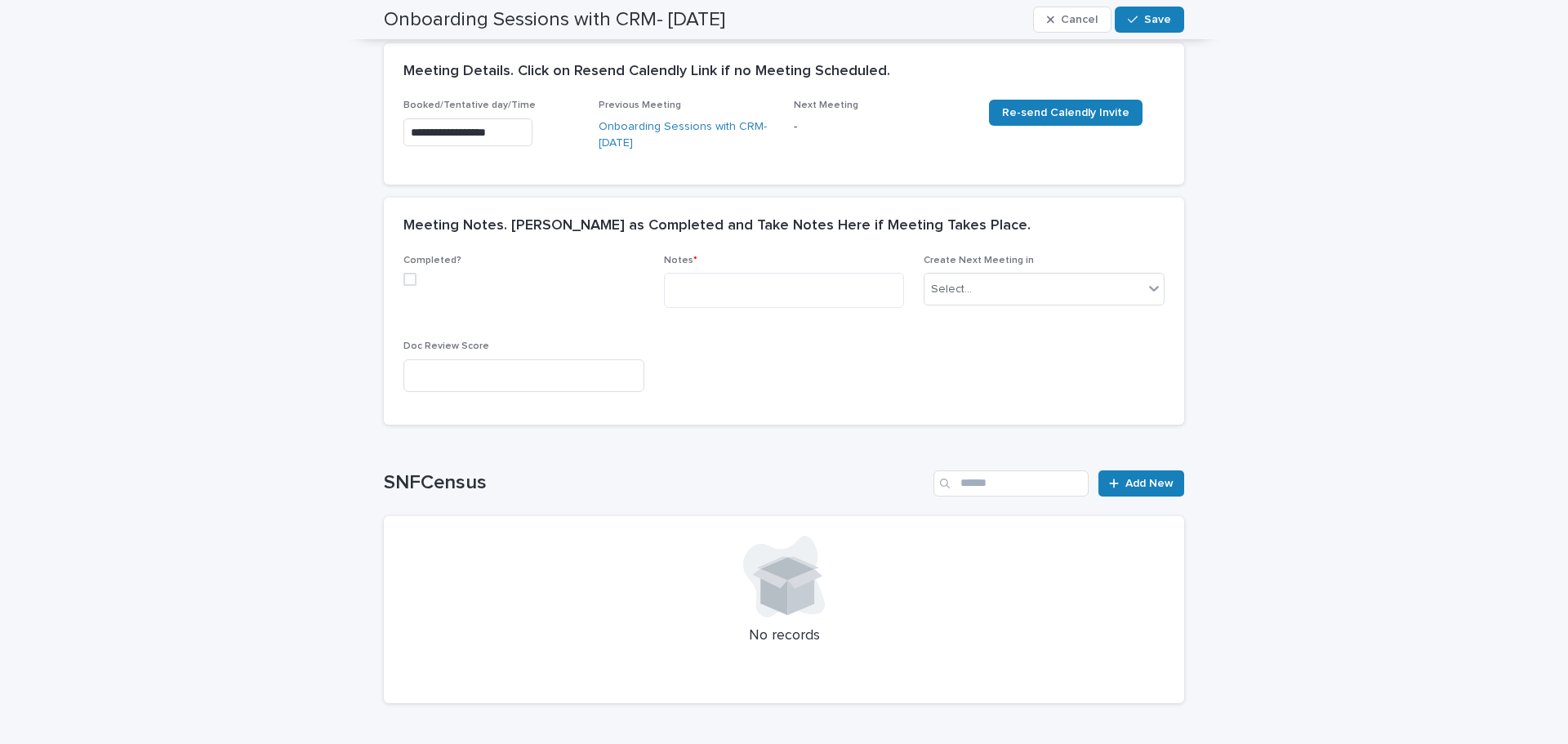
click at [405, 282] on span at bounding box center [410, 279] width 13 height 13
click at [718, 294] on textarea at bounding box center [784, 290] width 241 height 35
paste textarea "**********"
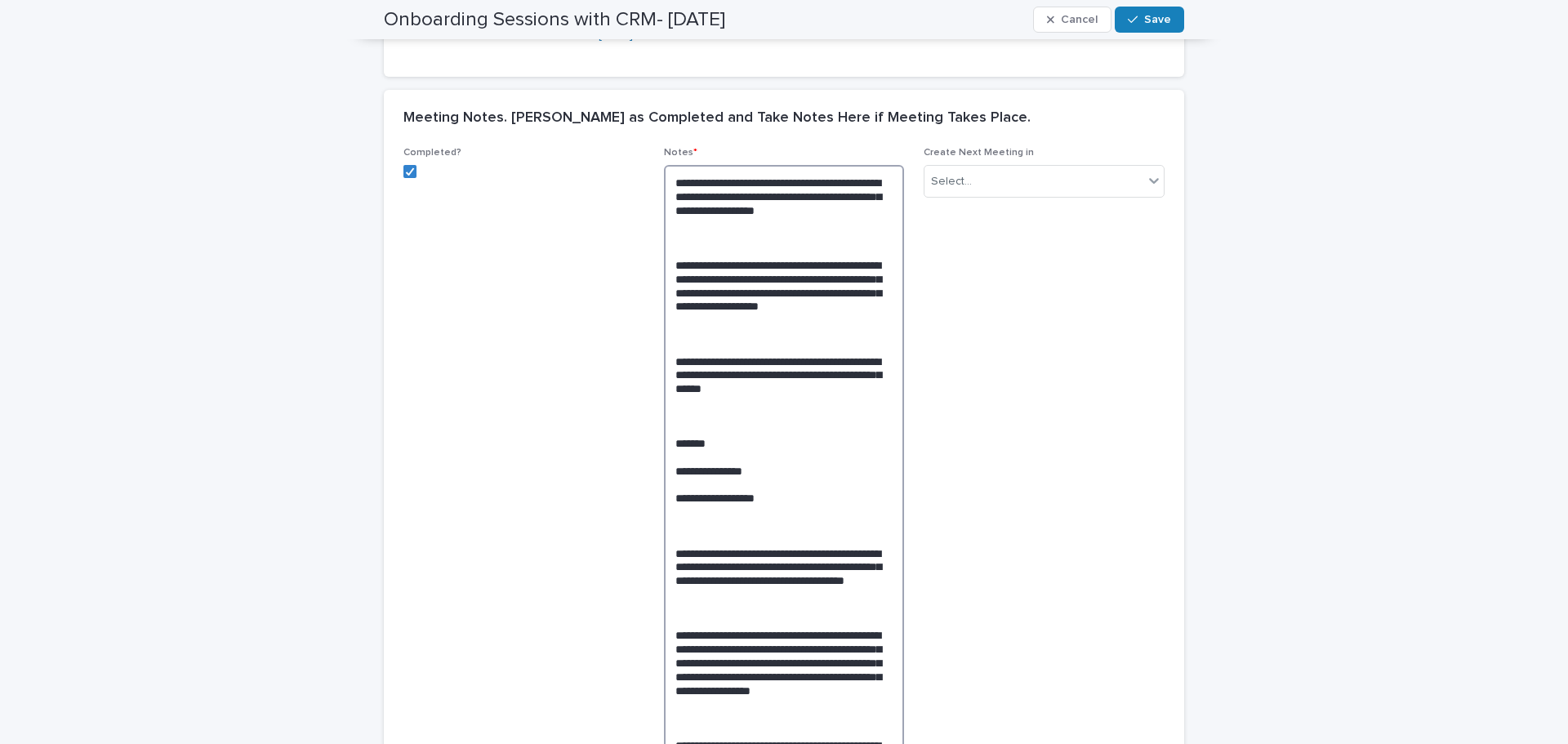
scroll to position [323, 0]
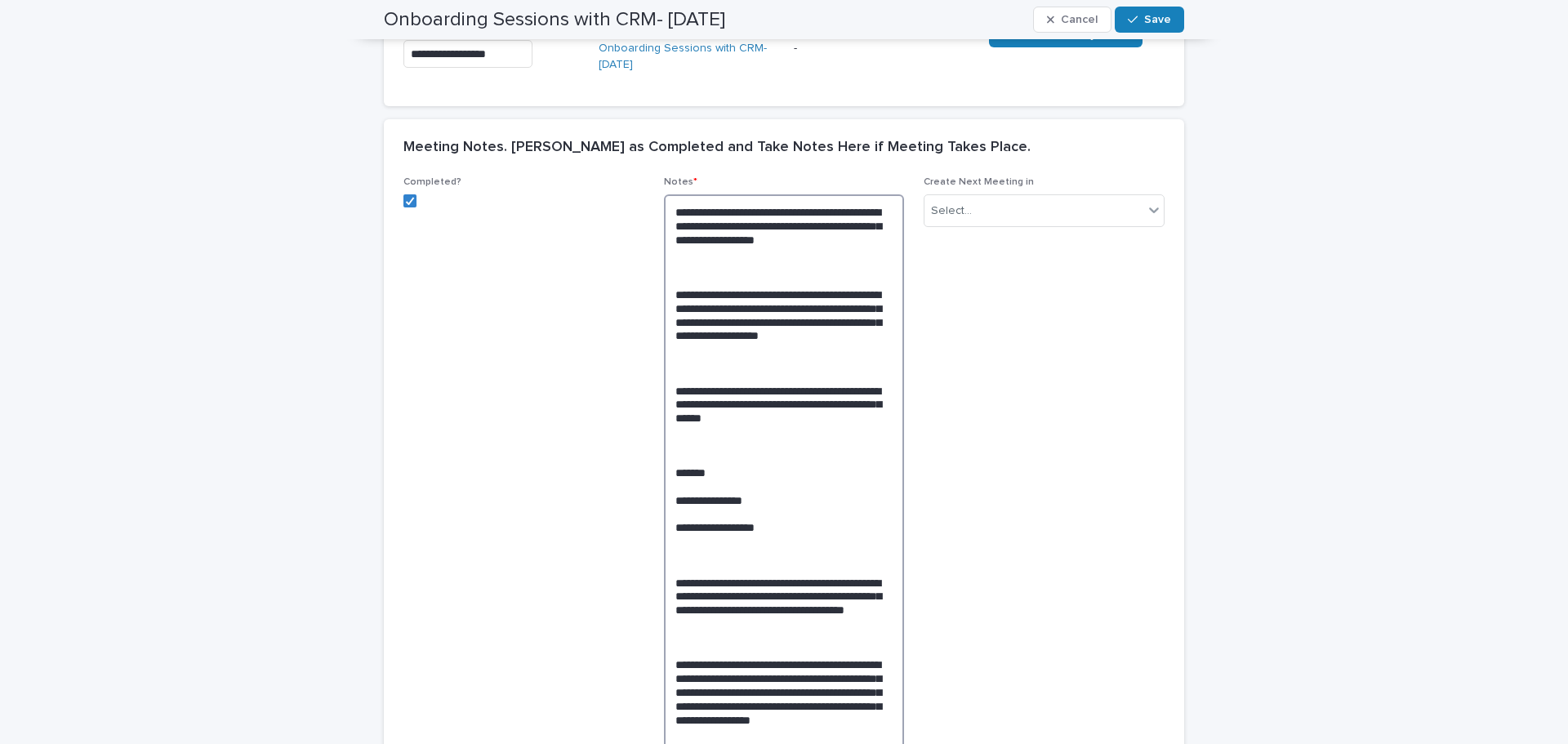
drag, startPoint x: 883, startPoint y: 245, endPoint x: 861, endPoint y: 216, distance: 36.4
click at [861, 216] on textarea at bounding box center [784, 720] width 241 height 1051
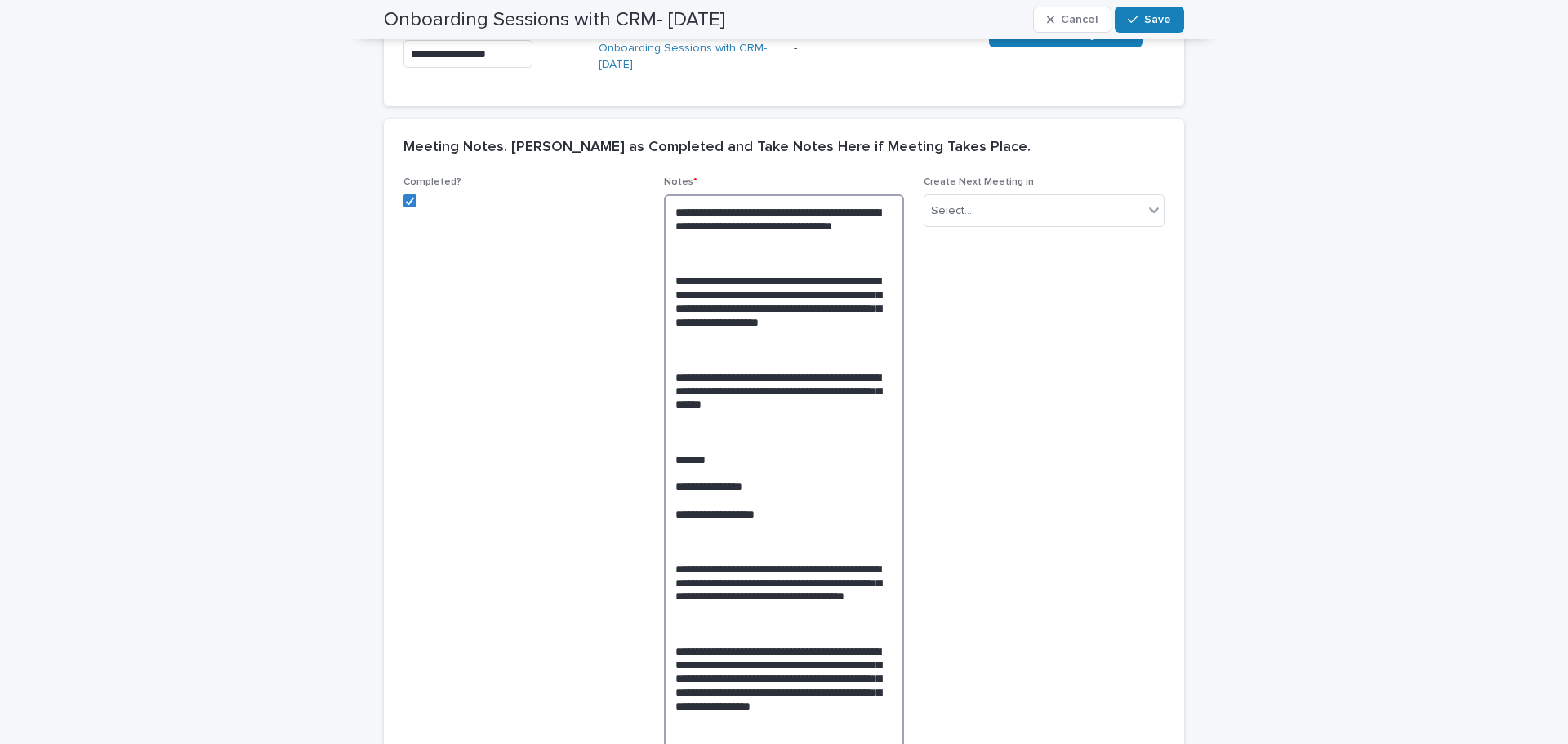
drag, startPoint x: 811, startPoint y: 358, endPoint x: 660, endPoint y: 304, distance: 160.4
click at [664, 304] on textarea at bounding box center [784, 720] width 241 height 1051
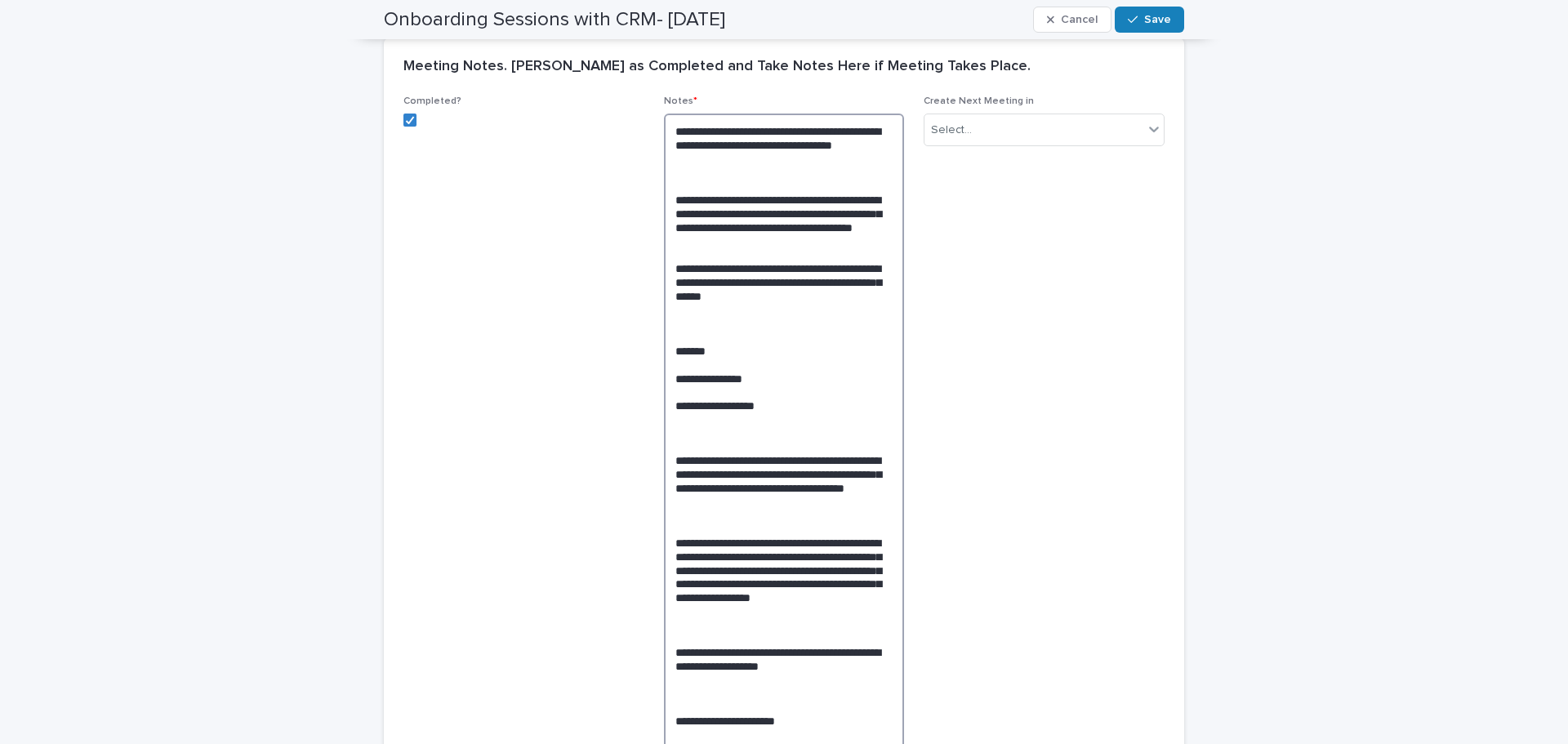
scroll to position [405, 0]
drag, startPoint x: 787, startPoint y: 322, endPoint x: 768, endPoint y: 298, distance: 30.6
click at [768, 298] on textarea at bounding box center [784, 624] width 241 height 1023
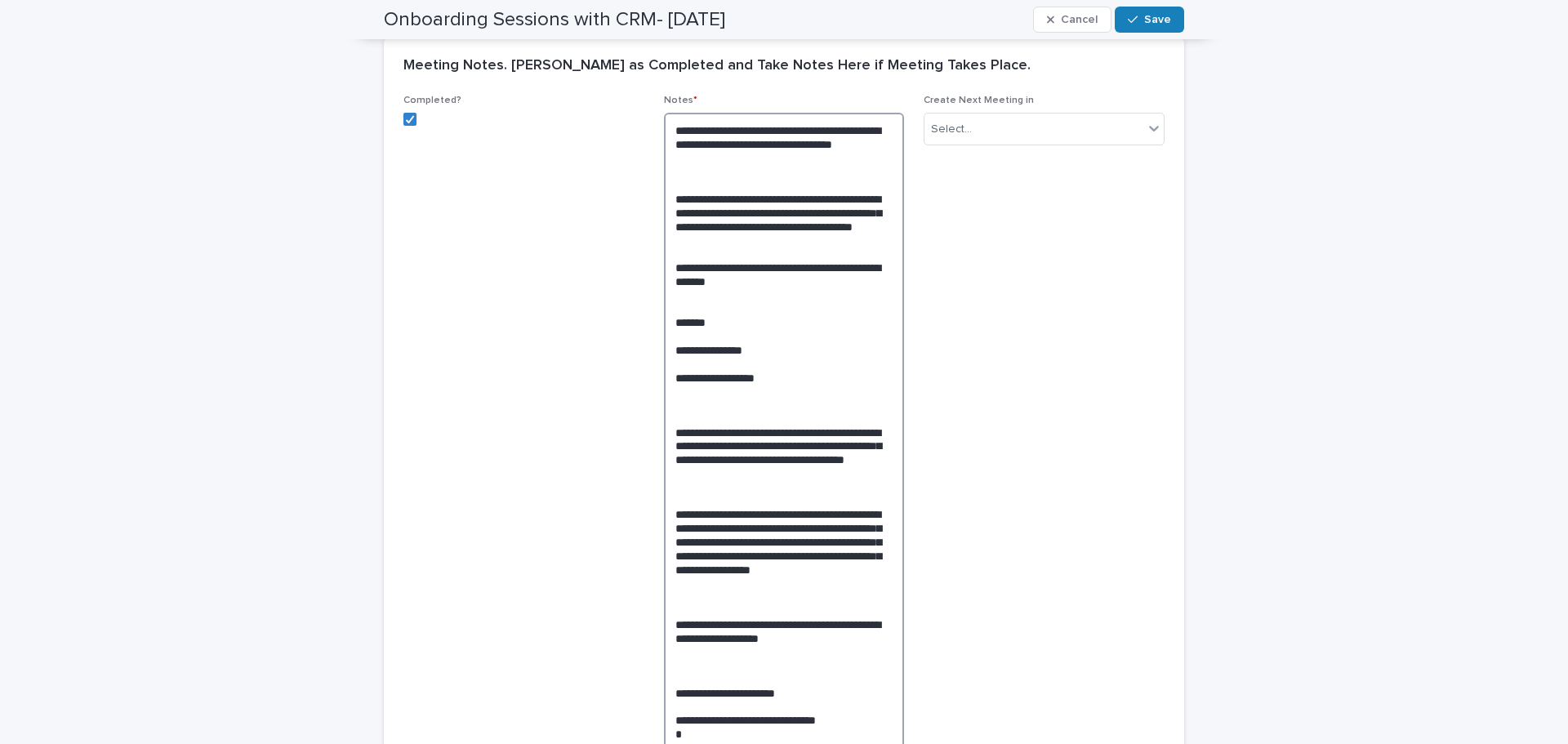
click at [772, 352] on textarea at bounding box center [784, 610] width 241 height 996
drag, startPoint x: 757, startPoint y: 399, endPoint x: 667, endPoint y: 373, distance: 93.7
click at [667, 373] on textarea at bounding box center [784, 610] width 241 height 996
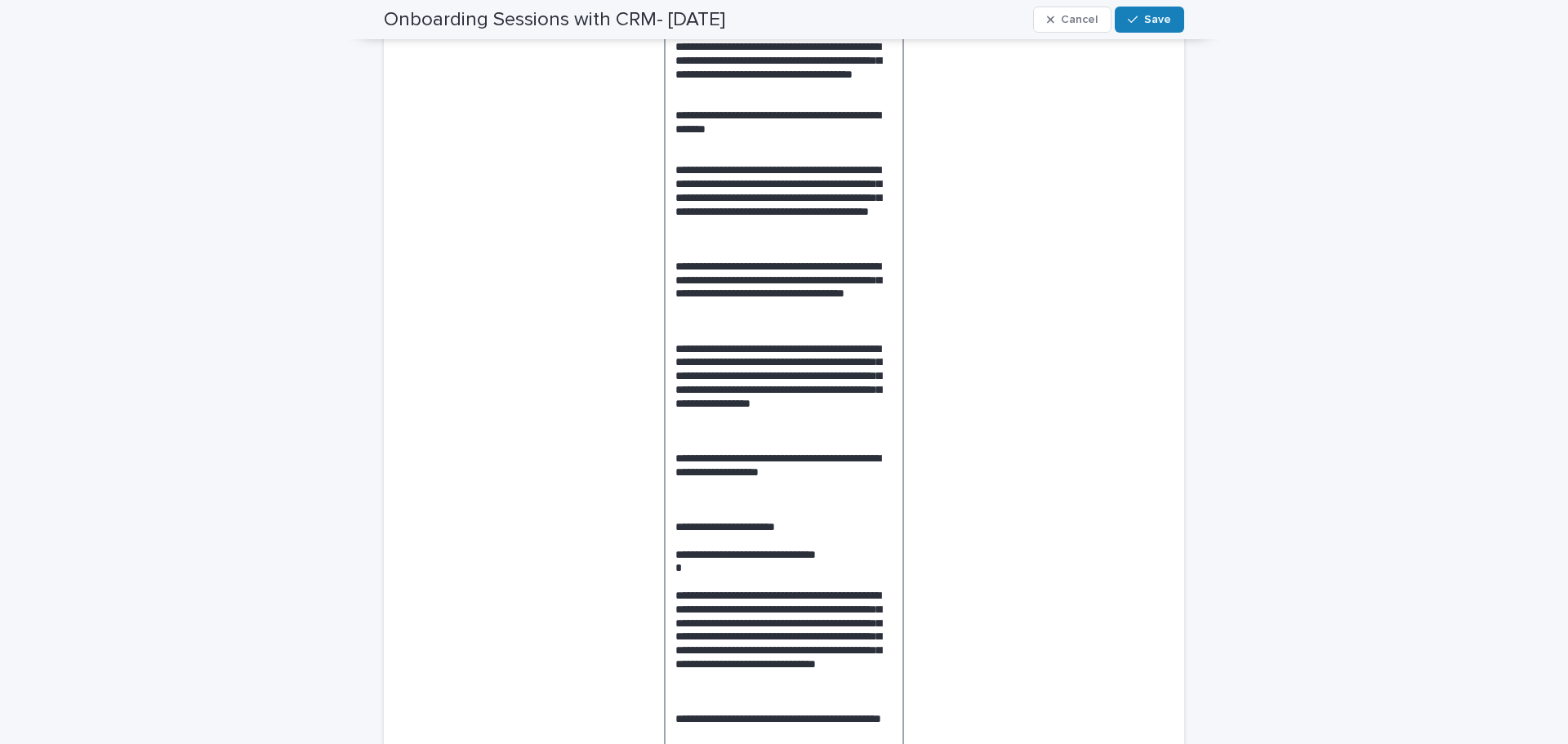
scroll to position [650, 0]
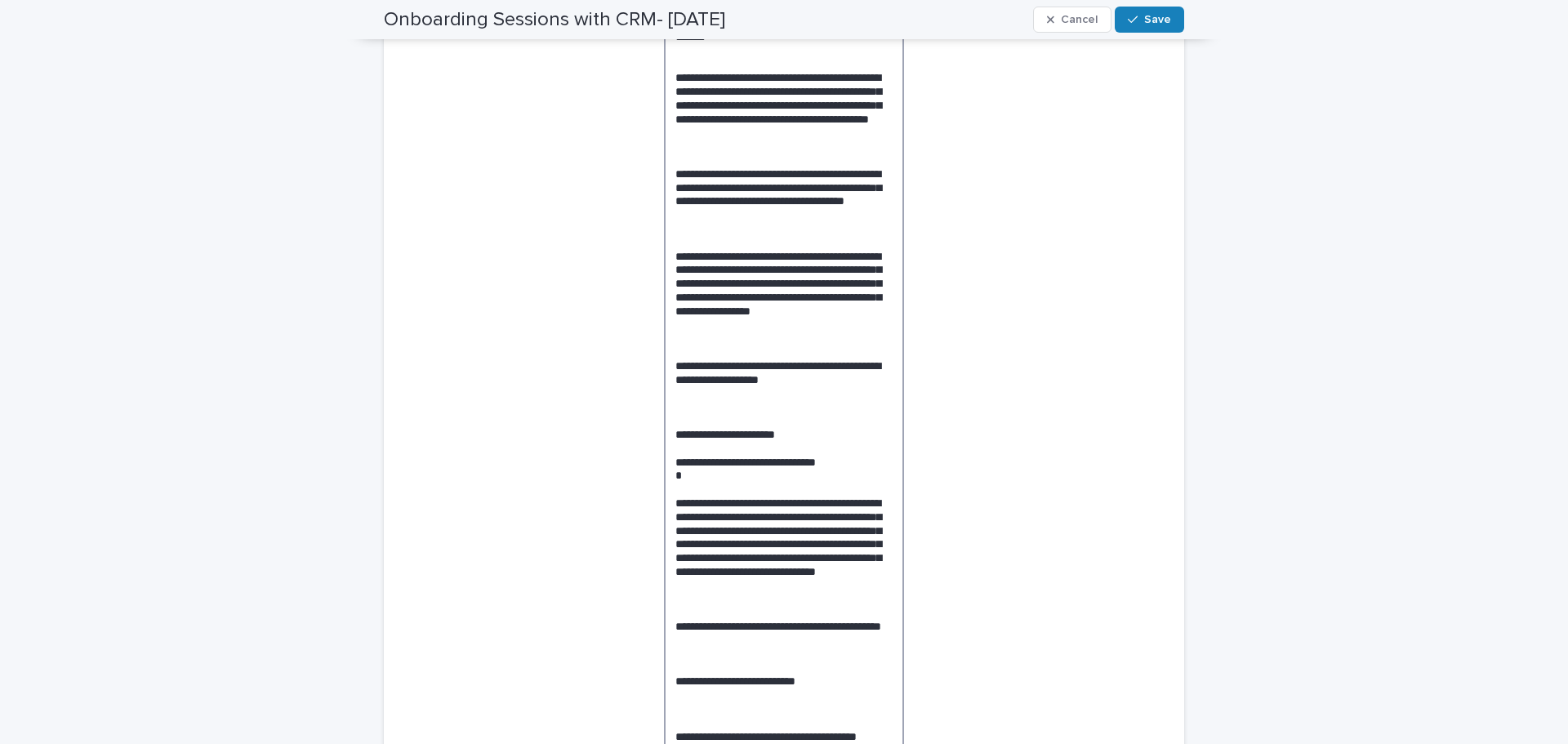
drag, startPoint x: 769, startPoint y: 235, endPoint x: 759, endPoint y: 216, distance: 21.5
click at [759, 216] on textarea at bounding box center [784, 365] width 241 height 996
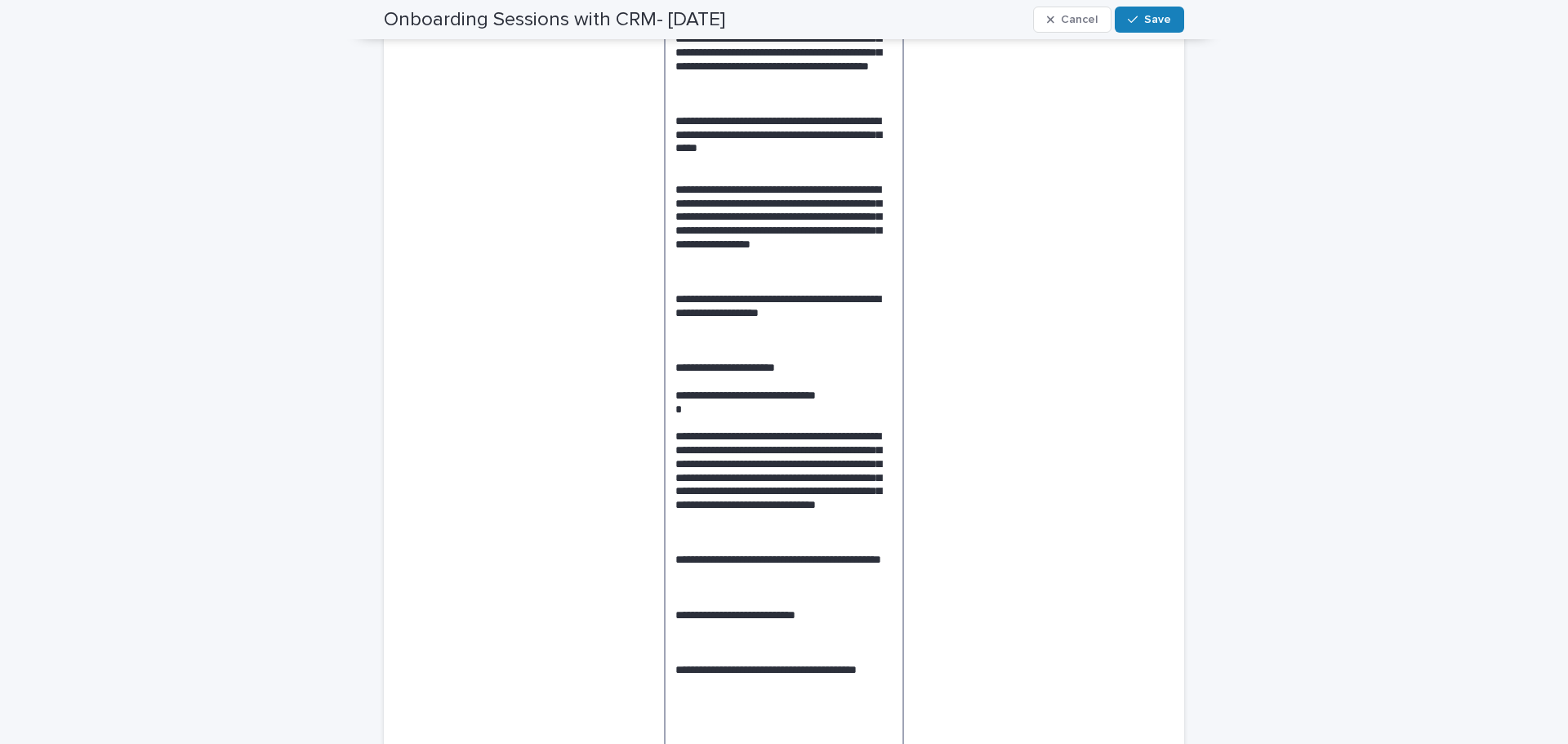
scroll to position [732, 0]
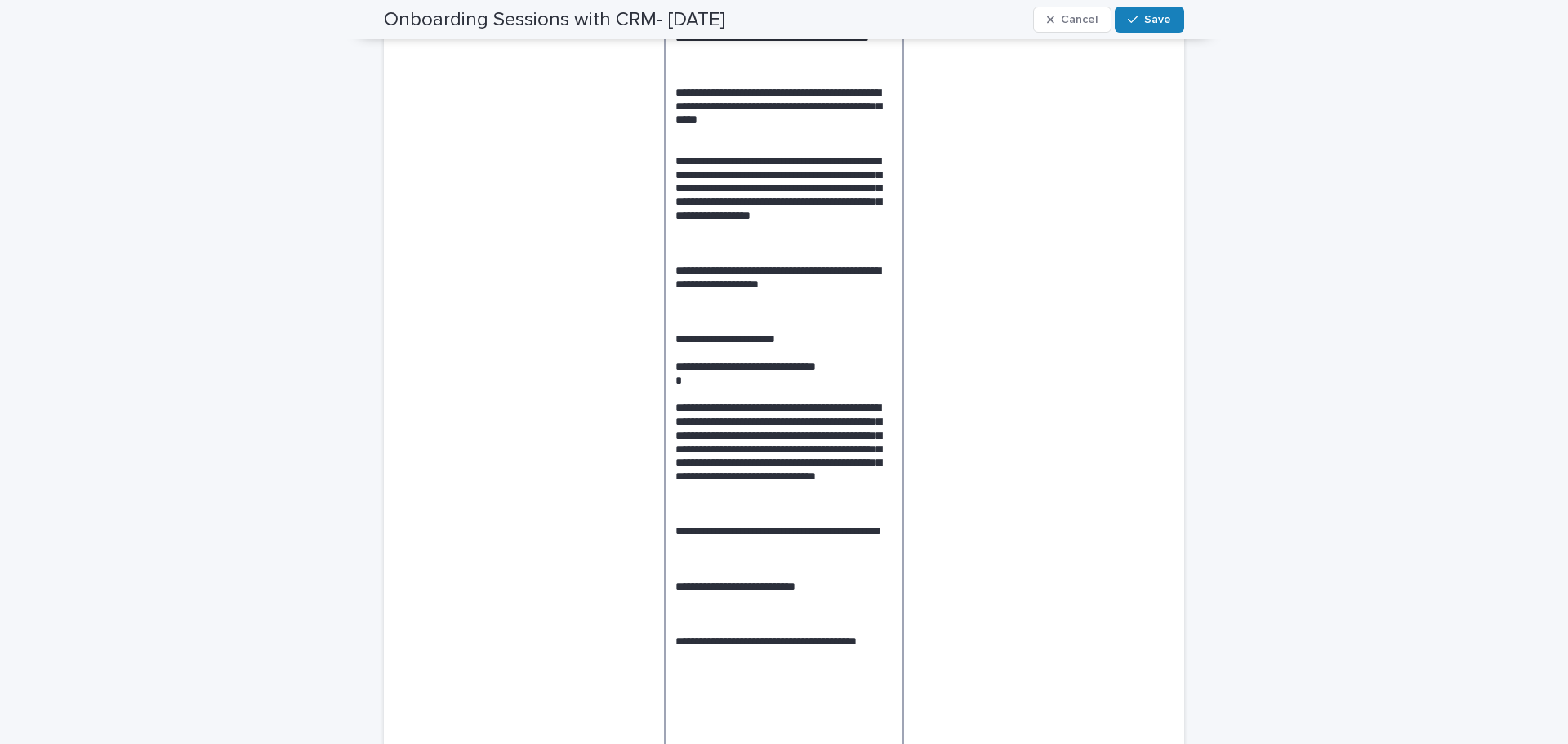
drag, startPoint x: 744, startPoint y: 269, endPoint x: 786, endPoint y: 205, distance: 76.6
click at [785, 205] on textarea at bounding box center [784, 269] width 241 height 968
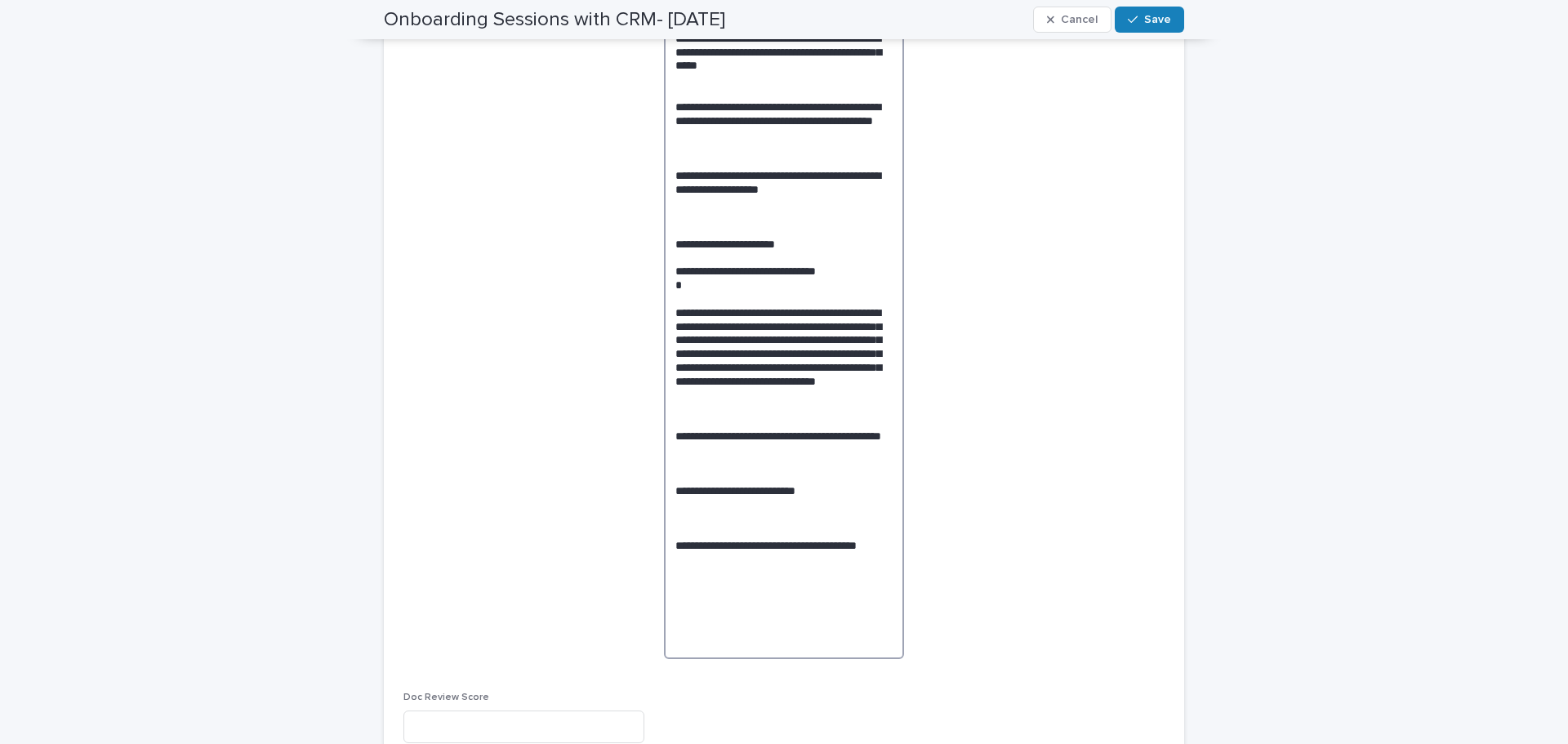
scroll to position [814, 0]
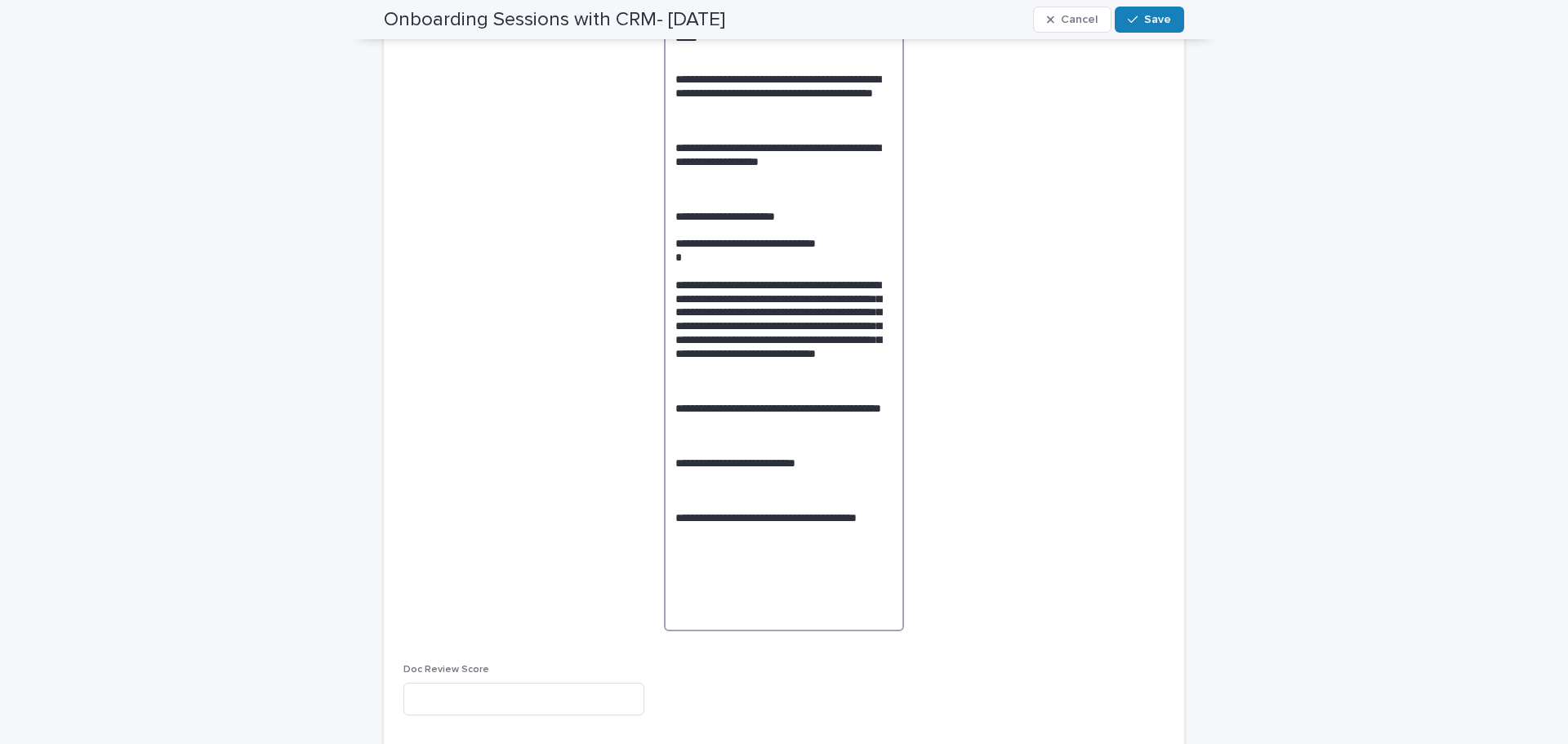
drag, startPoint x: 816, startPoint y: 218, endPoint x: 824, endPoint y: 203, distance: 17.0
click at [824, 202] on textarea at bounding box center [784, 168] width 241 height 928
click at [738, 253] on textarea at bounding box center [784, 168] width 241 height 928
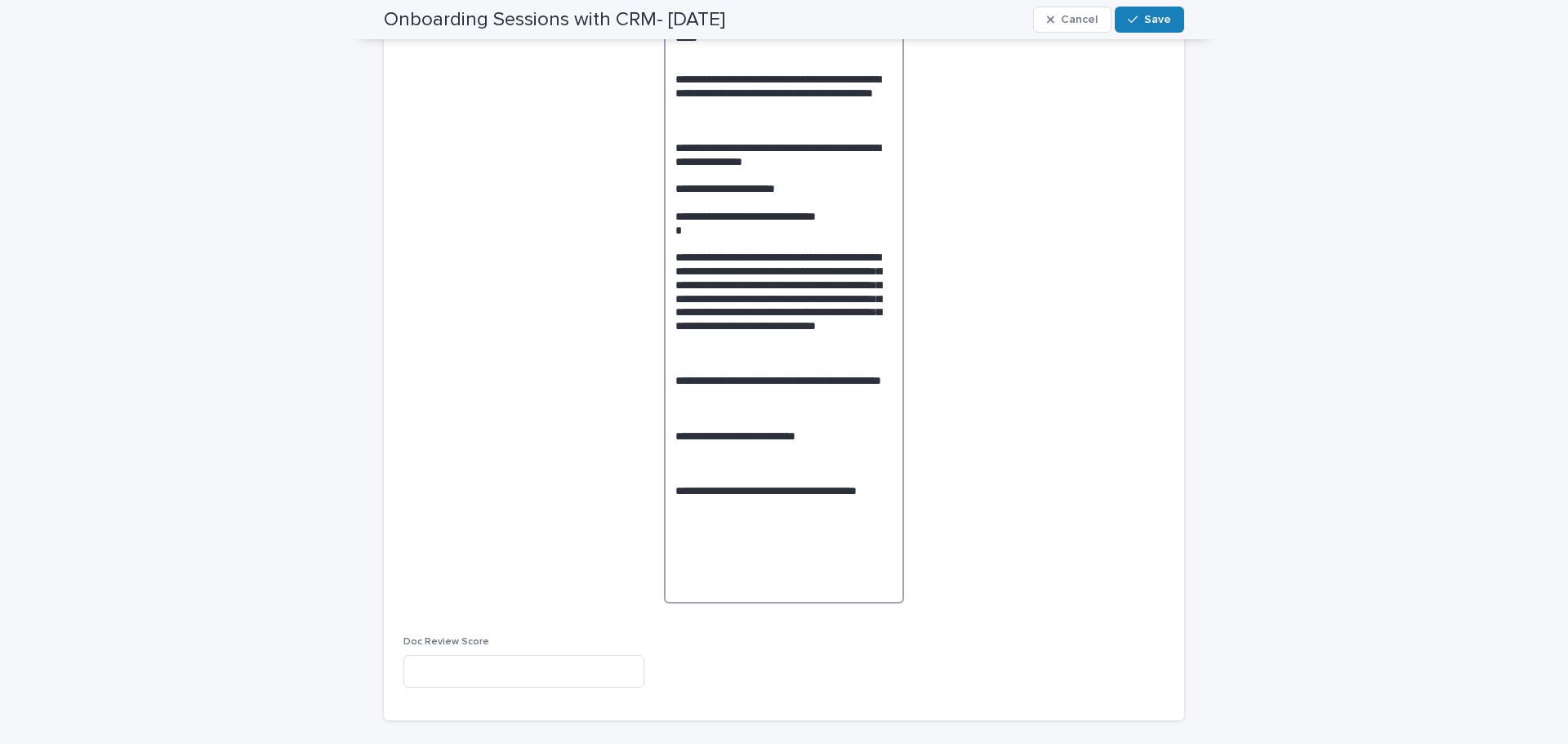
click at [799, 241] on textarea at bounding box center [784, 154] width 241 height 900
drag, startPoint x: 857, startPoint y: 272, endPoint x: 659, endPoint y: 273, distance: 198.0
click at [664, 273] on textarea at bounding box center [784, 154] width 241 height 900
click at [742, 150] on textarea at bounding box center [784, 154] width 241 height 900
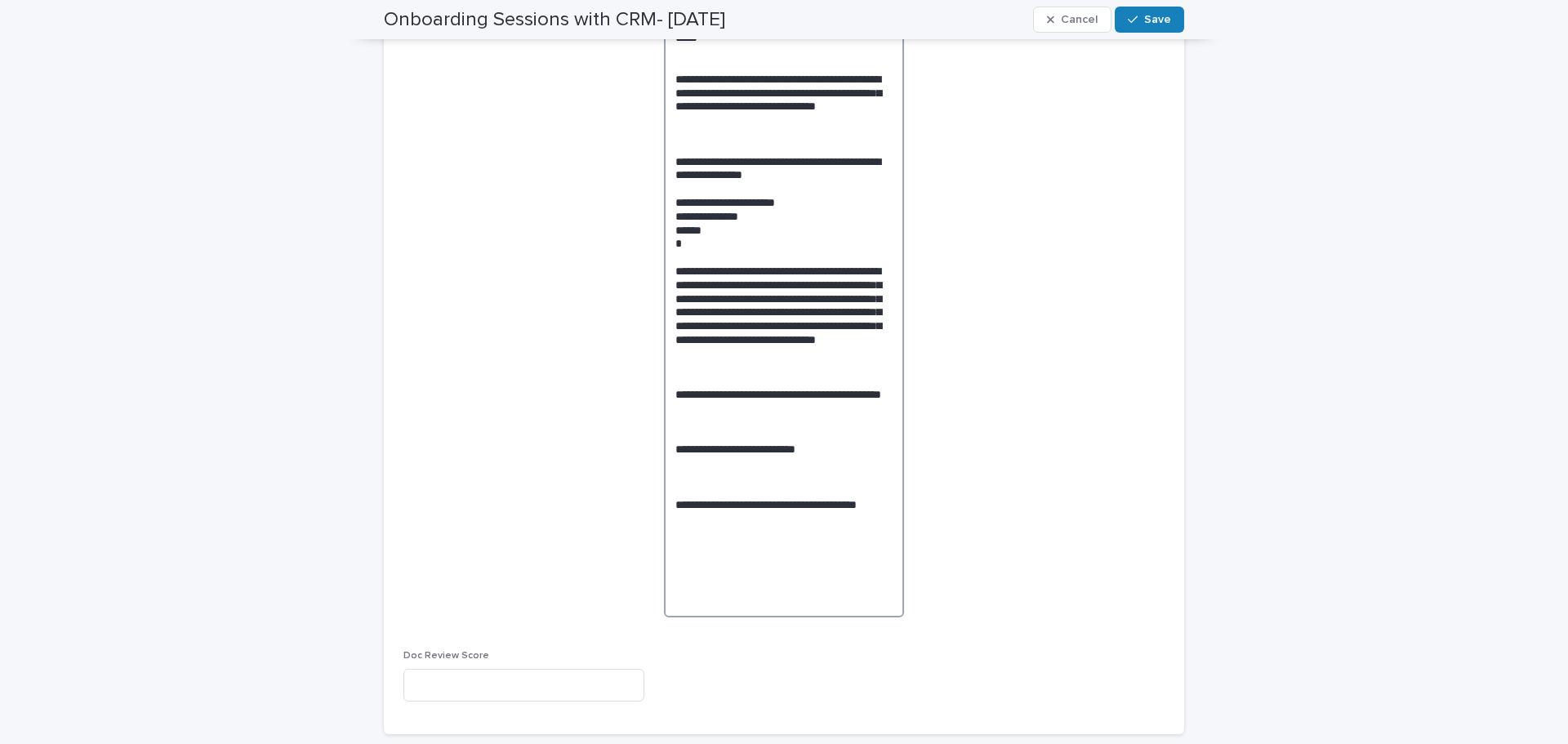
click at [796, 232] on textarea at bounding box center [784, 161] width 241 height 914
click at [720, 282] on textarea at bounding box center [784, 161] width 241 height 914
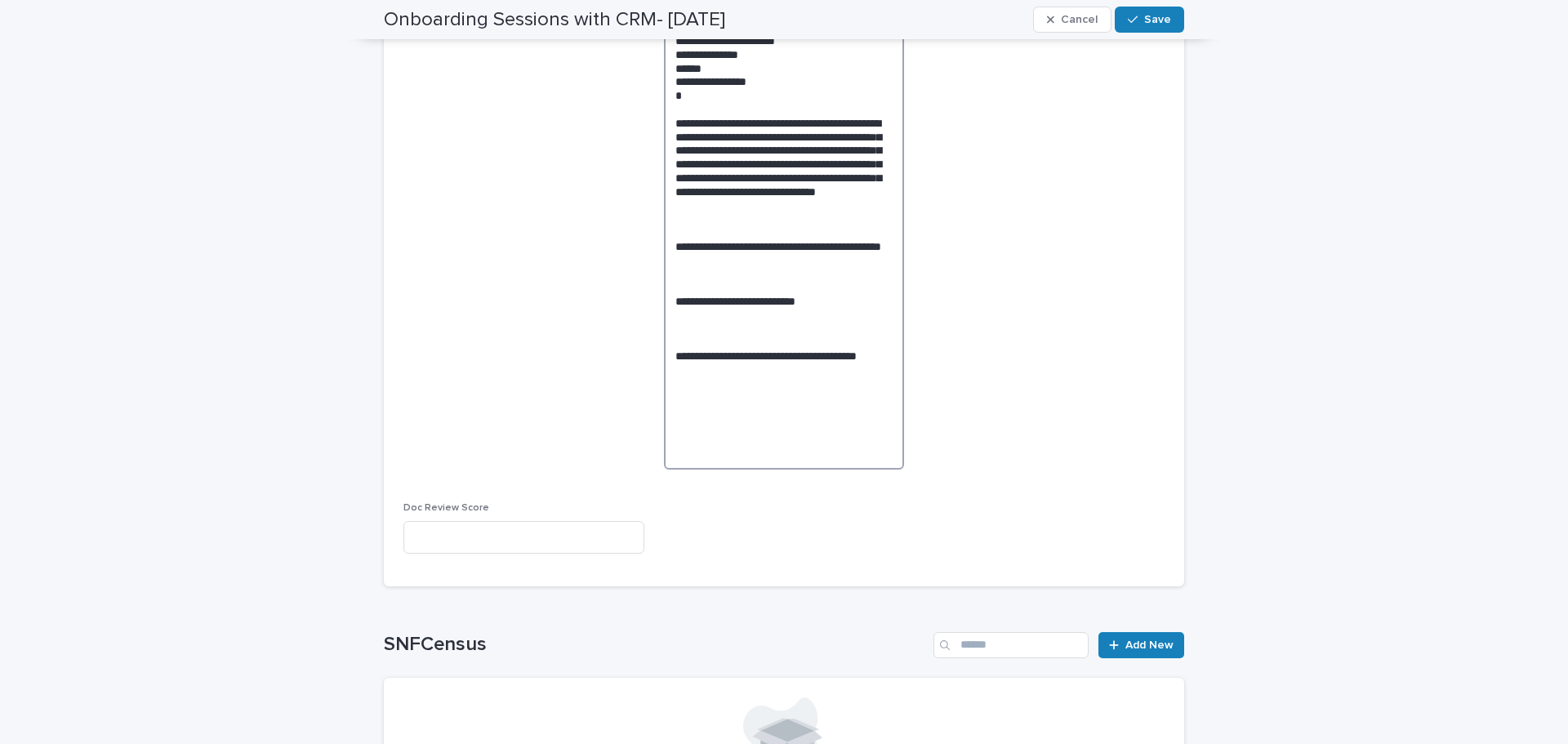
scroll to position [977, 0]
drag, startPoint x: 842, startPoint y: 258, endPoint x: 709, endPoint y: 172, distance: 158.4
click at [709, 172] on textarea at bounding box center [784, 5] width 241 height 928
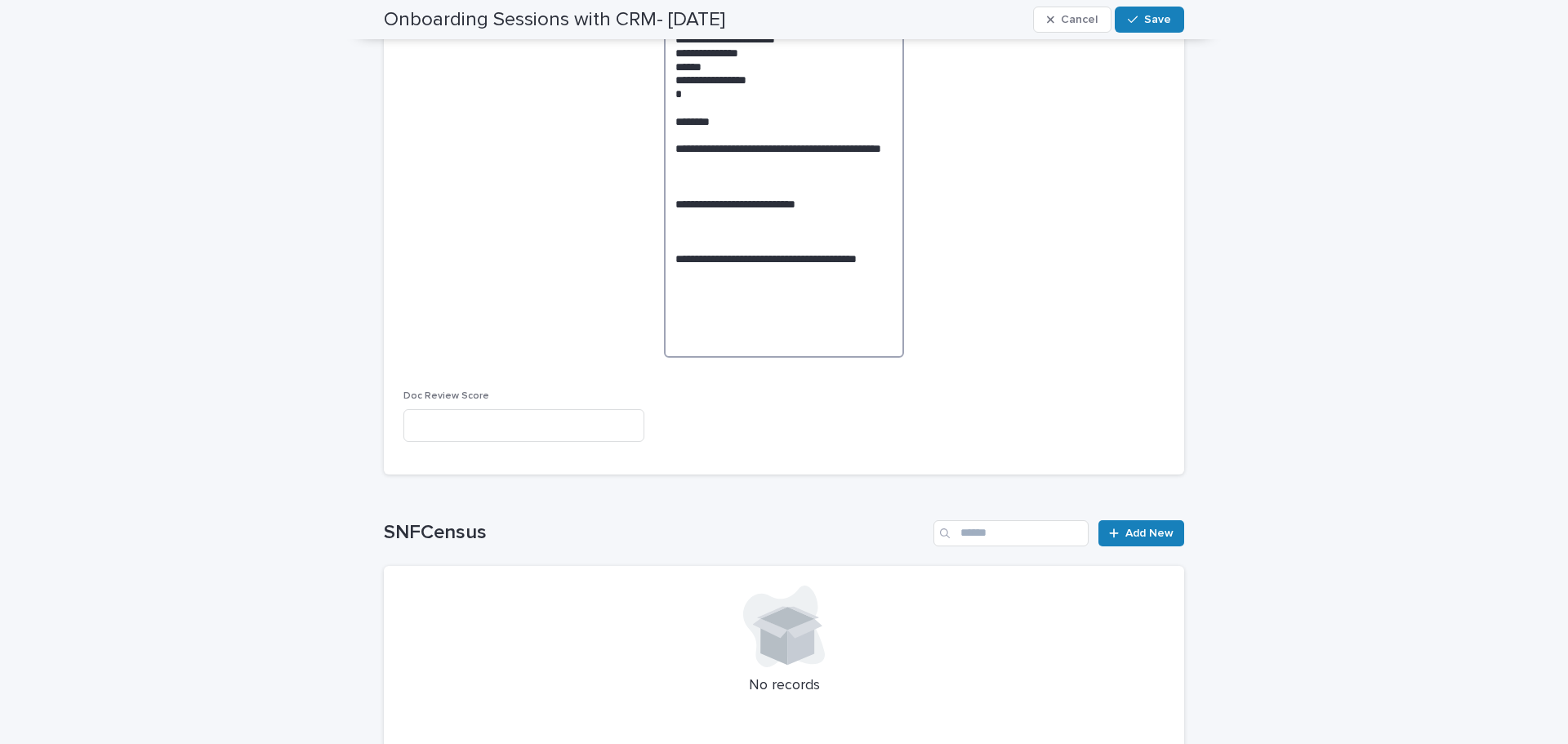
drag, startPoint x: 765, startPoint y: 342, endPoint x: 651, endPoint y: 331, distance: 114.5
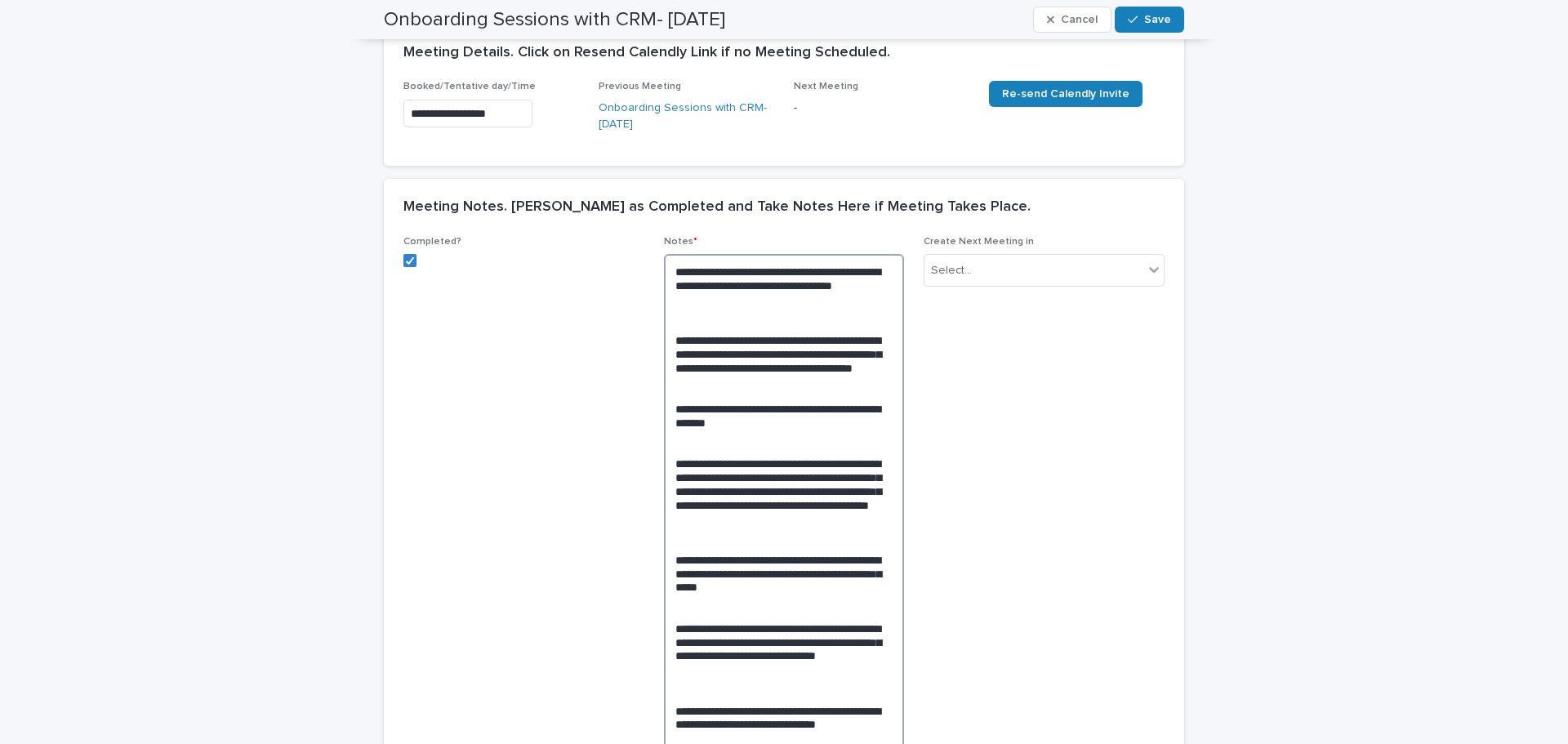
scroll to position [120, 0]
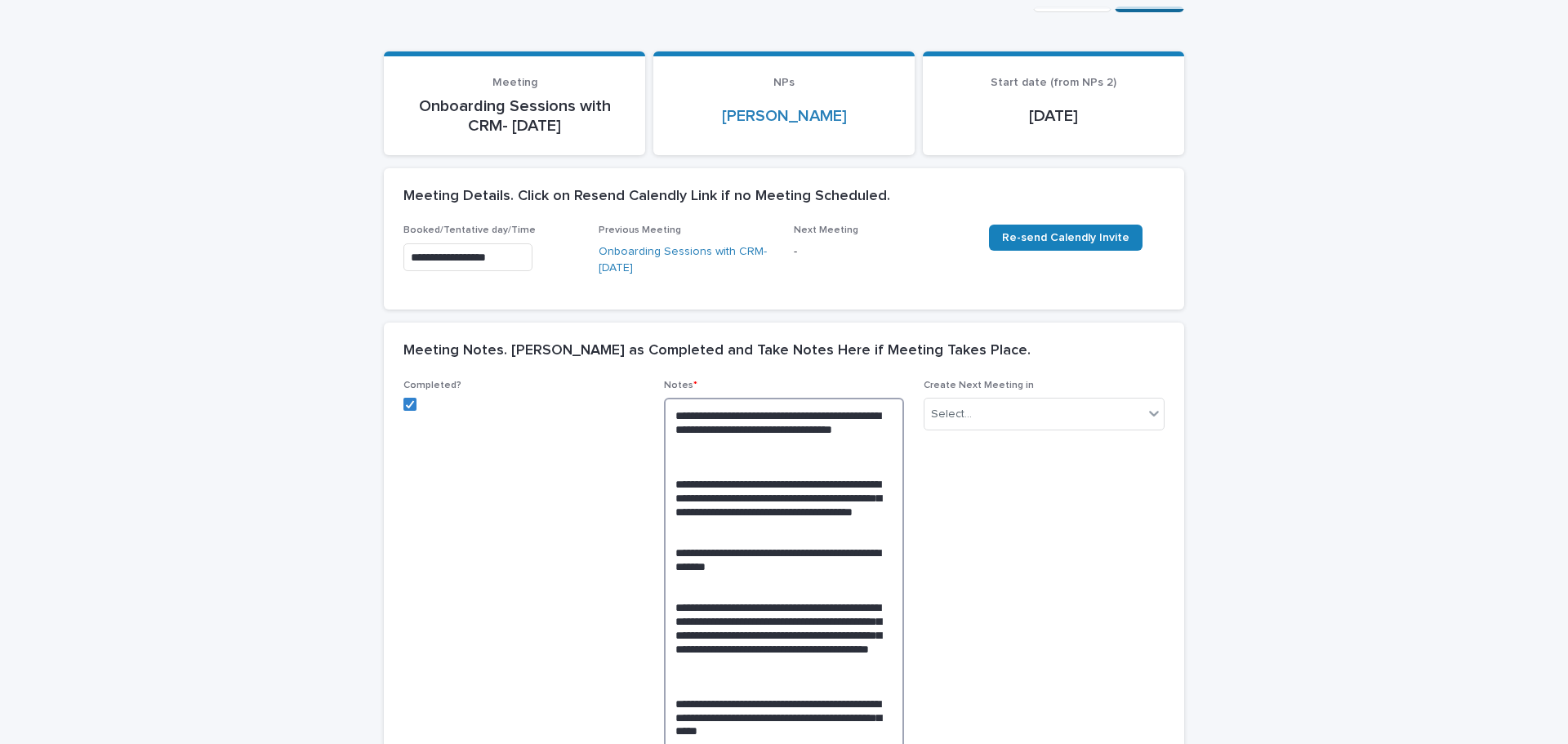
type textarea "**********"
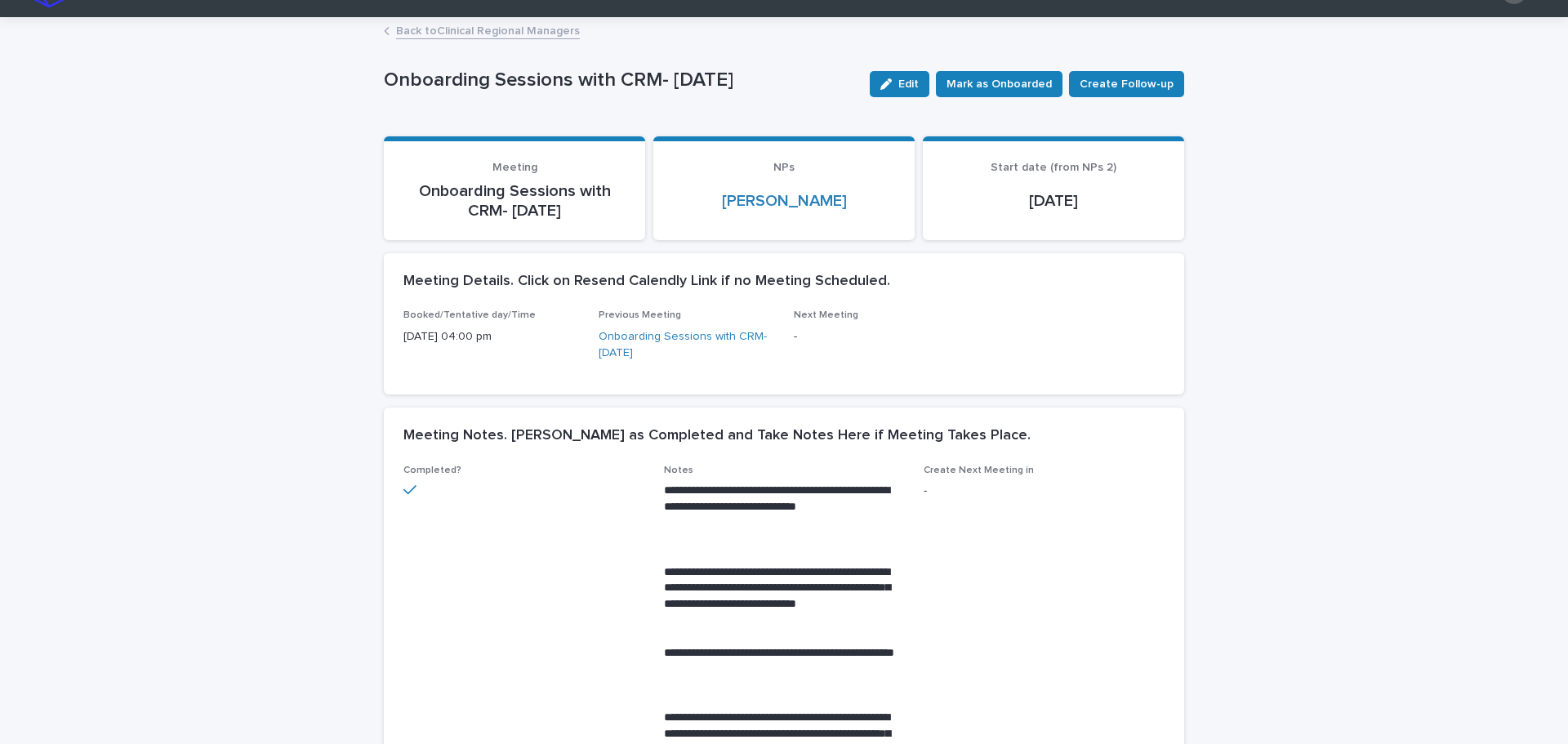
scroll to position [0, 0]
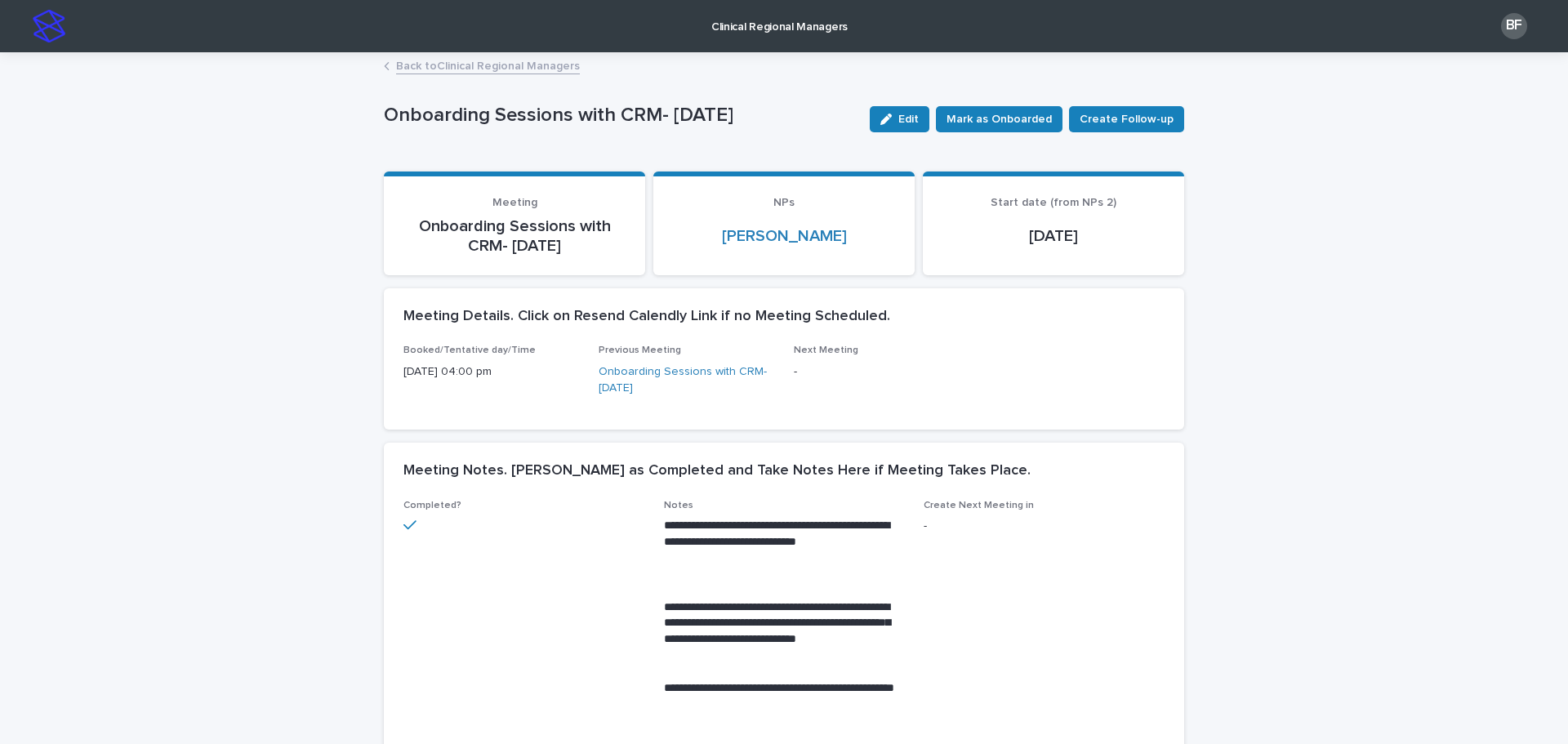
click at [760, 15] on p "Clinical Regional Managers" at bounding box center [780, 17] width 137 height 34
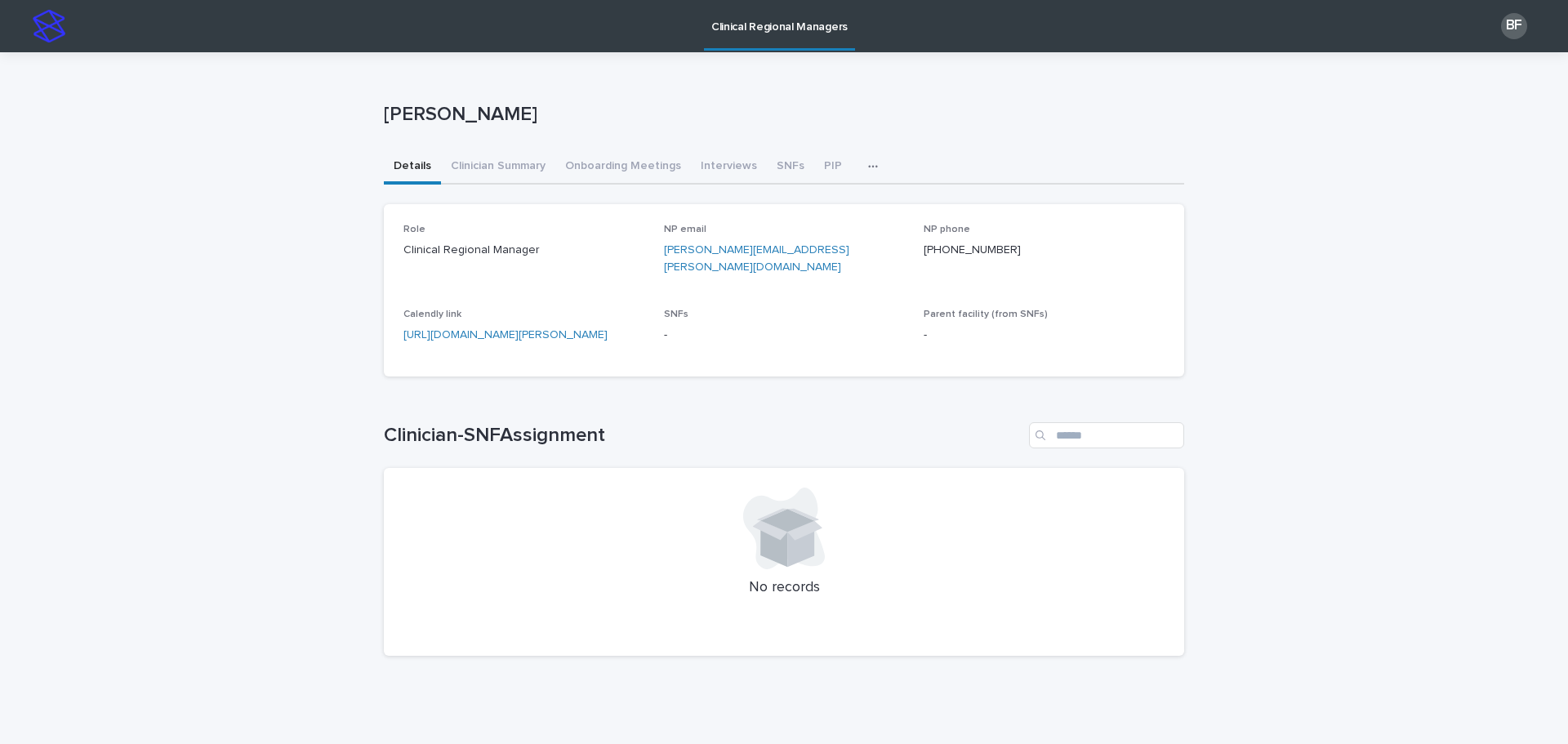
click at [759, 12] on p "Clinical Regional Managers" at bounding box center [780, 17] width 137 height 34
click at [774, 173] on button "SNFs" at bounding box center [790, 168] width 48 height 34
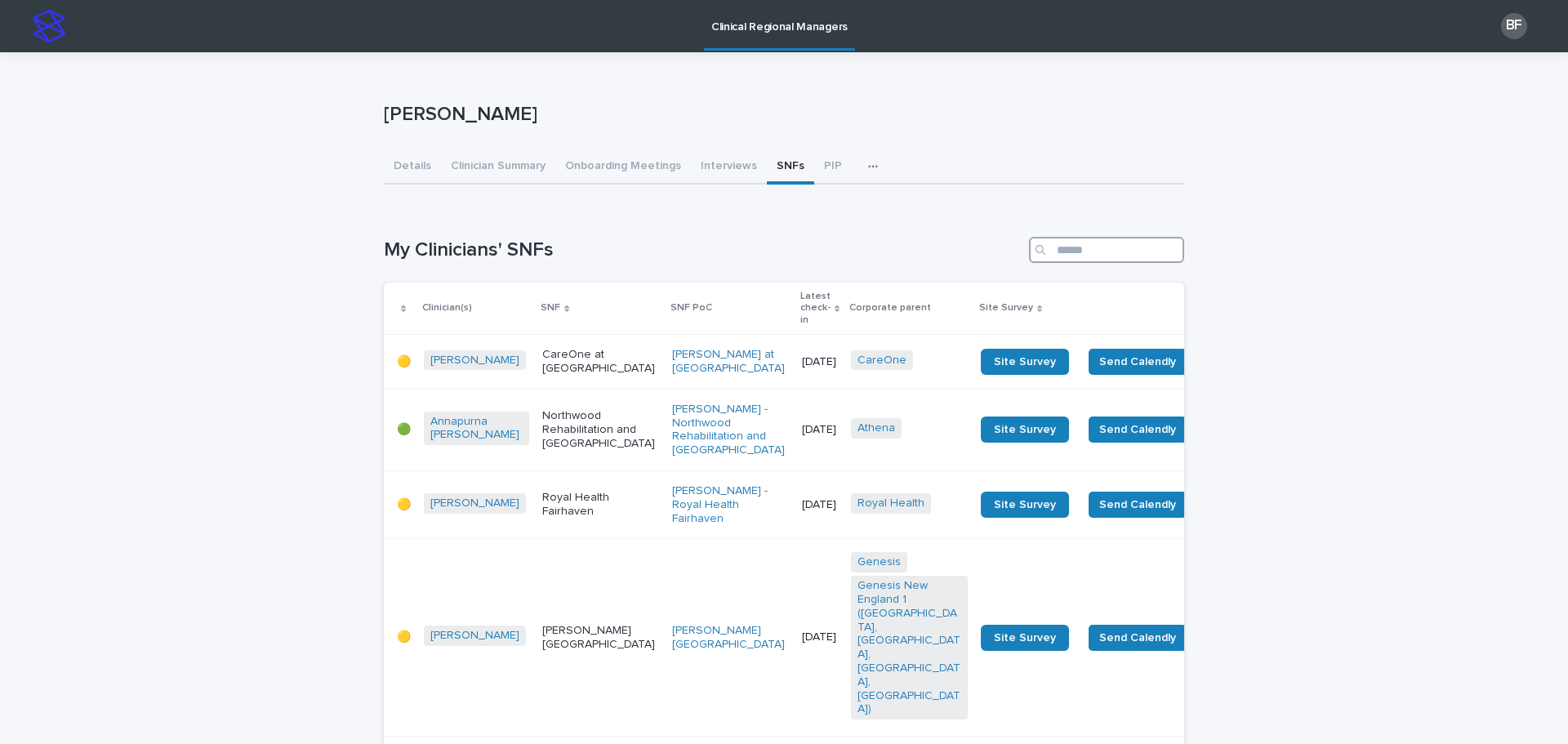
click at [1108, 245] on input "Search" at bounding box center [1106, 250] width 156 height 26
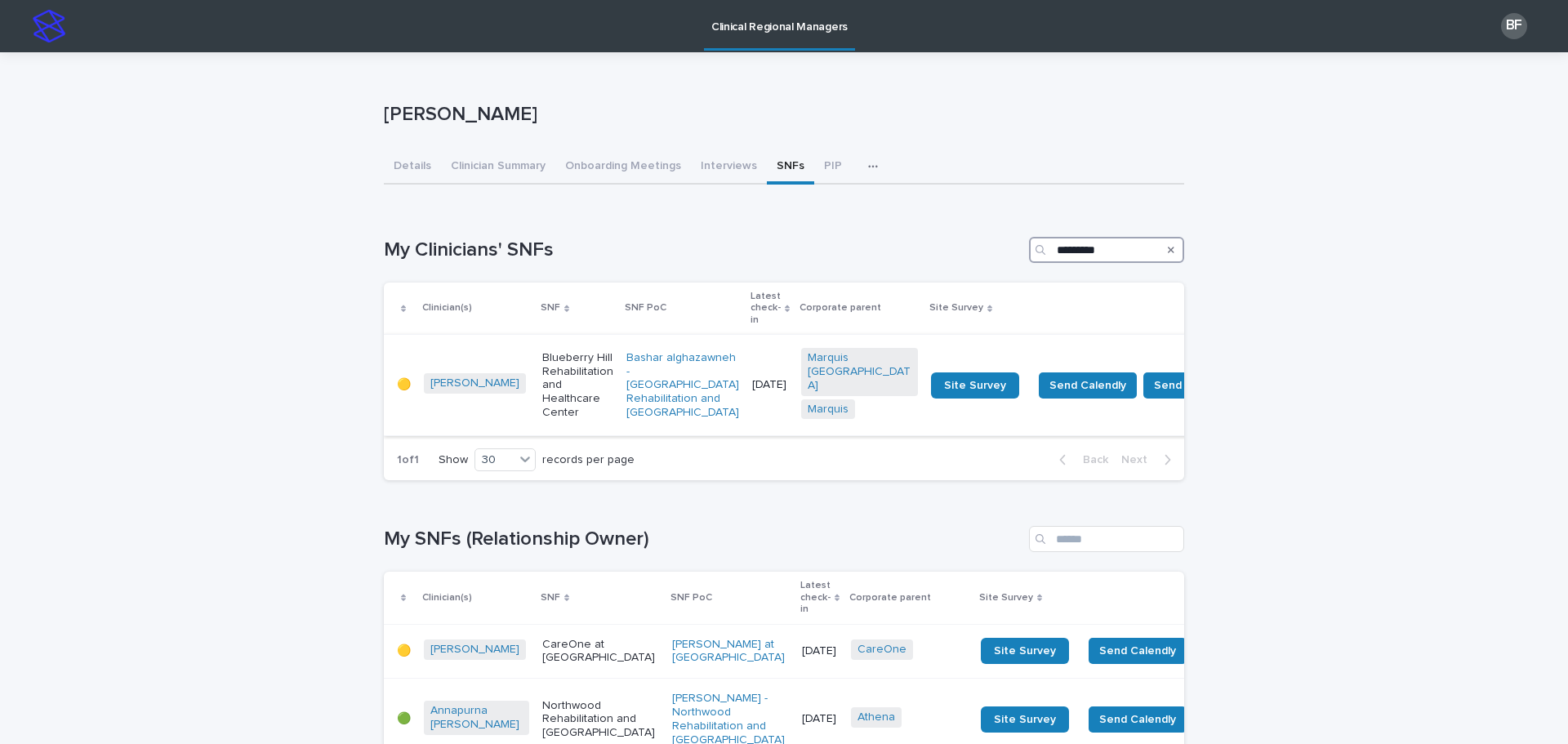
type input "*********"
click at [542, 373] on p "Blueberry Hill Rehabilitation and Healthcare Center" at bounding box center [577, 385] width 71 height 69
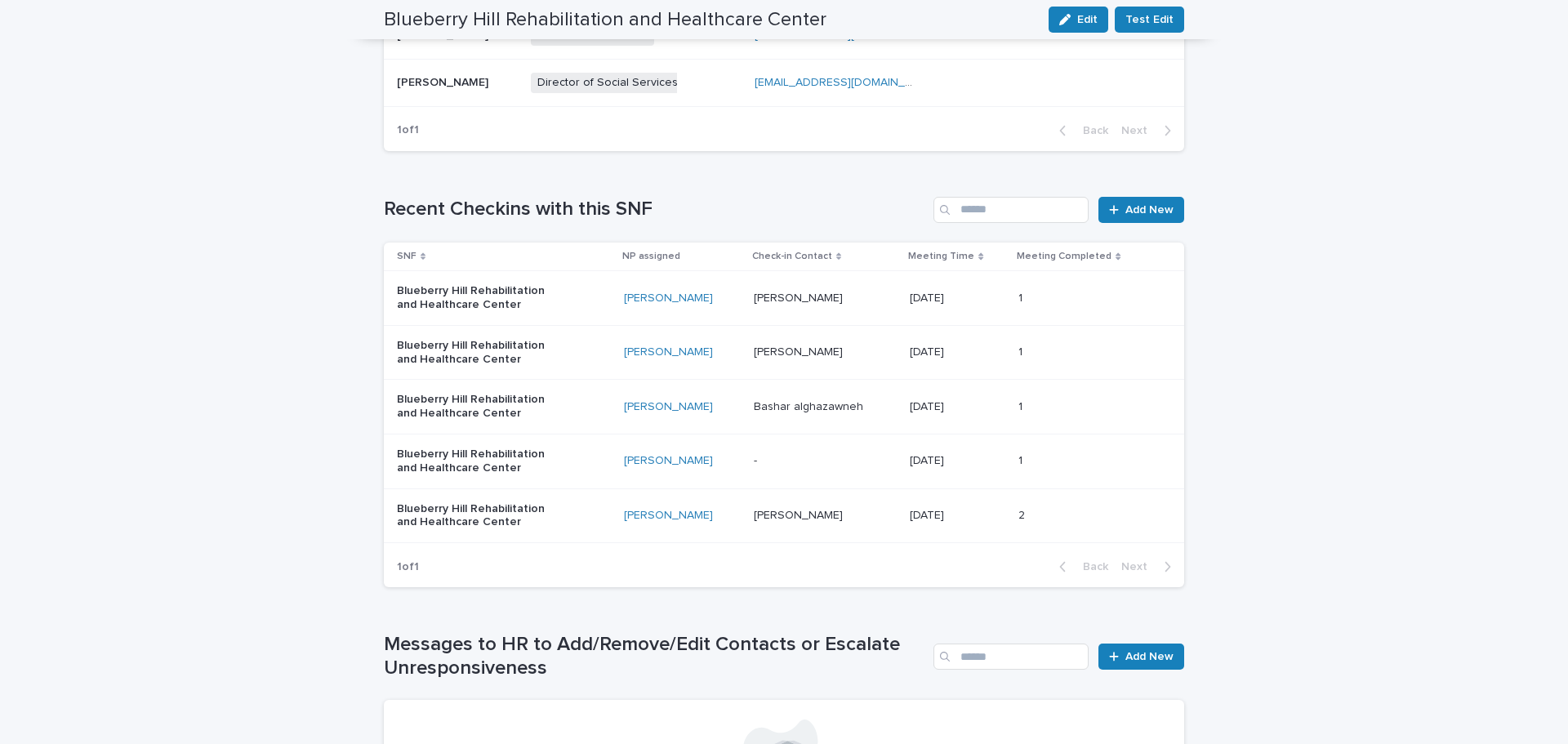
scroll to position [1226, 0]
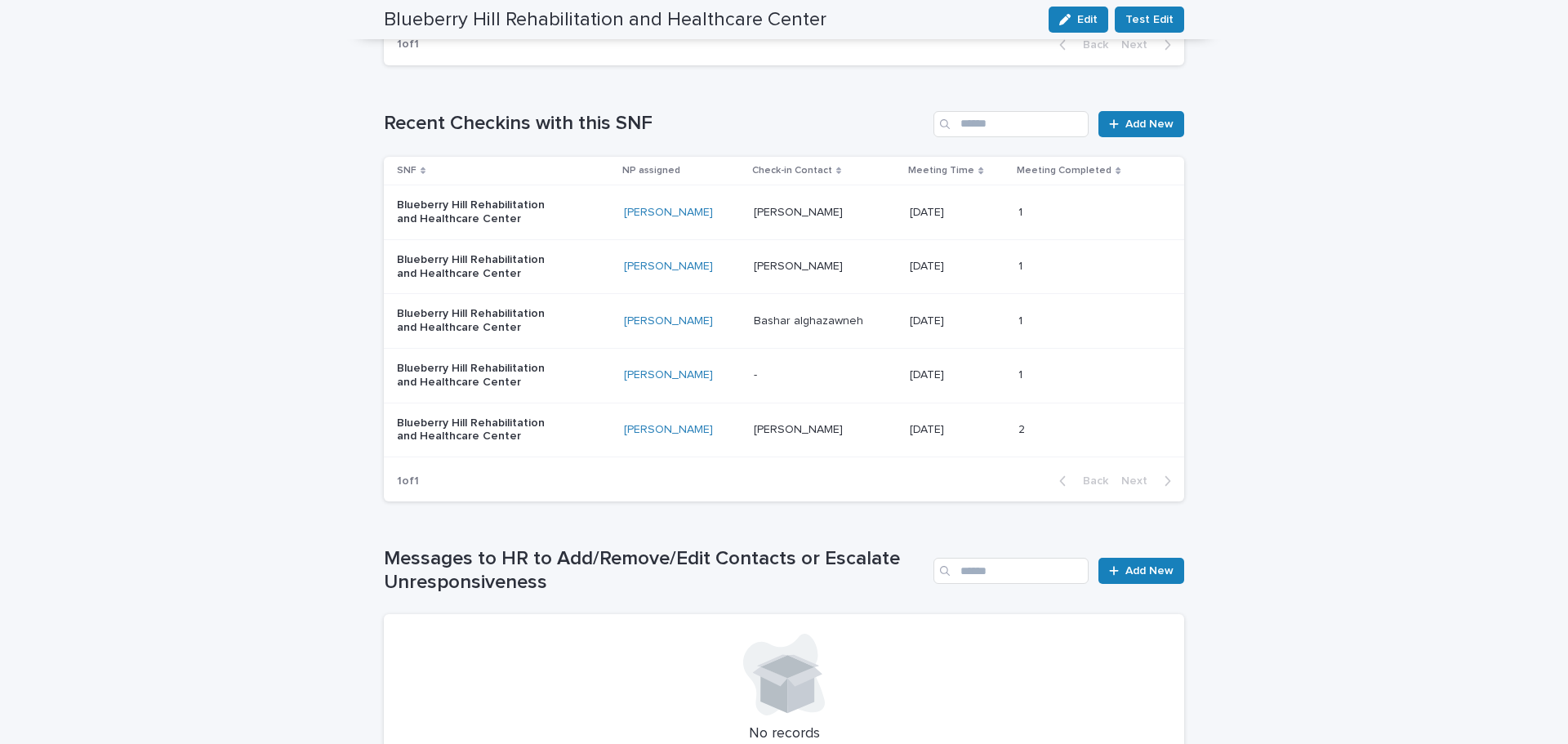
click at [873, 205] on p at bounding box center [824, 212] width 143 height 14
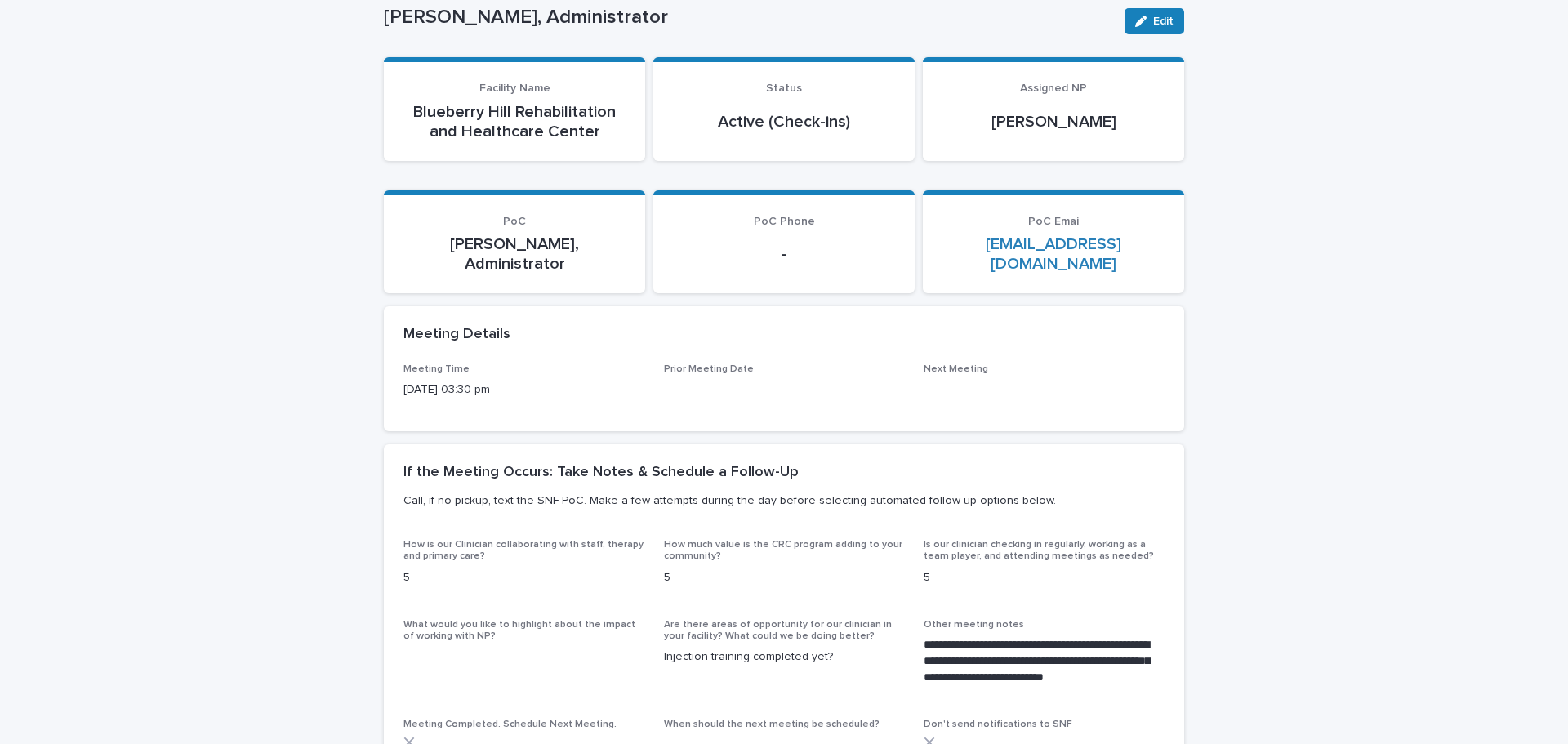
scroll to position [245, 0]
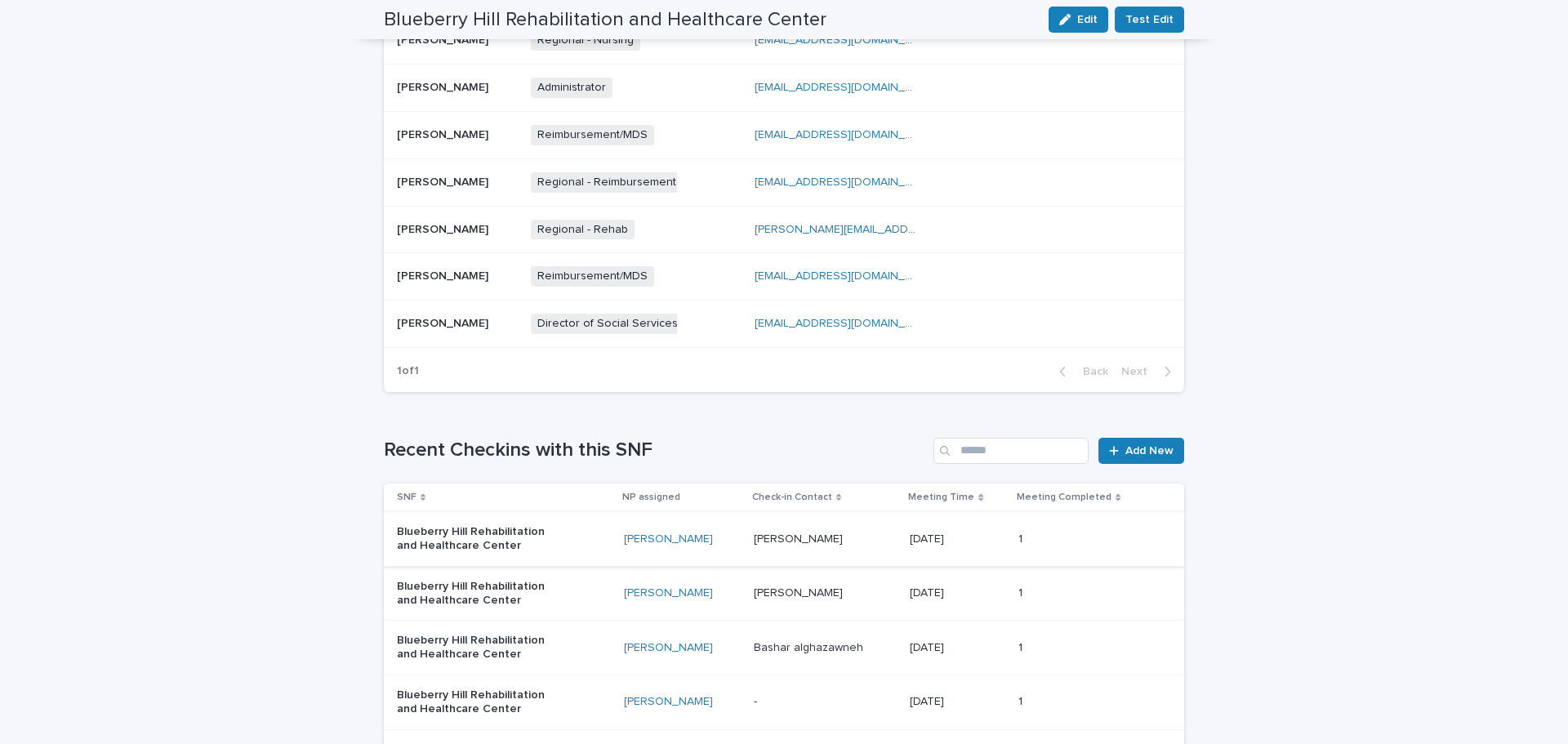
scroll to position [1062, 0]
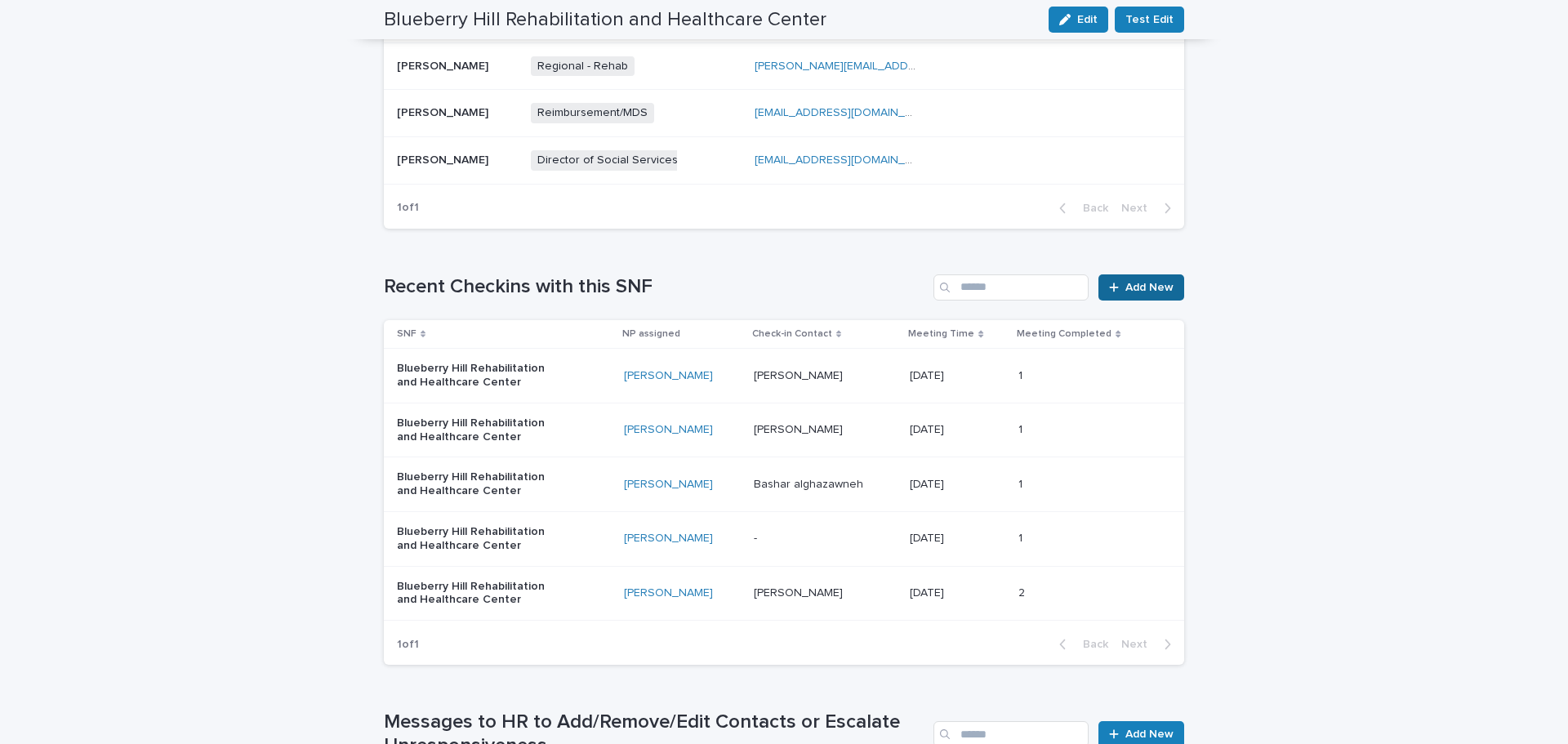
click at [1136, 282] on span "Add New" at bounding box center [1149, 287] width 48 height 11
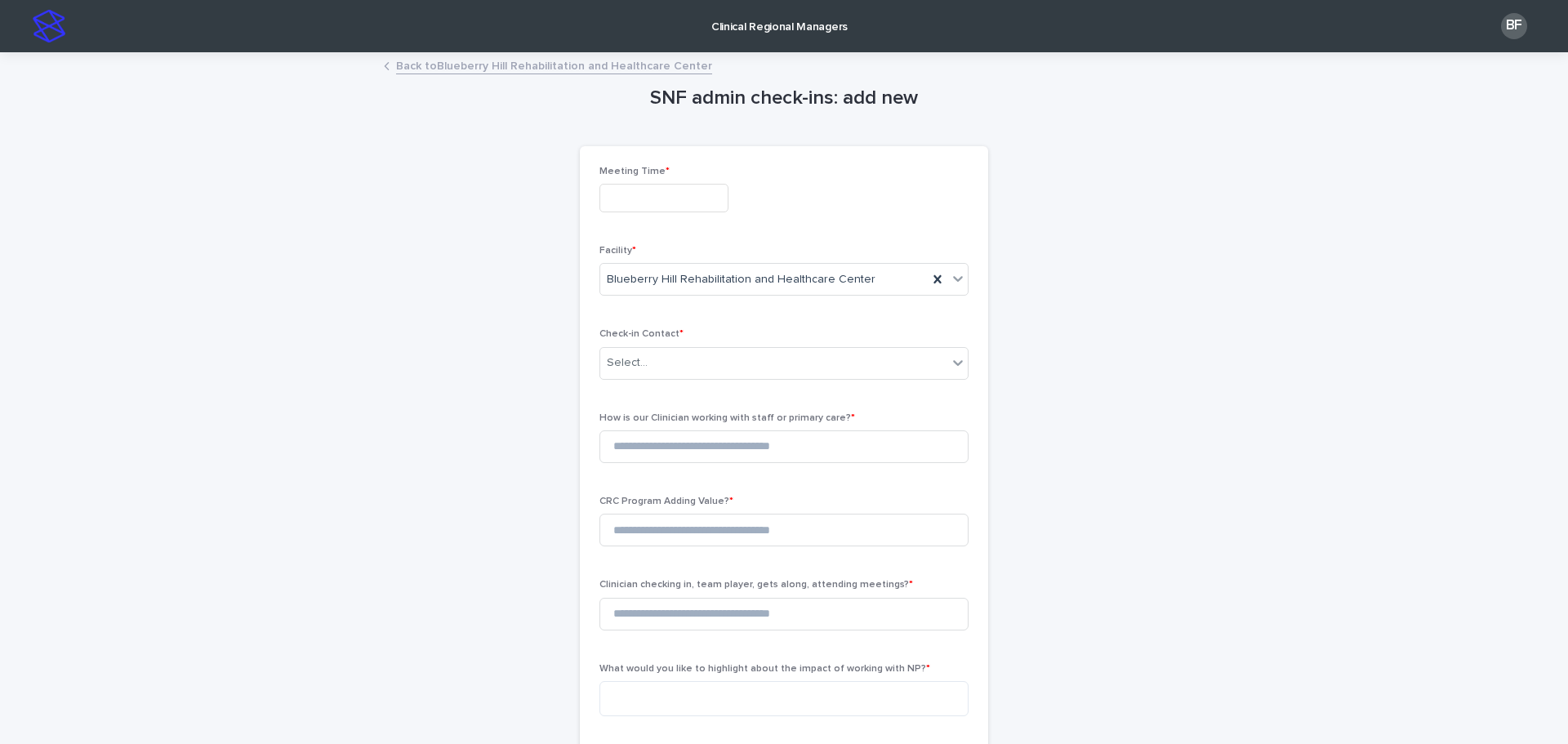
click at [630, 190] on input "text" at bounding box center [663, 197] width 129 height 29
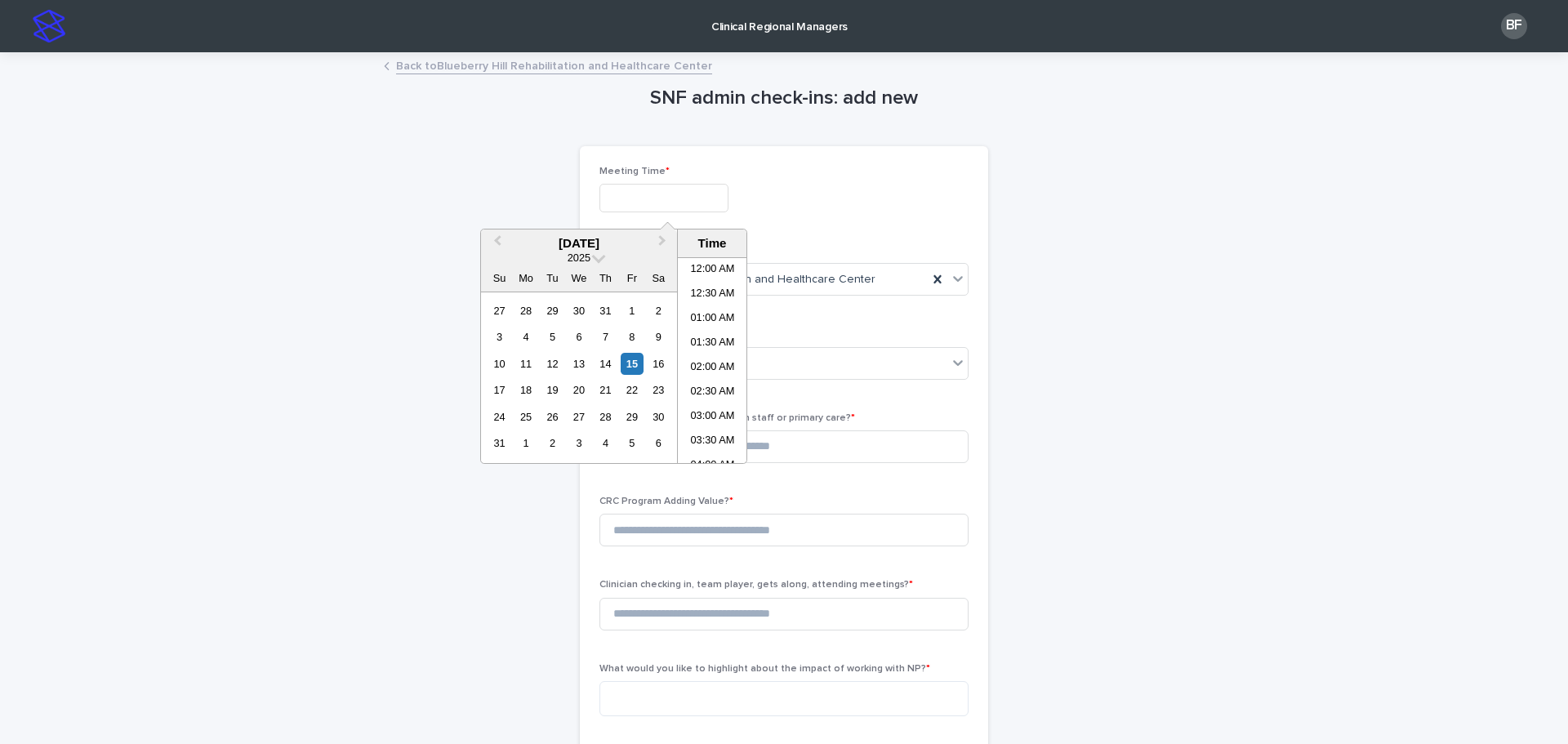
scroll to position [719, 0]
click at [630, 363] on div "15" at bounding box center [632, 364] width 22 height 22
click at [710, 313] on li "10:30 AM" at bounding box center [713, 311] width 70 height 25
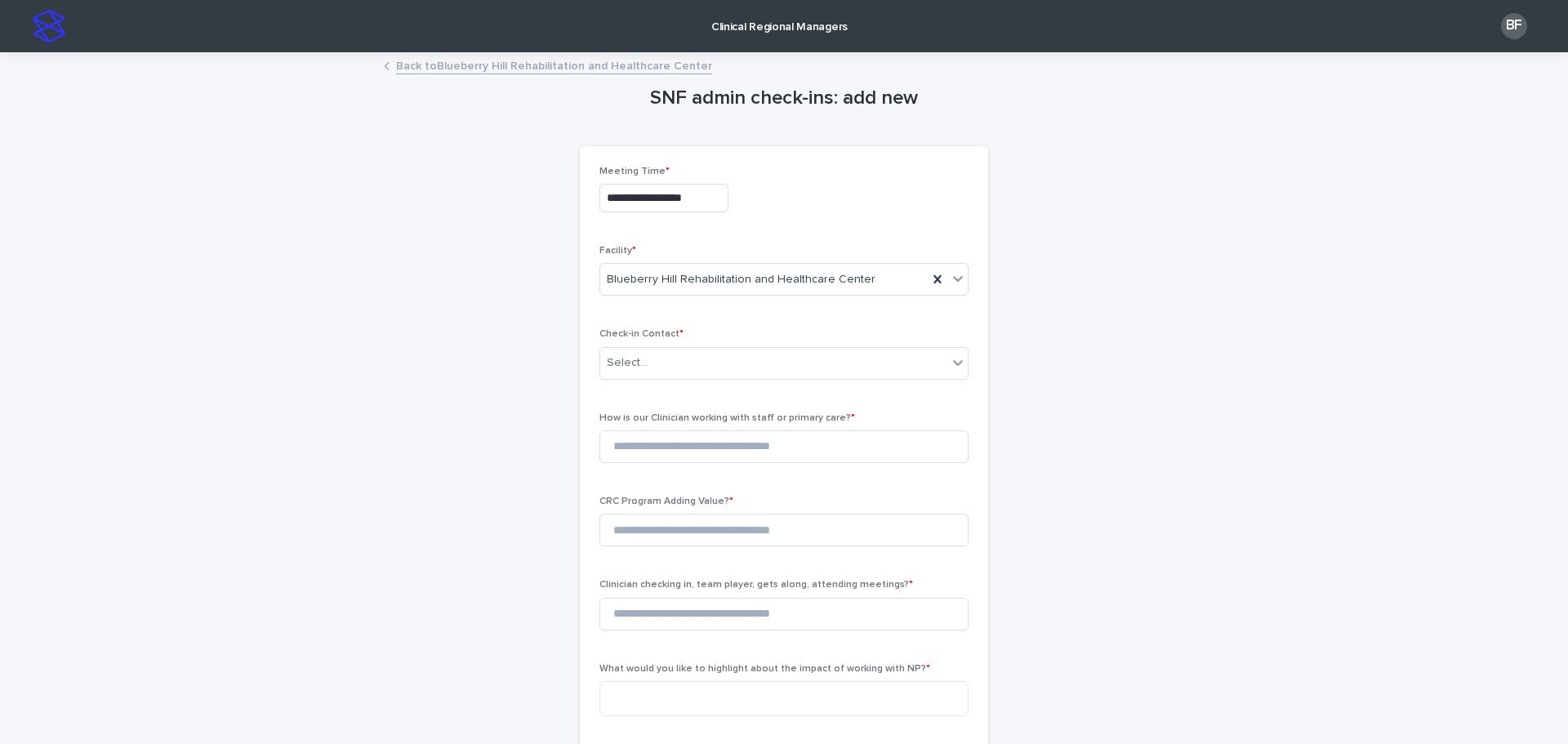
type input "**********"
click at [680, 359] on div "Select..." at bounding box center [774, 363] width 347 height 27
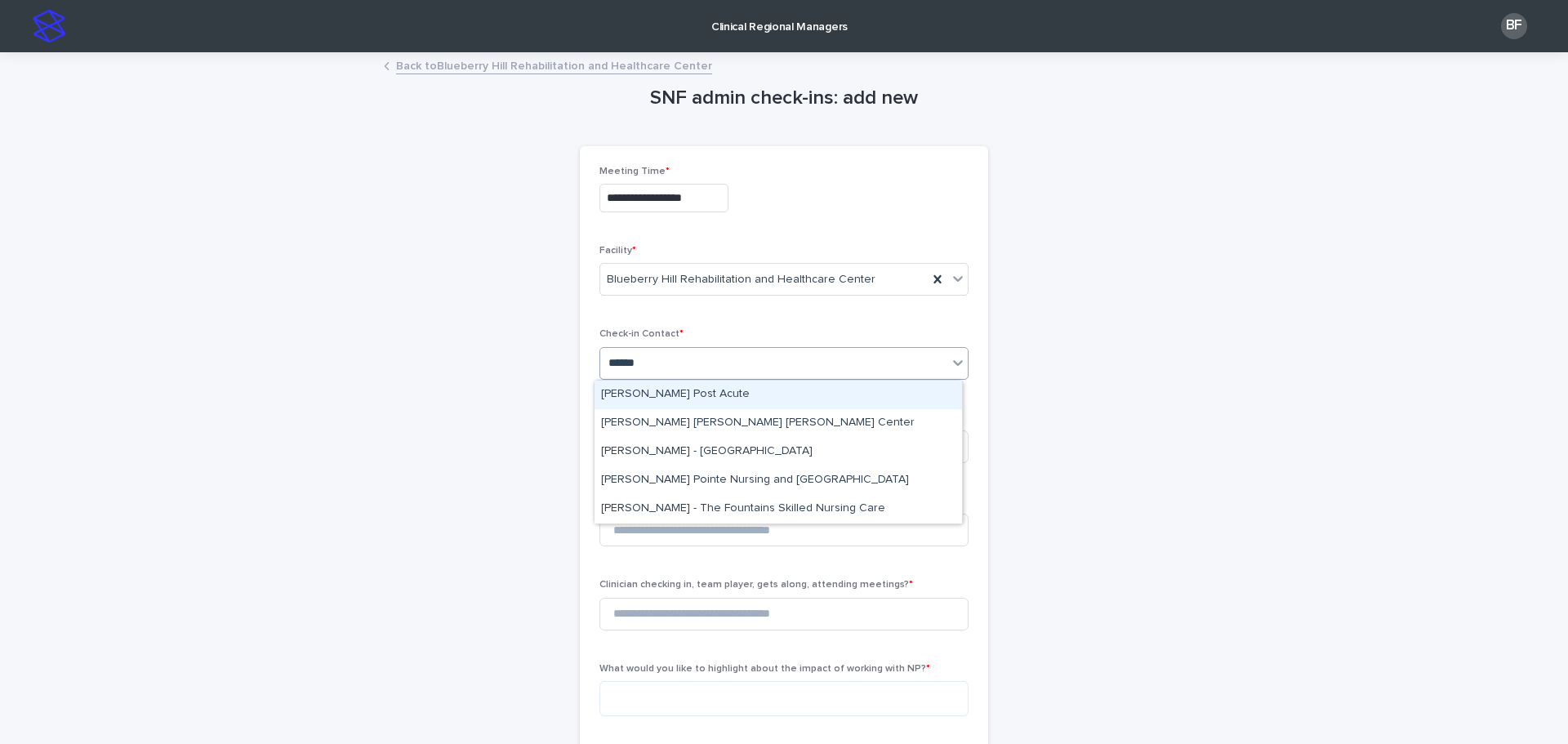
type input "*******"
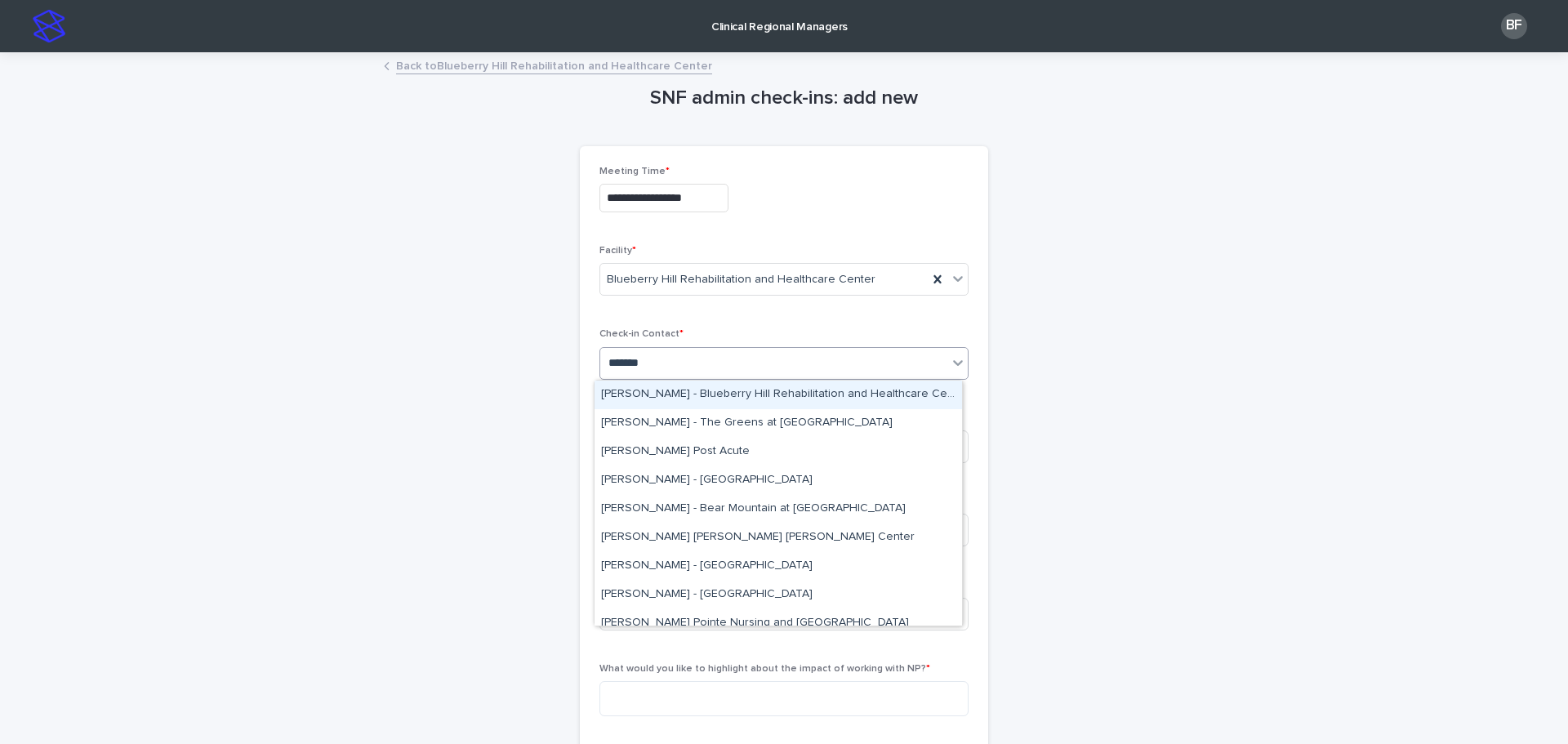
click at [751, 400] on div "Vanessa Desesa - Blueberry Hill Rehabilitation and Healthcare Center" at bounding box center [778, 395] width 368 height 29
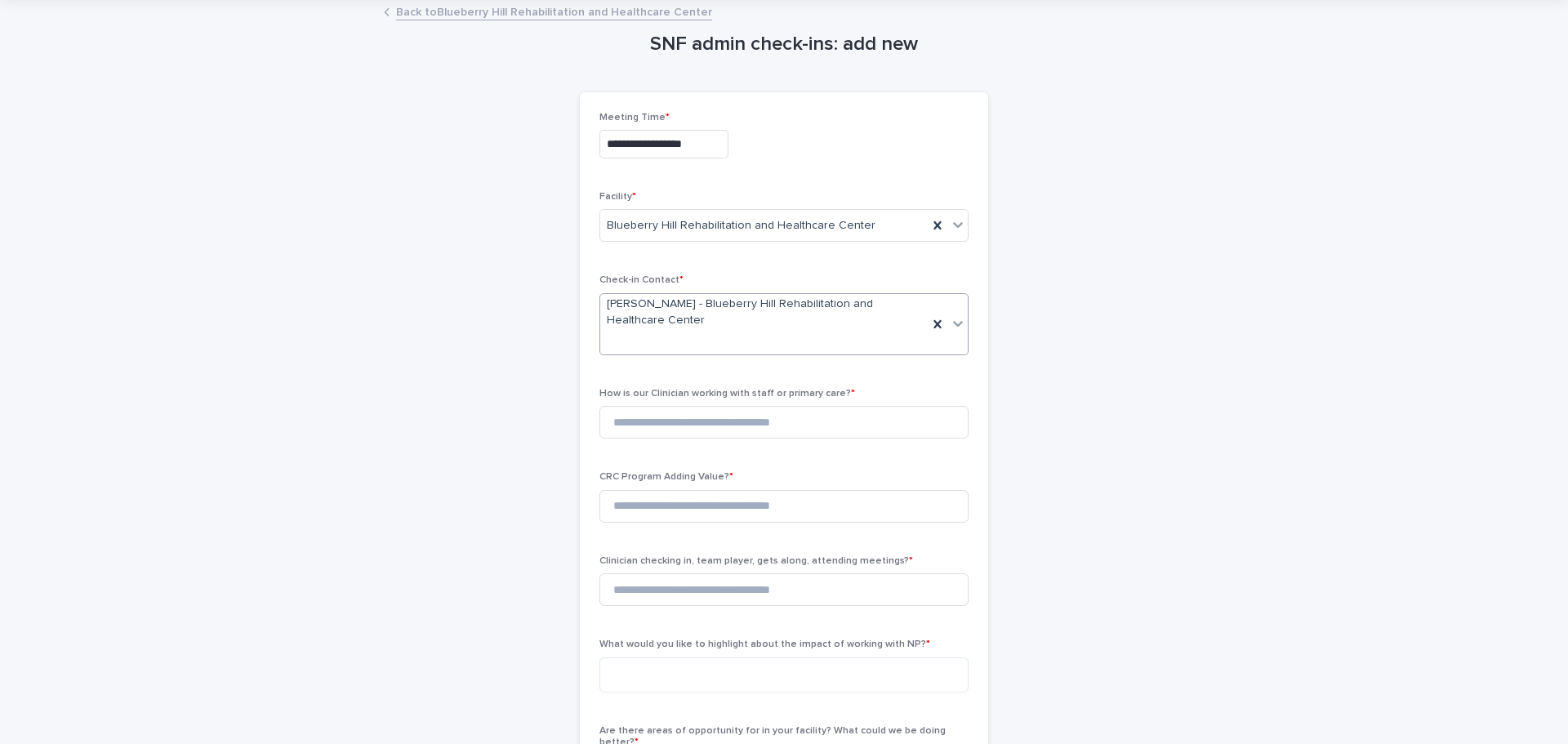
scroll to position [82, 0]
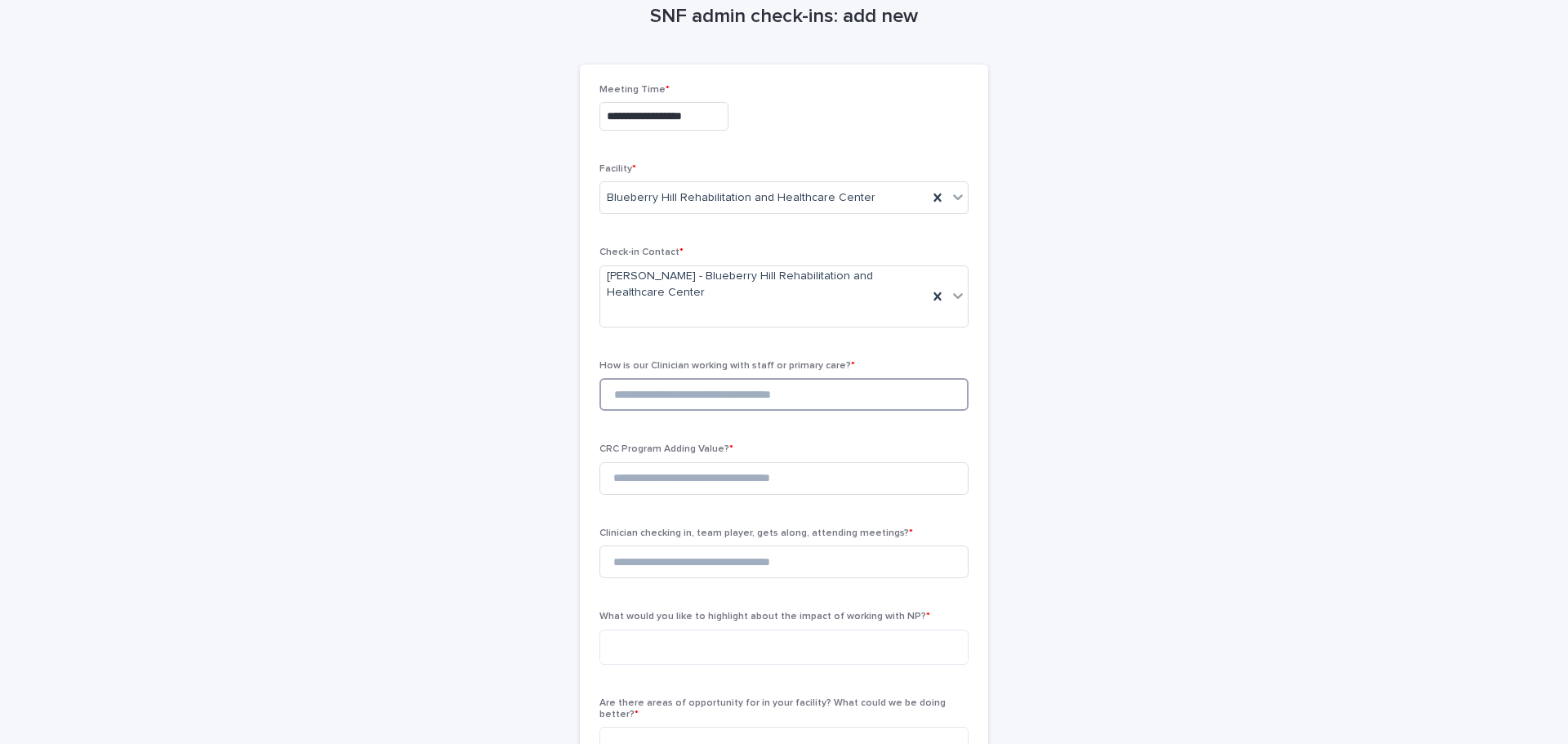
click at [715, 402] on input at bounding box center [784, 394] width 369 height 33
type input "*"
click at [677, 482] on input at bounding box center [784, 479] width 369 height 33
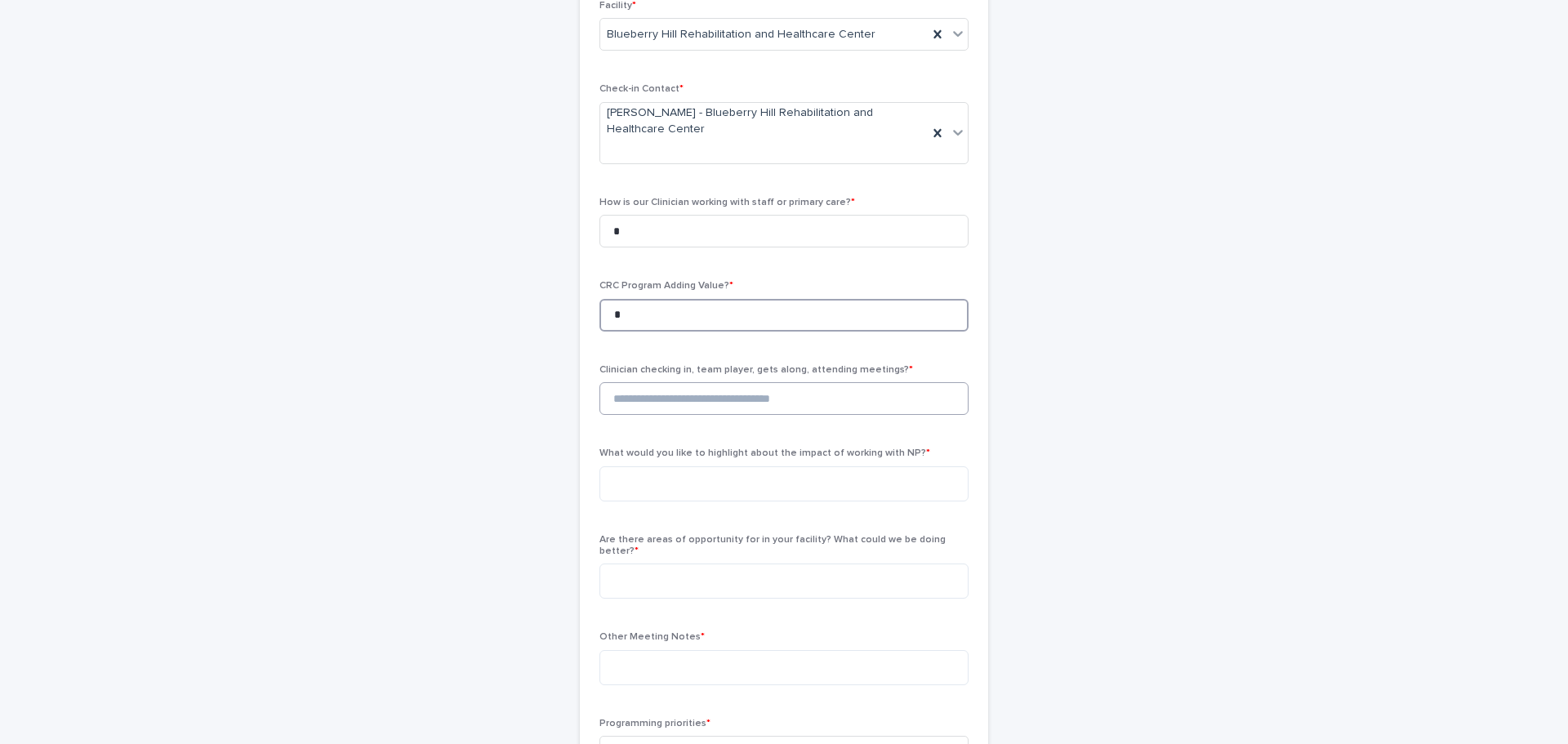
type input "*"
click at [661, 400] on input at bounding box center [784, 398] width 369 height 33
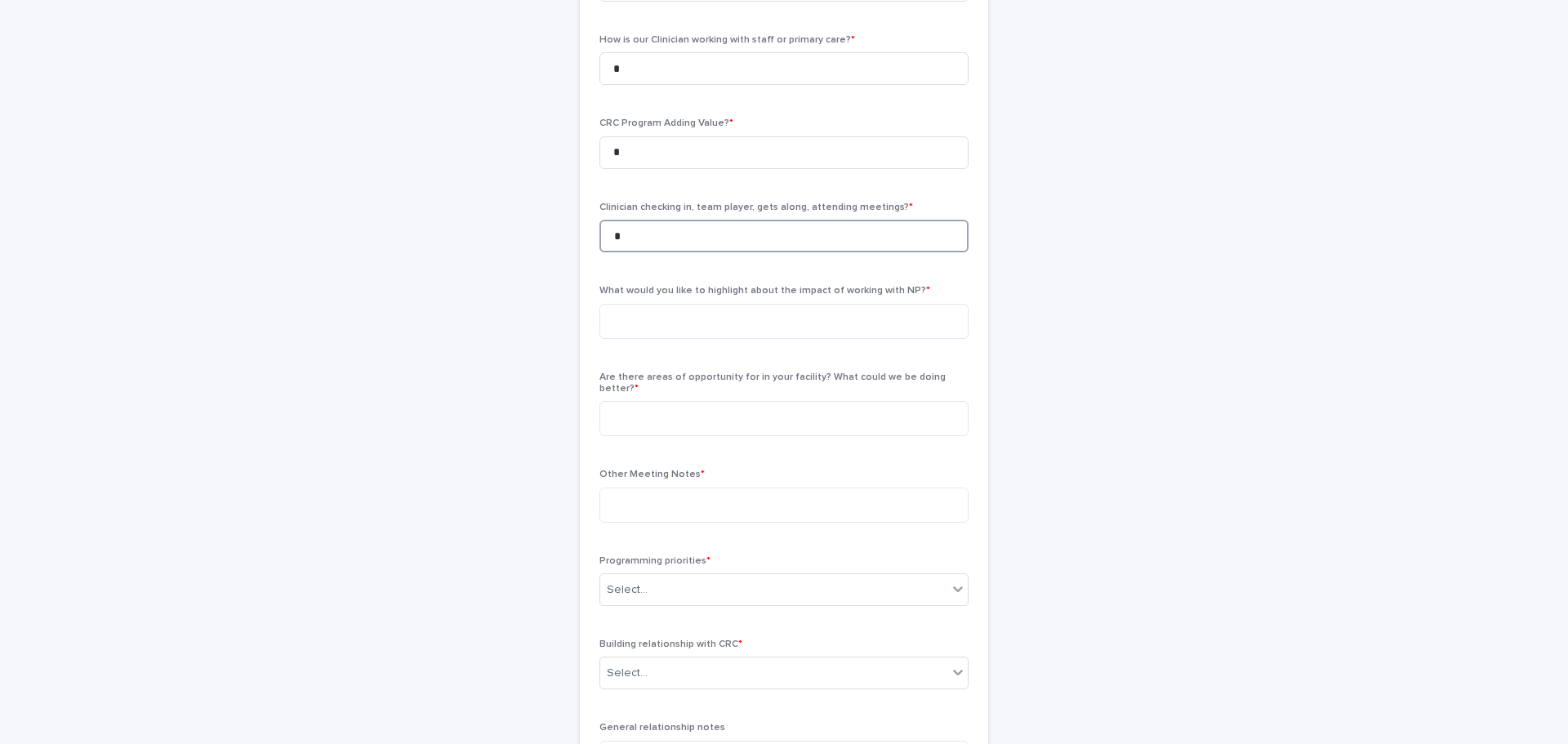
scroll to position [409, 0]
type input "*"
click at [647, 320] on textarea at bounding box center [784, 320] width 369 height 35
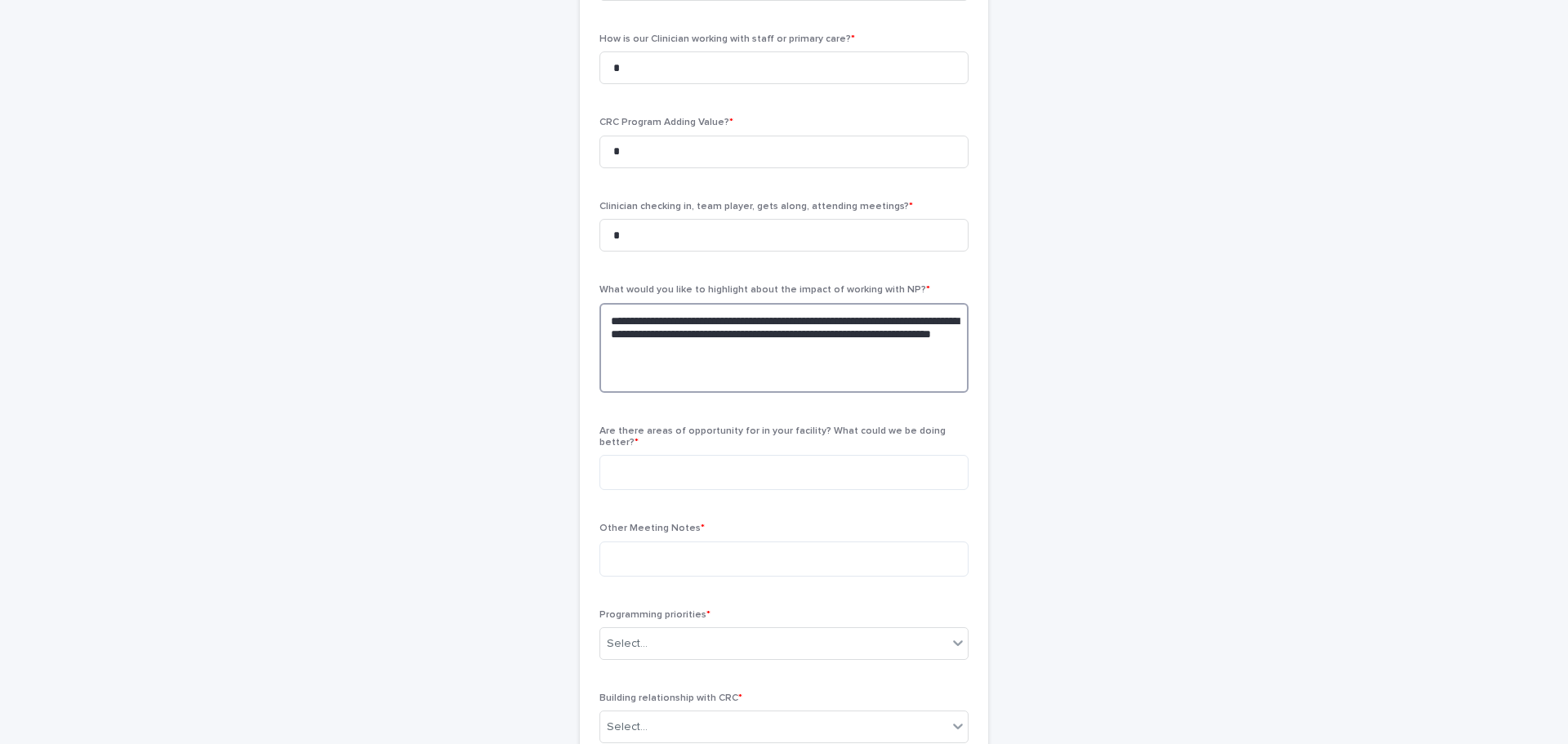
paste textarea "**********"
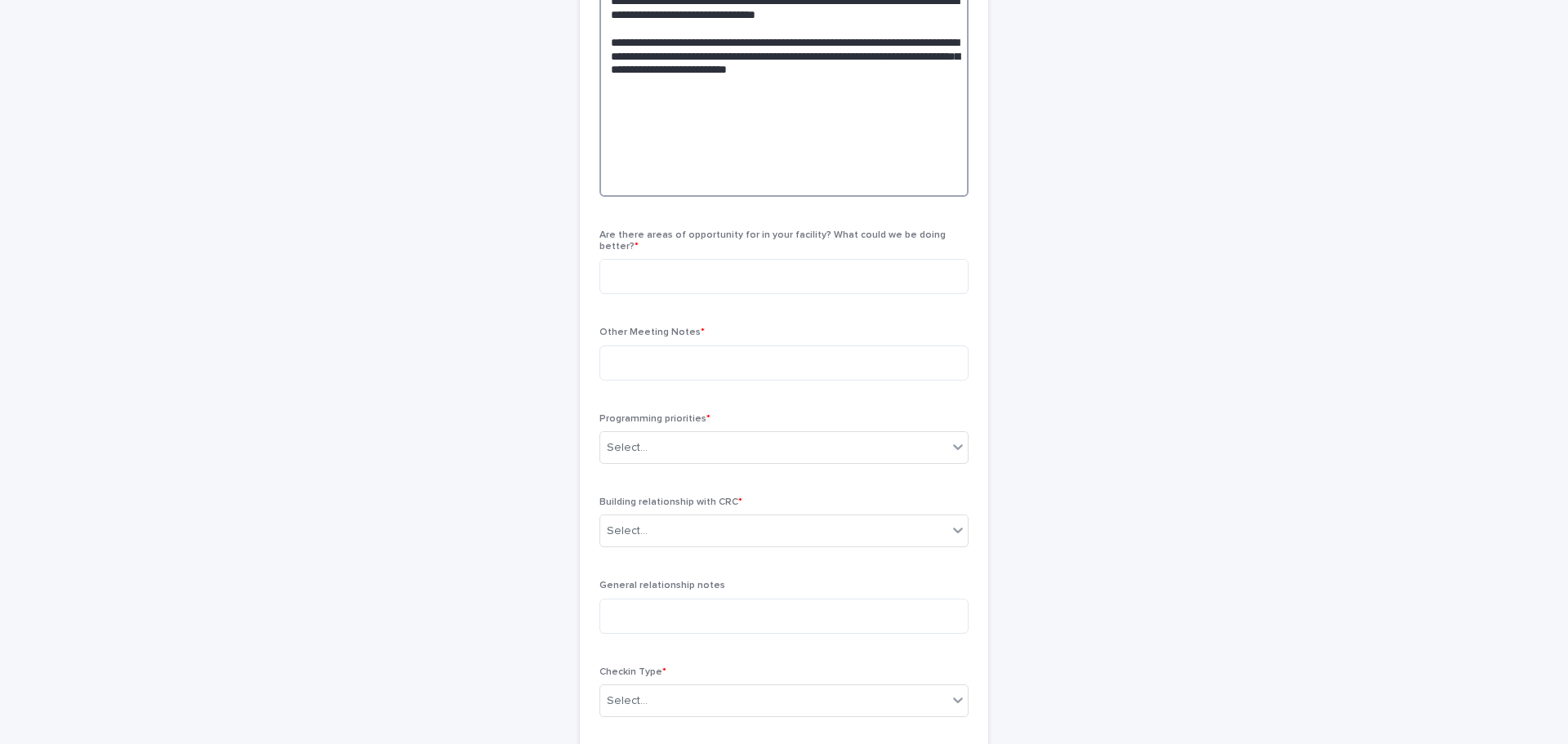
scroll to position [1276, 0]
type textarea "**********"
click at [665, 269] on textarea at bounding box center [784, 277] width 369 height 35
type textarea "*"
click at [735, 363] on textarea at bounding box center [784, 364] width 369 height 35
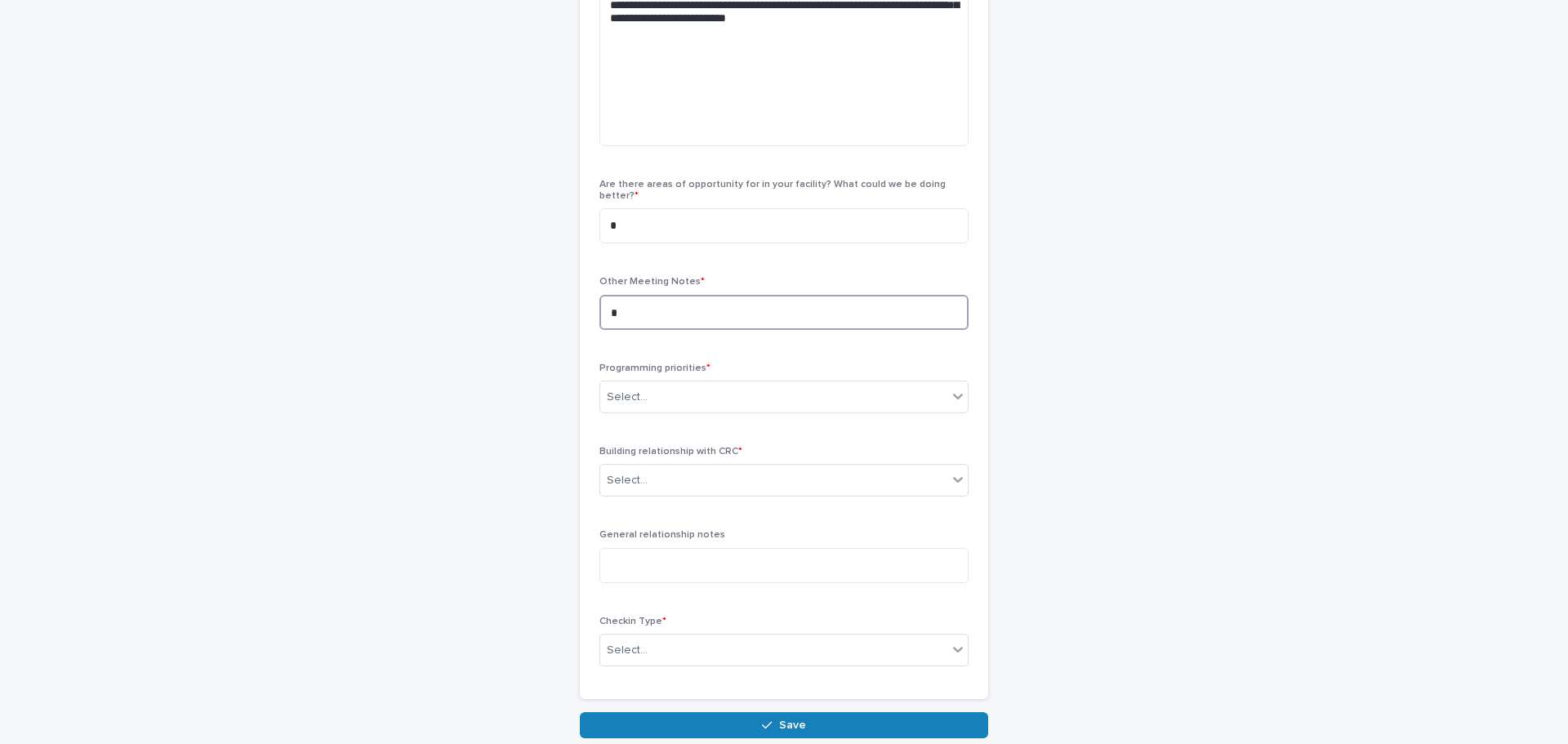
scroll to position [1357, 0]
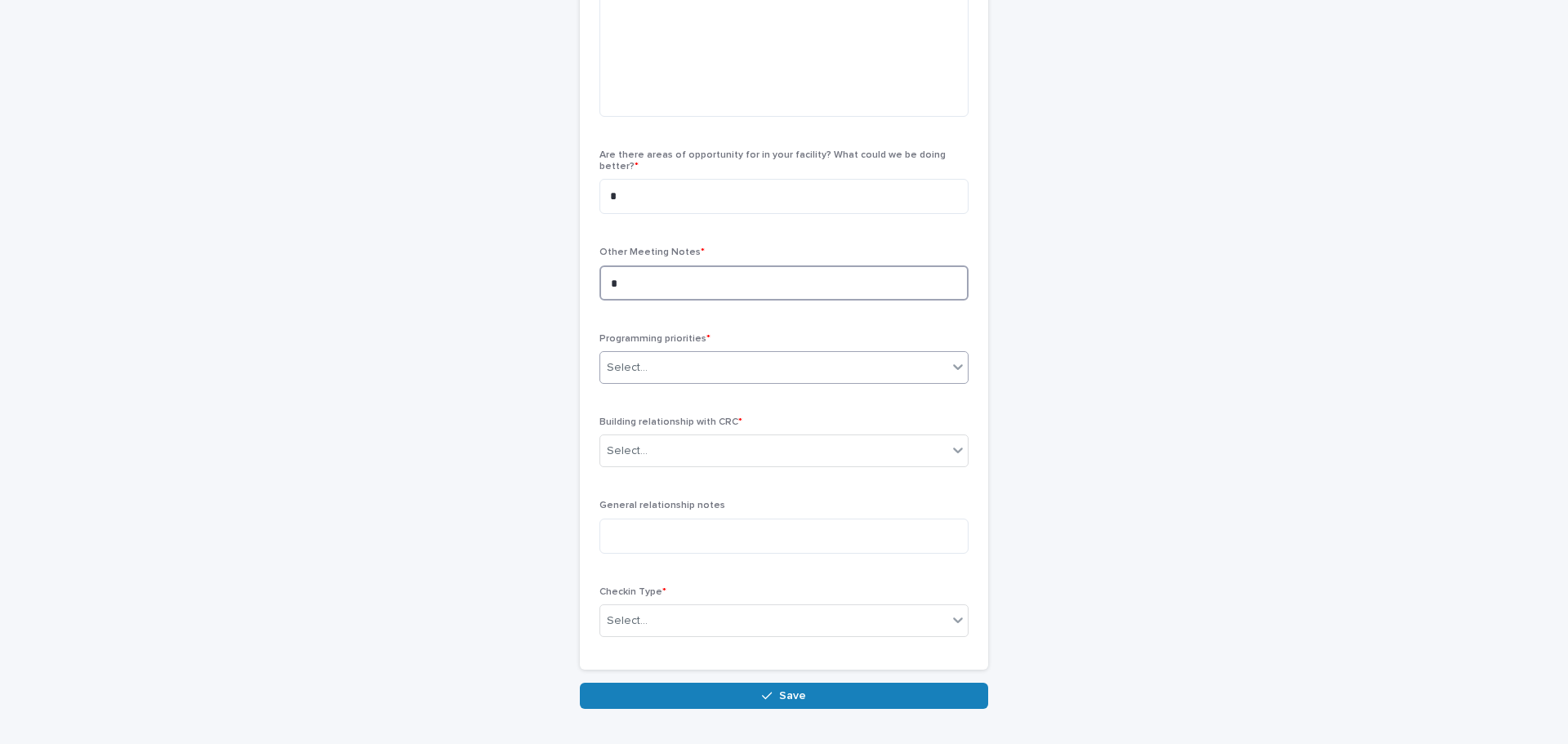
type textarea "*"
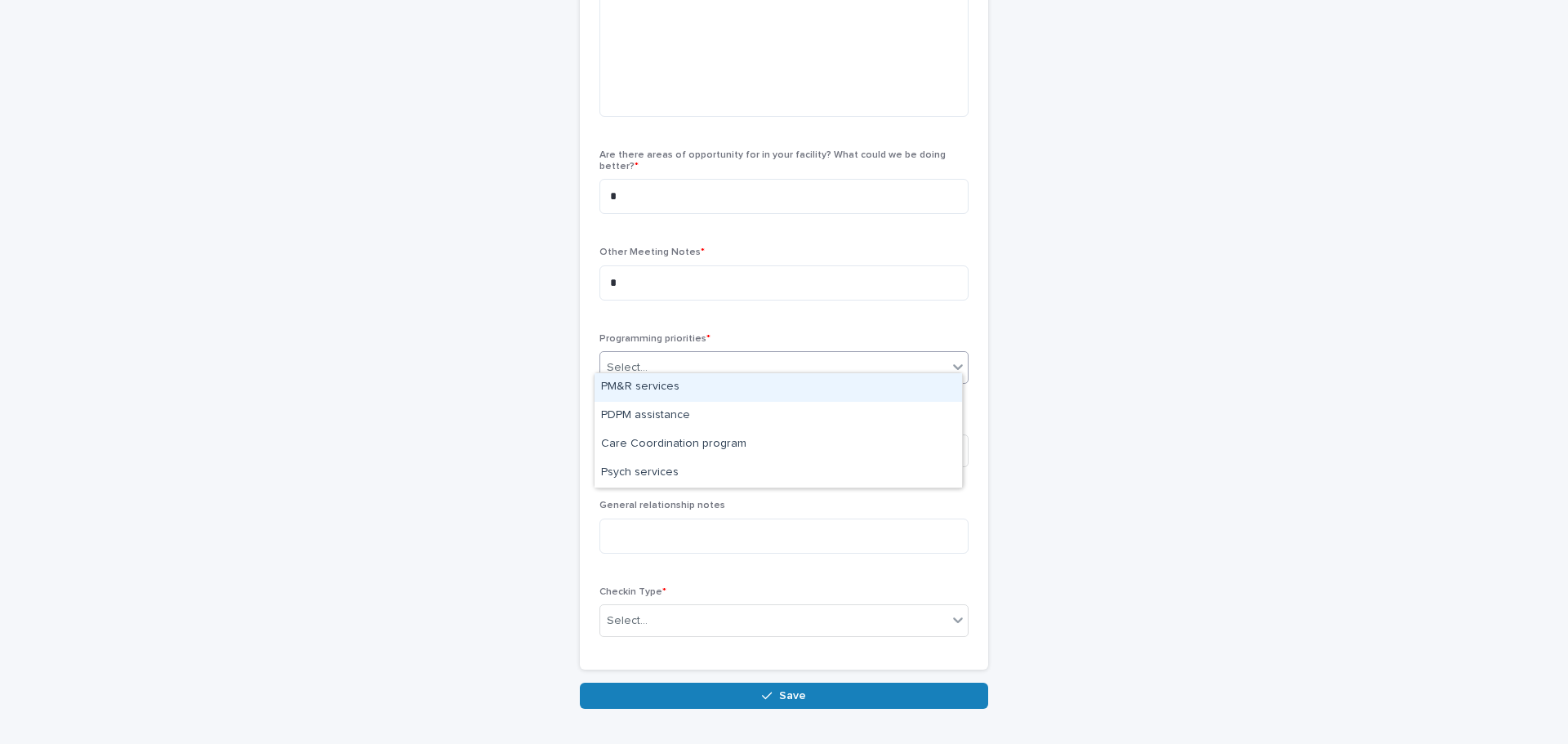
click at [677, 364] on div "Select..." at bounding box center [774, 368] width 347 height 27
click at [666, 390] on div "PM&R services" at bounding box center [778, 387] width 368 height 29
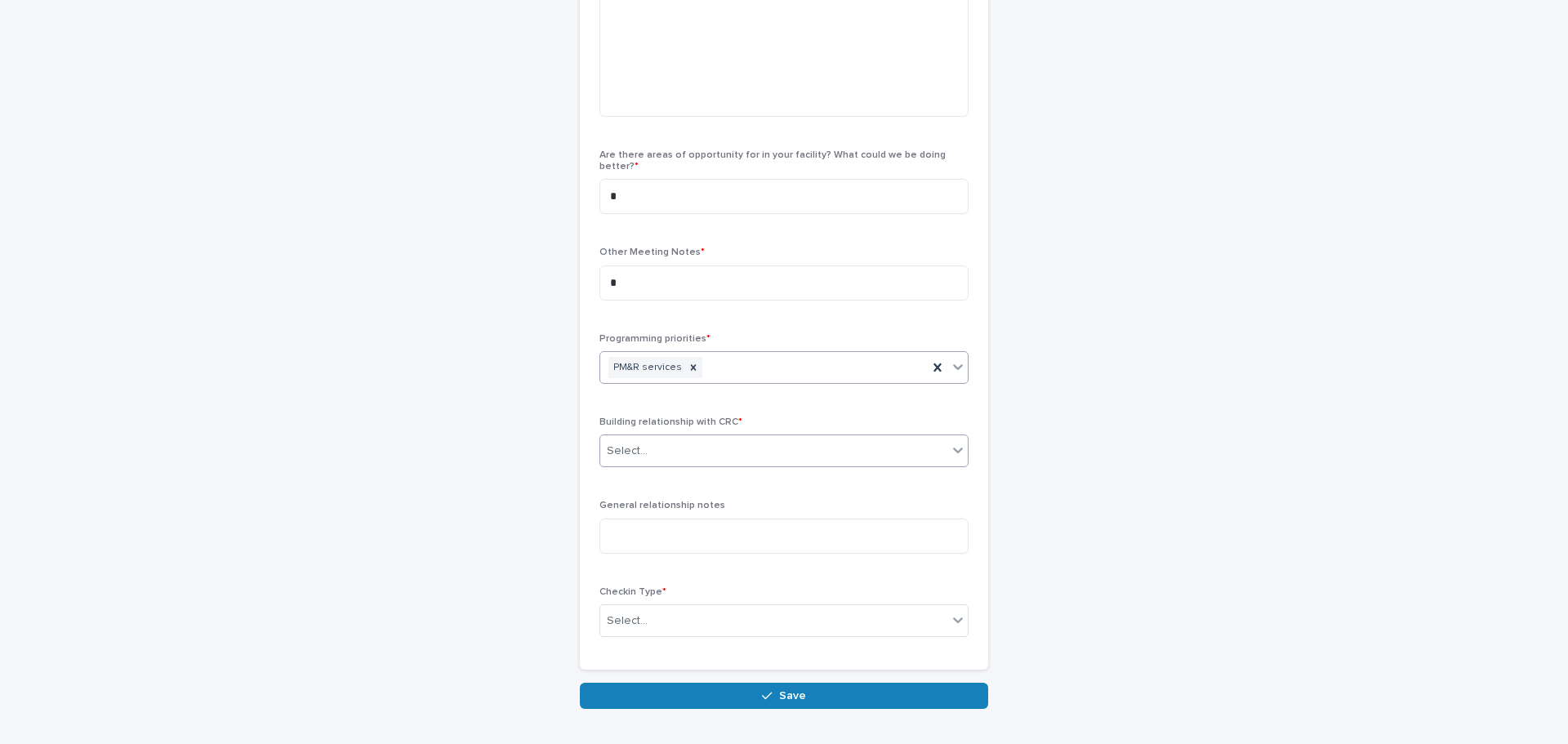
click at [656, 438] on div "Select..." at bounding box center [774, 451] width 347 height 27
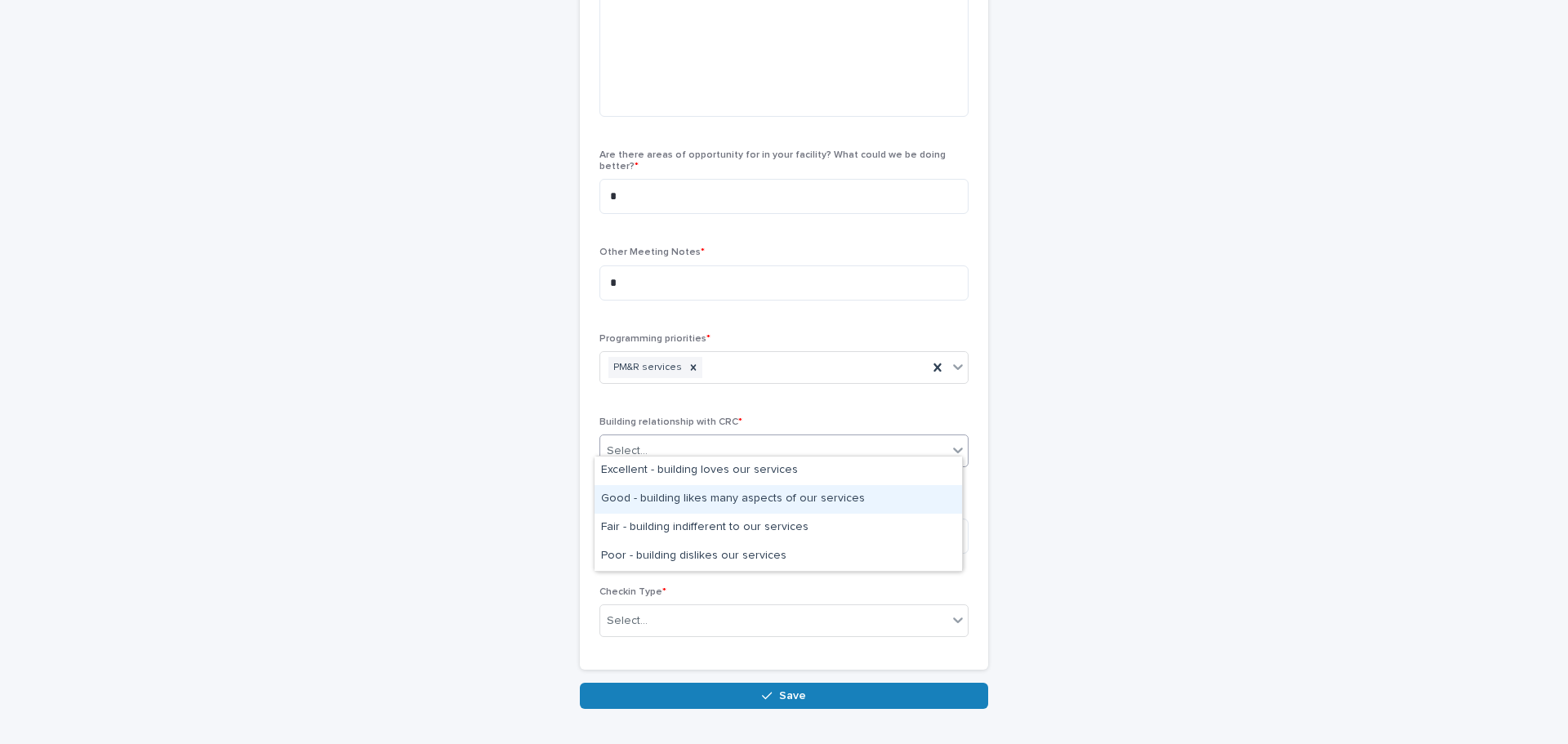
click at [646, 499] on div "Good - building likes many aspects of our services" at bounding box center [778, 500] width 368 height 29
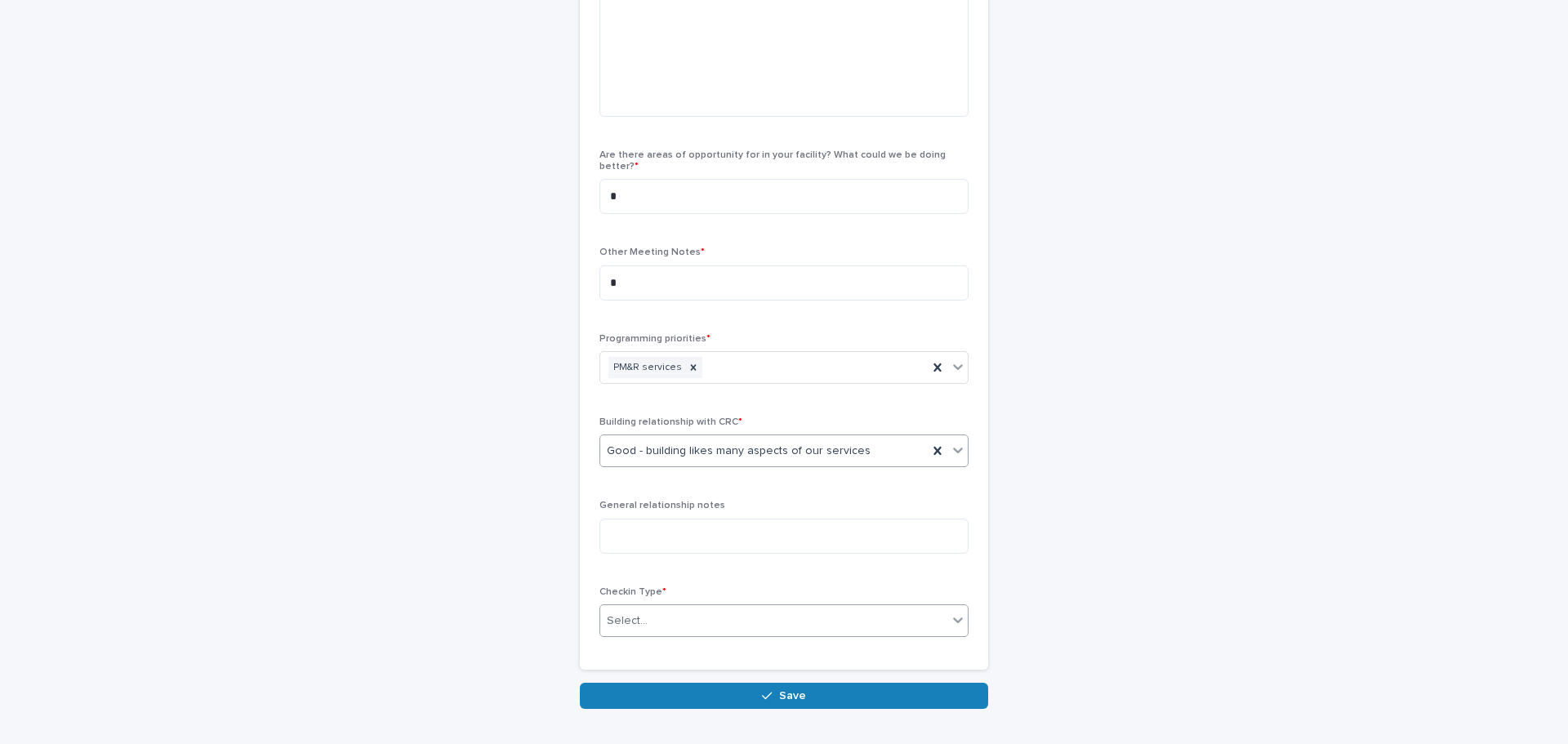
click at [650, 608] on div "Select..." at bounding box center [774, 621] width 347 height 27
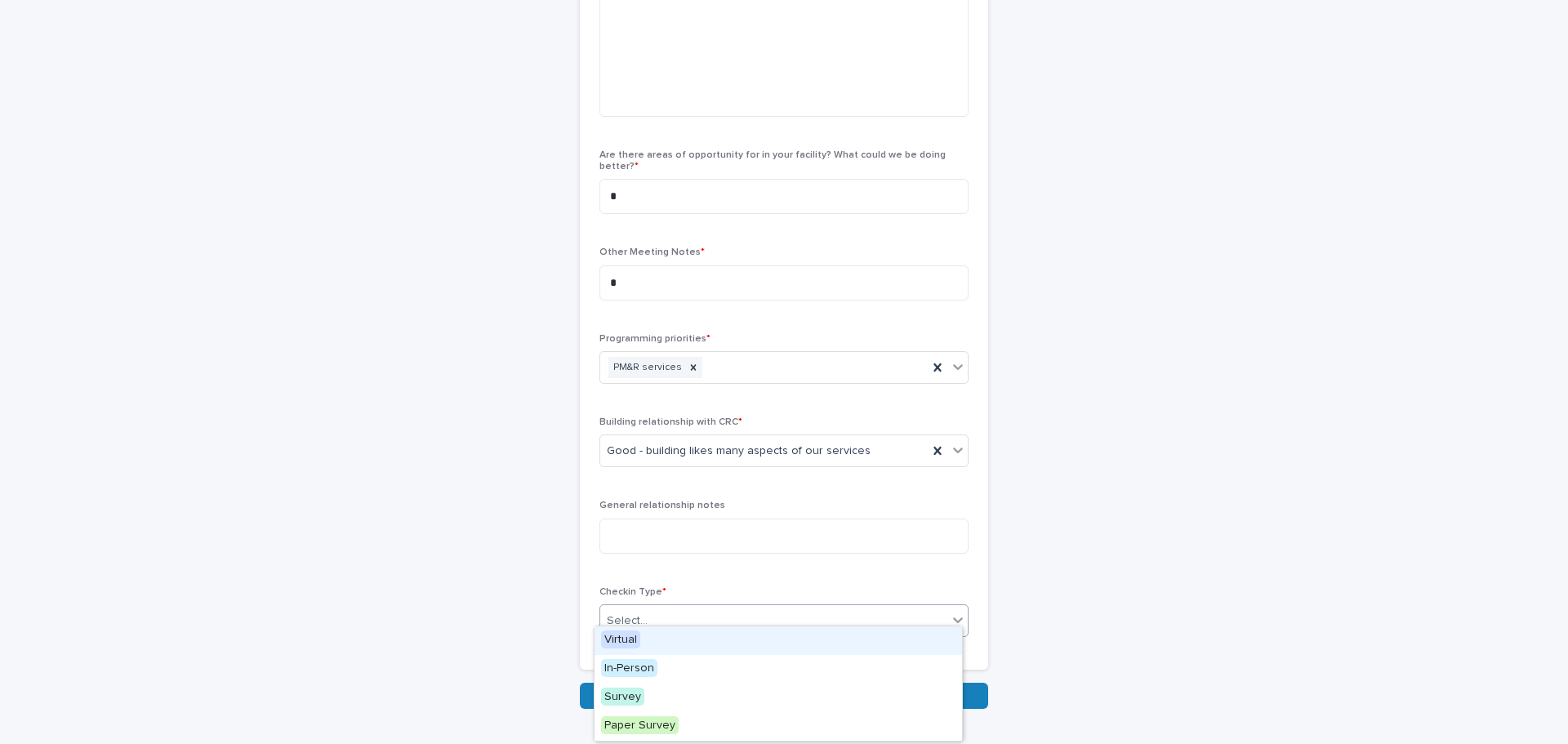
click at [648, 635] on div "Virtual" at bounding box center [778, 640] width 368 height 29
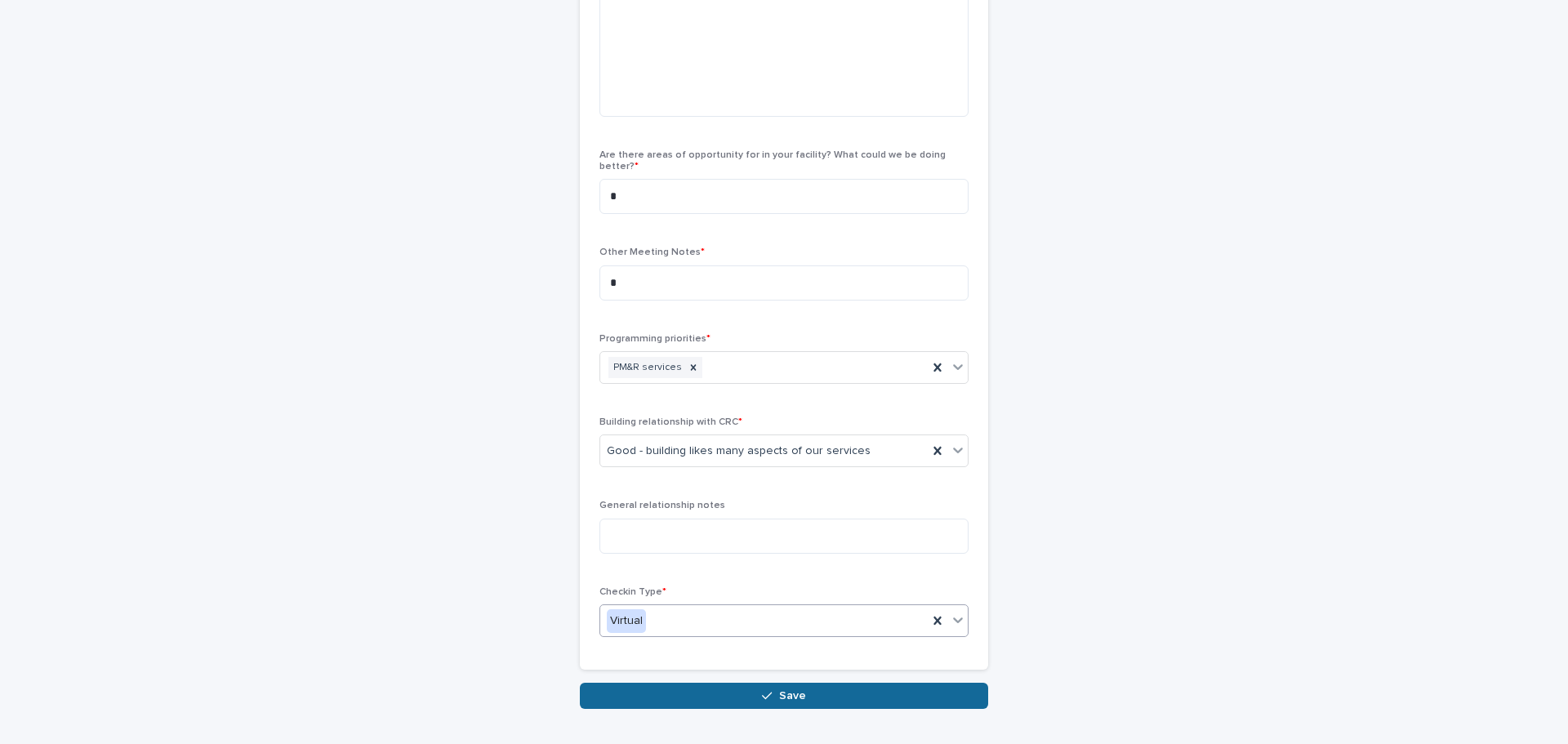
click at [655, 683] on button "Save" at bounding box center [784, 696] width 409 height 26
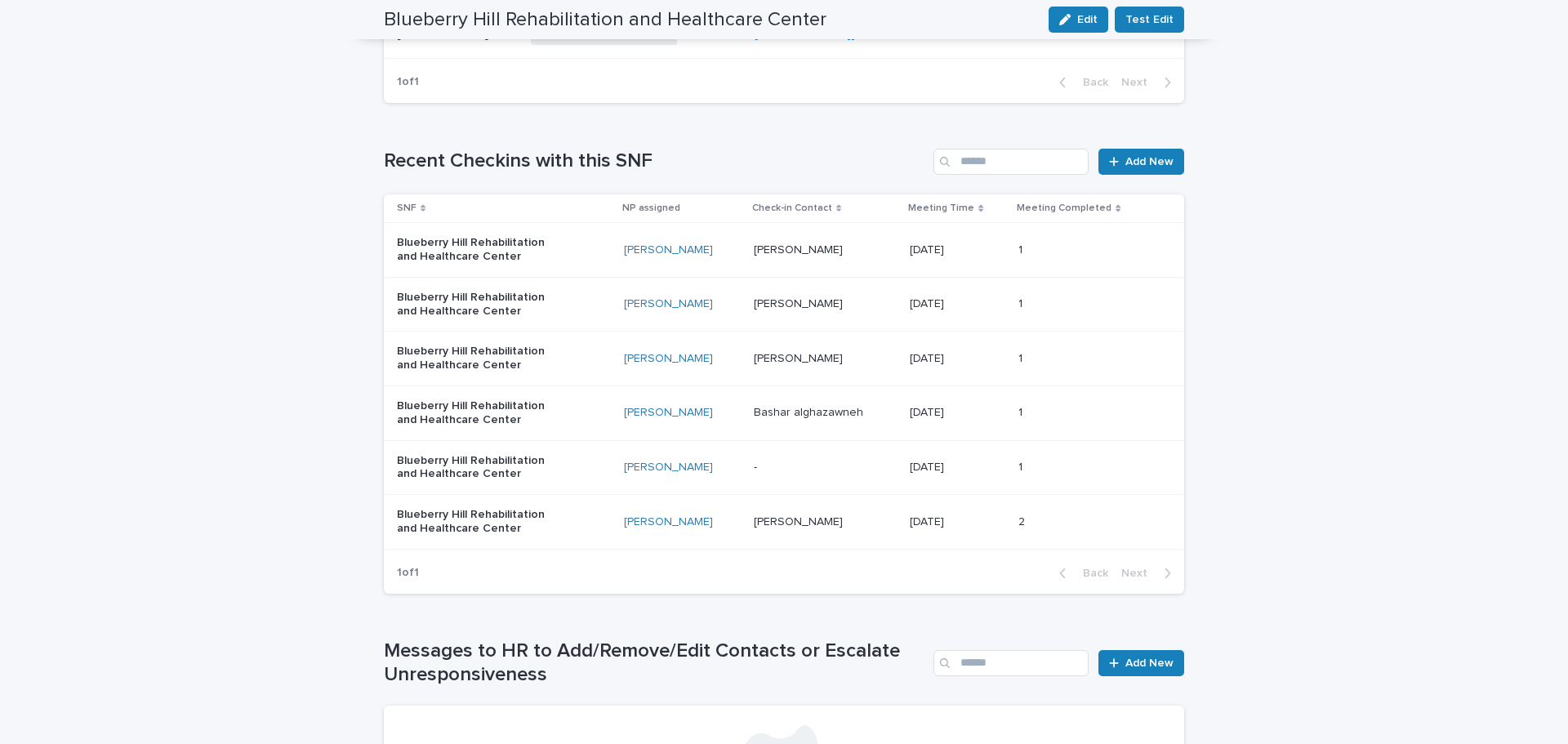
scroll to position [1261, 0]
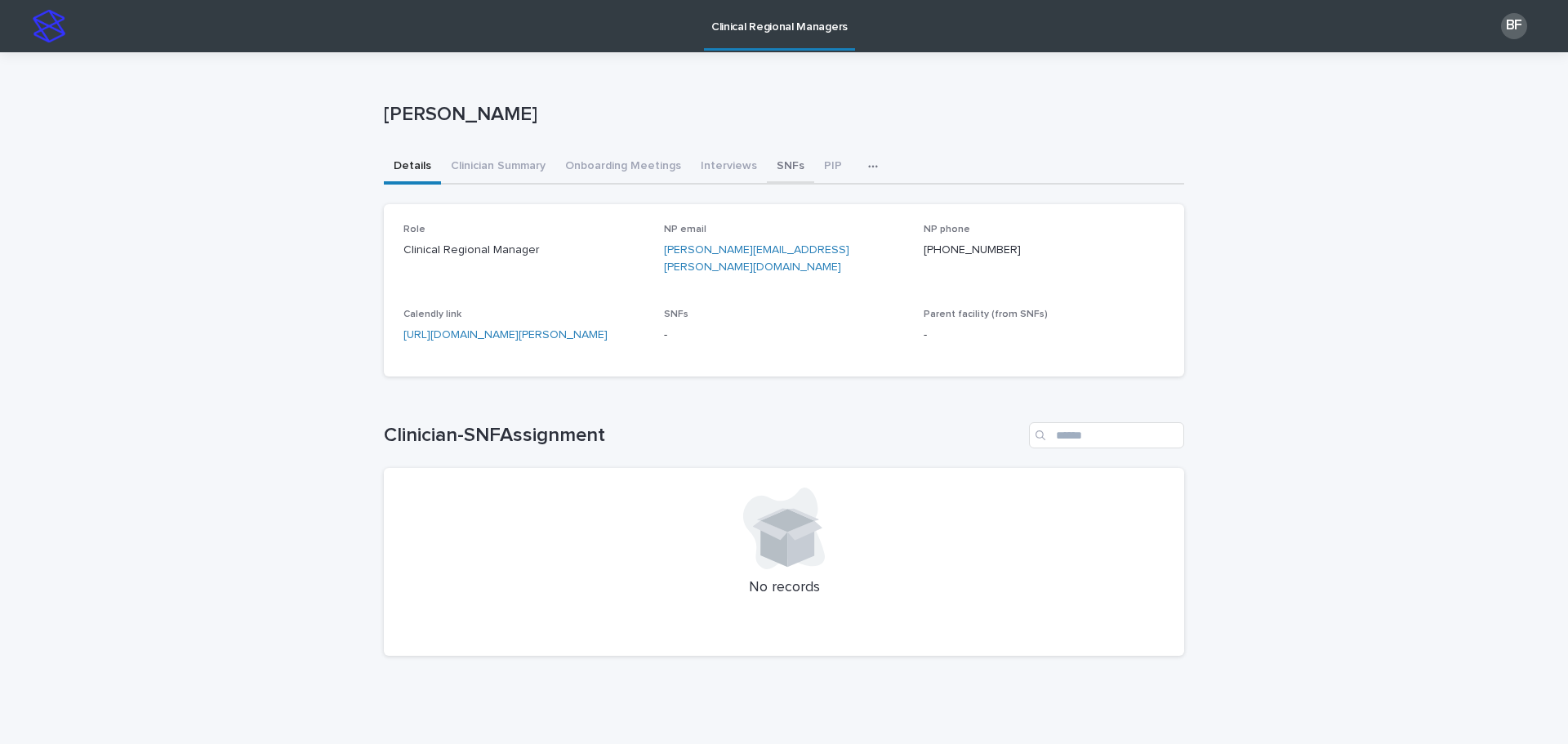
click at [787, 165] on button "SNFs" at bounding box center [790, 168] width 48 height 34
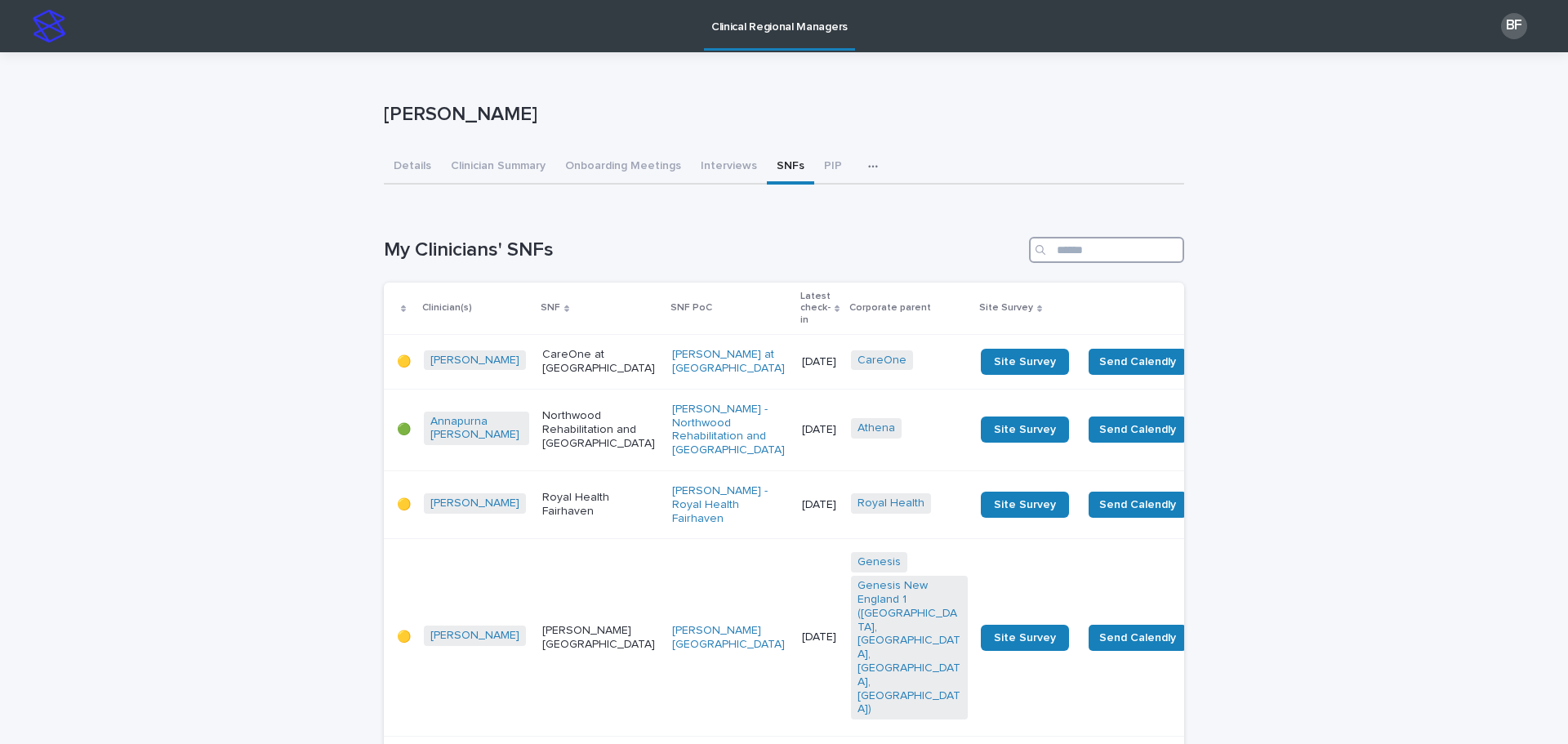
click at [1062, 245] on input "Search" at bounding box center [1106, 250] width 156 height 26
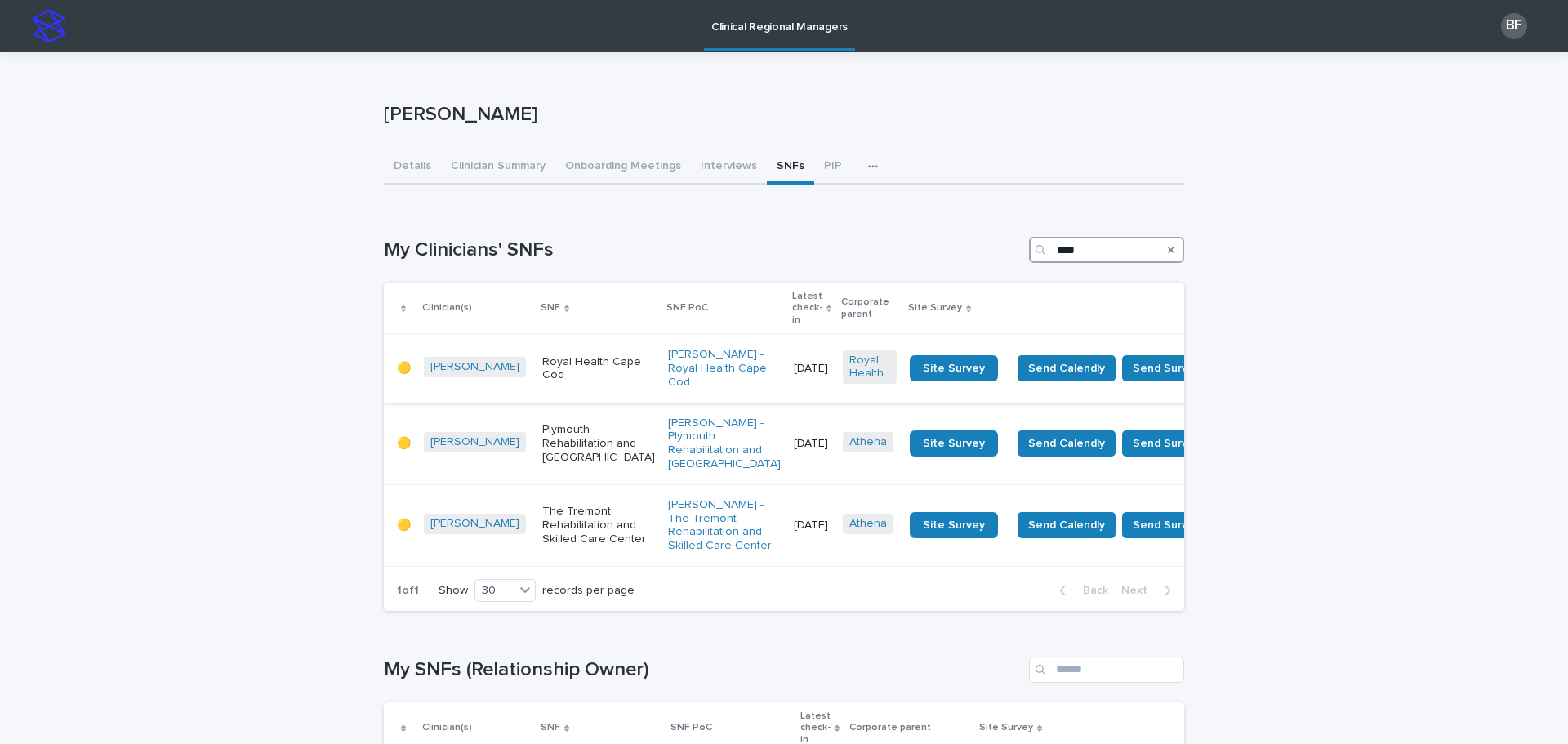
type input "****"
click at [787, 335] on td "[DATE]" at bounding box center [811, 369] width 49 height 68
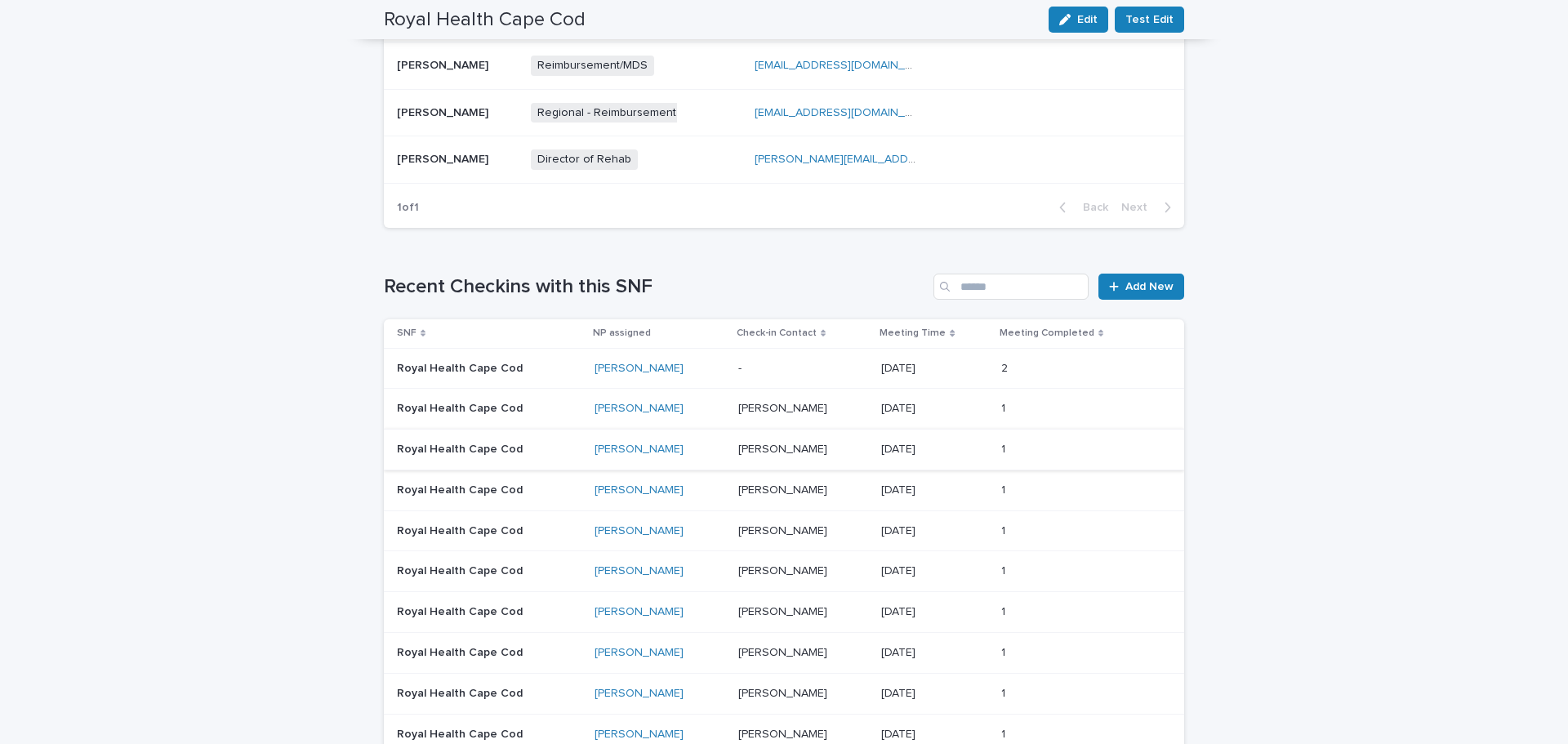
scroll to position [899, 0]
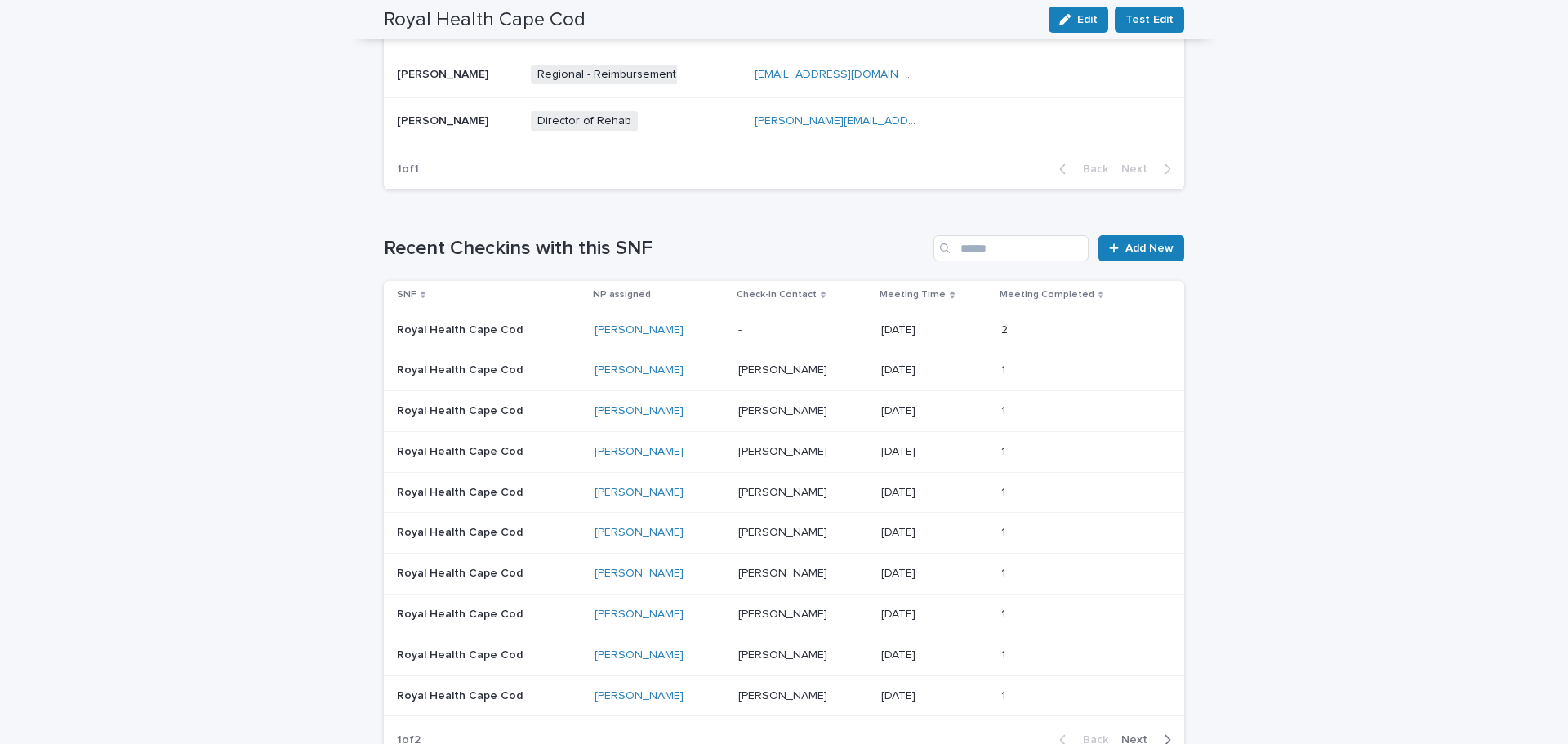
click at [750, 319] on div "- -" at bounding box center [803, 330] width 131 height 27
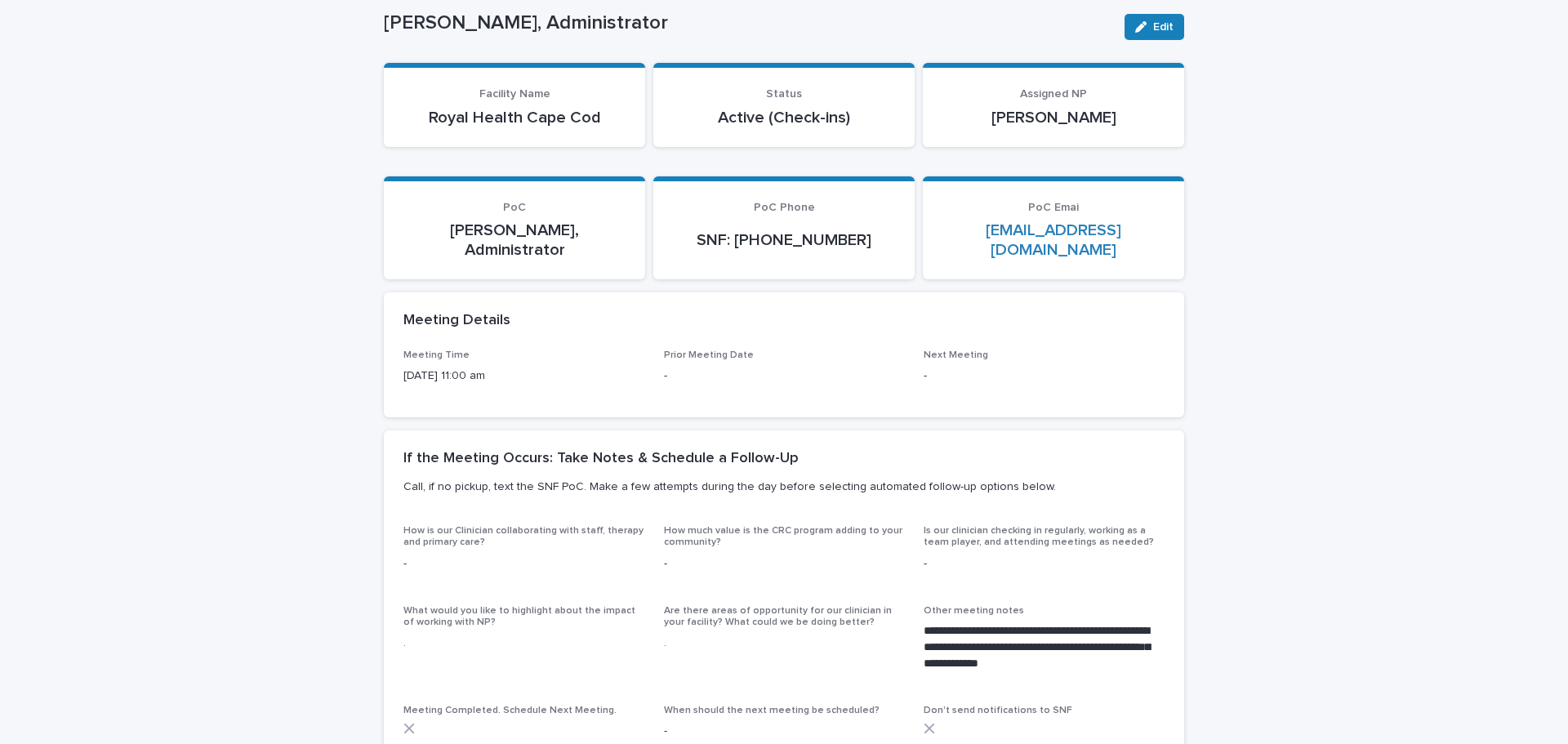
scroll to position [245, 0]
